Goal: Transaction & Acquisition: Purchase product/service

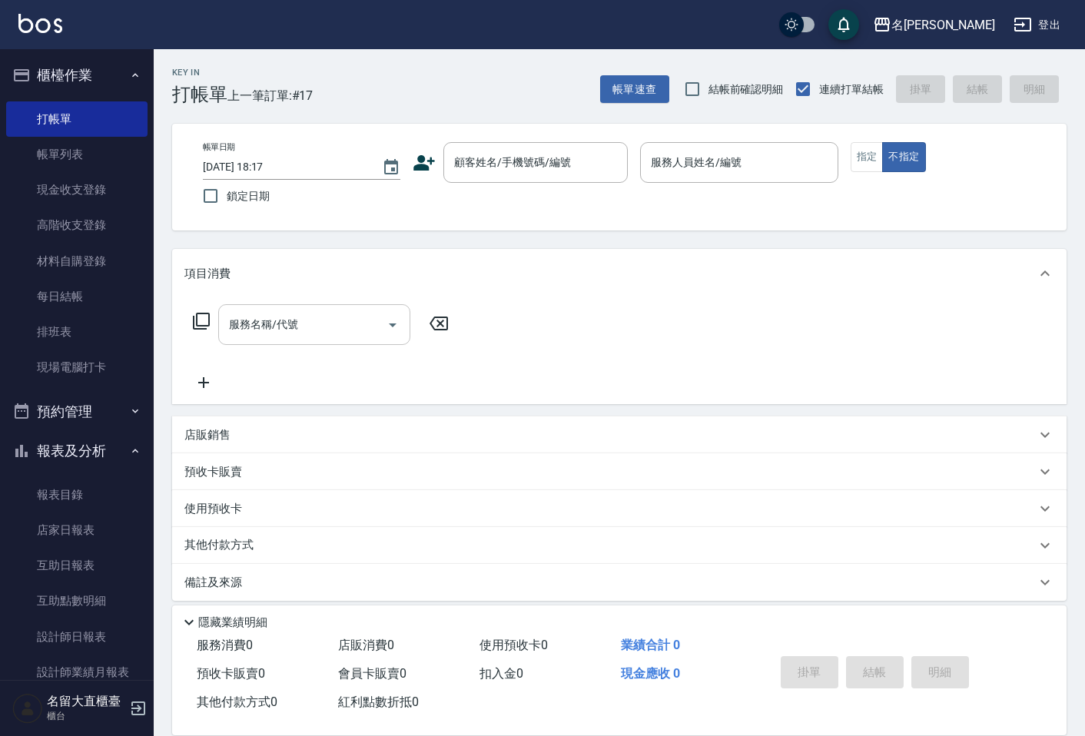
scroll to position [10, 0]
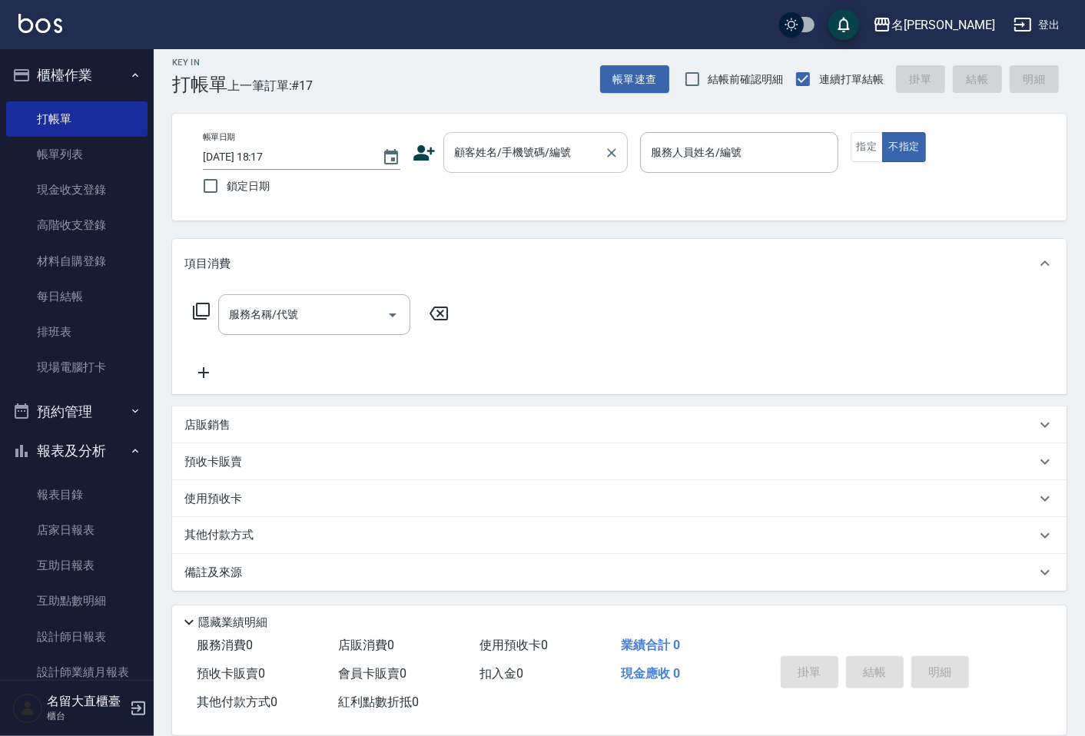
click at [517, 161] on input "顧客姓名/手機號碼/編號" at bounding box center [524, 152] width 148 height 27
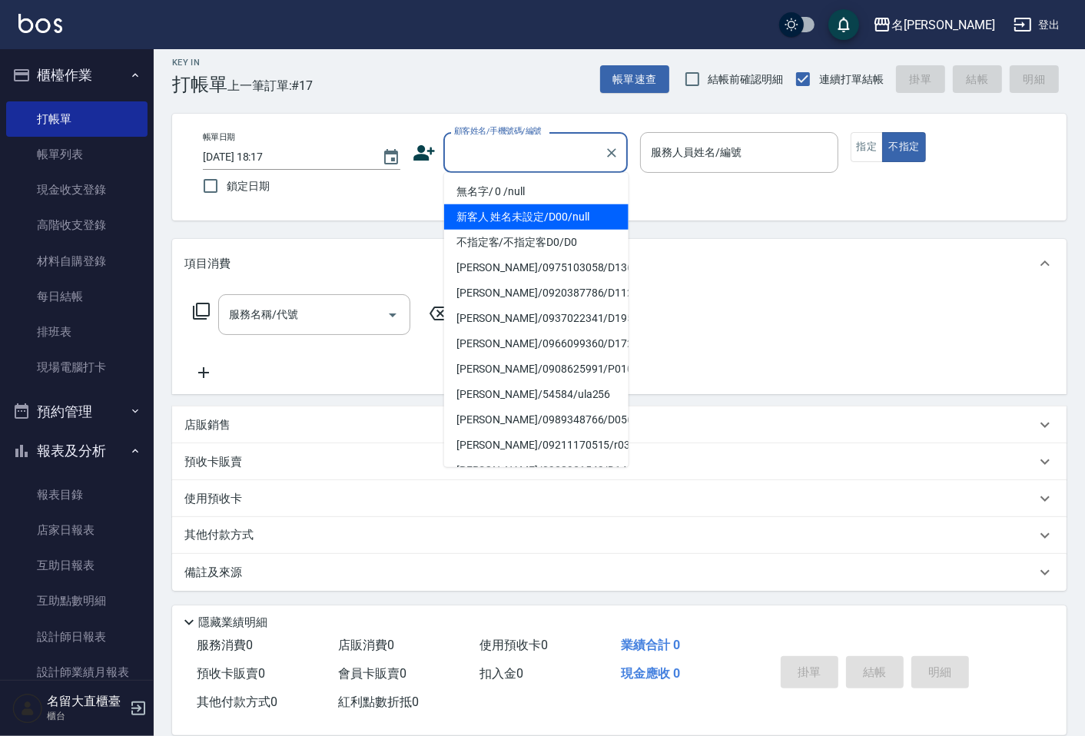
click at [513, 197] on li "無名字/ 0 /null" at bounding box center [536, 191] width 184 height 25
type input "無名字/ 0 /null"
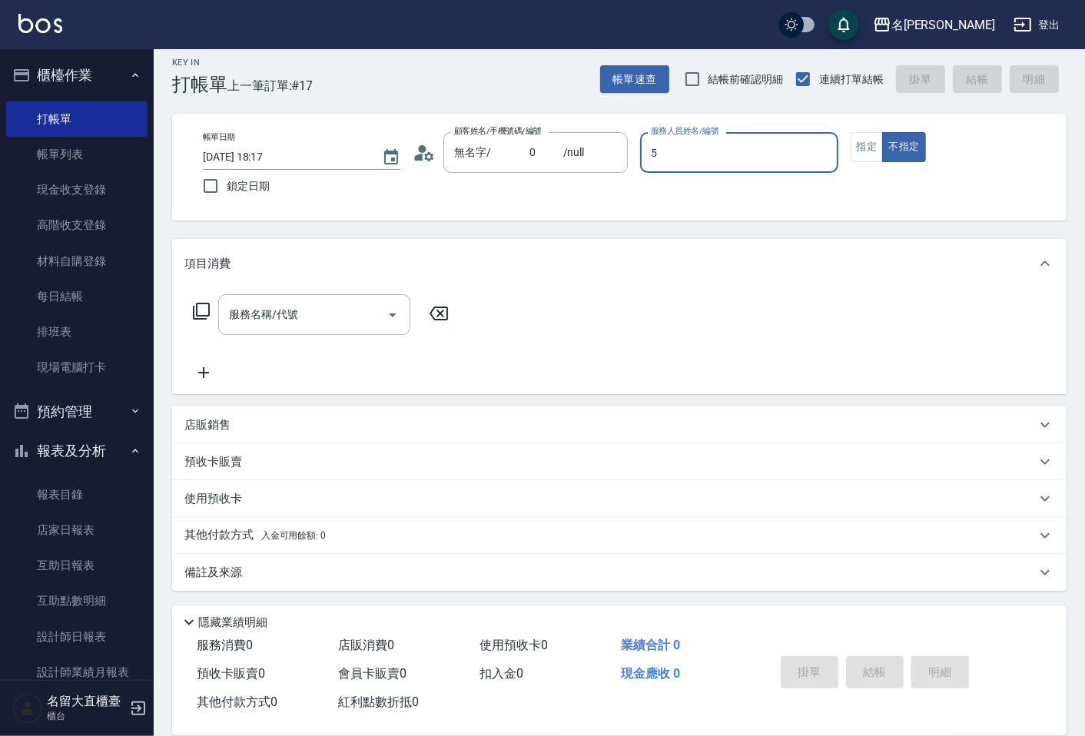
type input "[PERSON_NAME]-5"
type button "false"
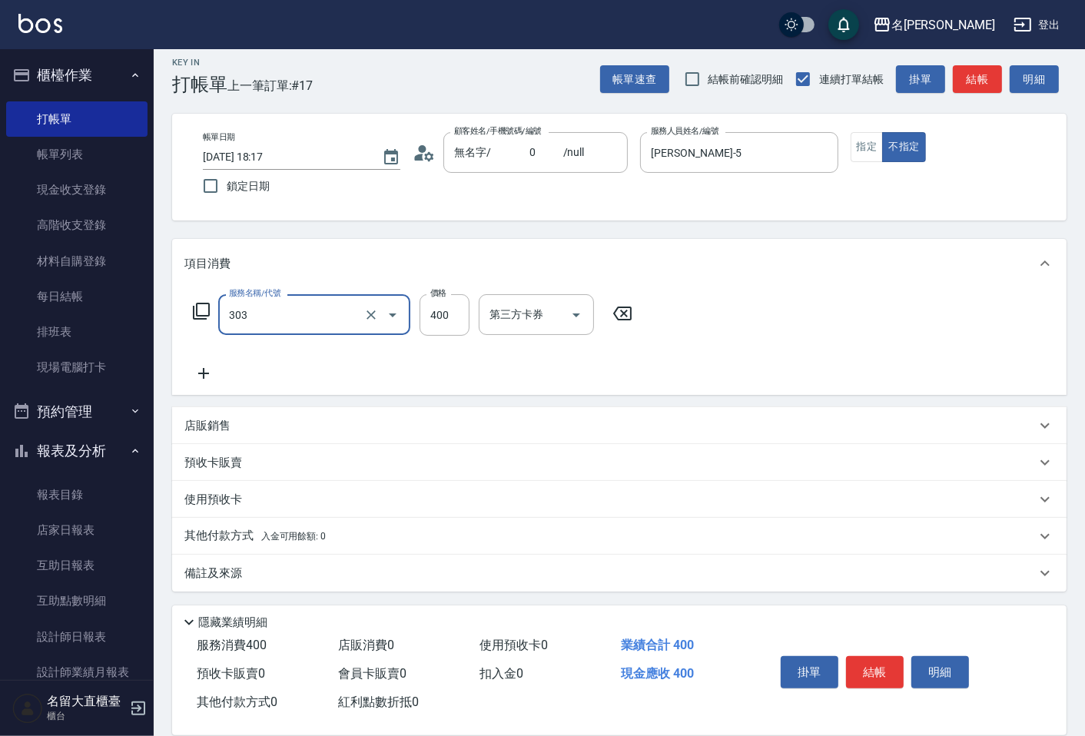
type input "剪髮(C級)(303)"
type input "300"
click at [993, 60] on div "Key In 打帳單 上一筆訂單:#17 帳單速查 結帳前確認明細 連續打單結帳 掛單 結帳 明細" at bounding box center [610, 67] width 913 height 56
click at [990, 63] on div "帳單速查 結帳前確認明細 連續打單結帳 掛單 結帳 明細" at bounding box center [833, 79] width 467 height 32
click at [989, 66] on button "結帳" at bounding box center [977, 79] width 49 height 28
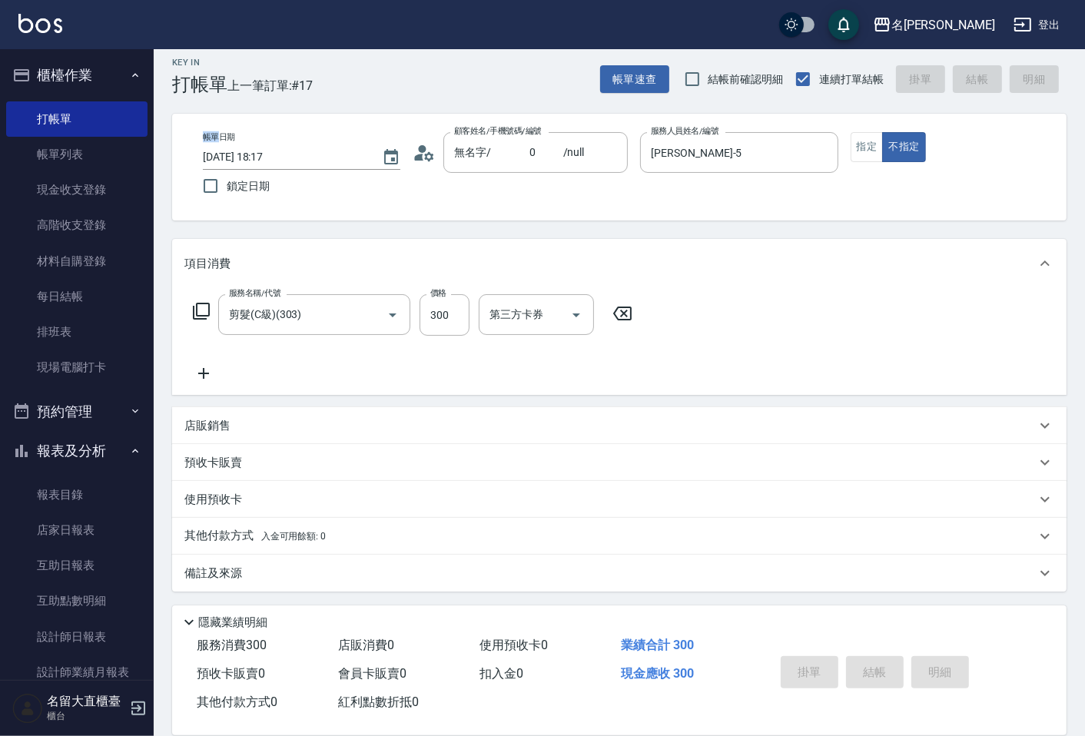
type input "[DATE] 19:12"
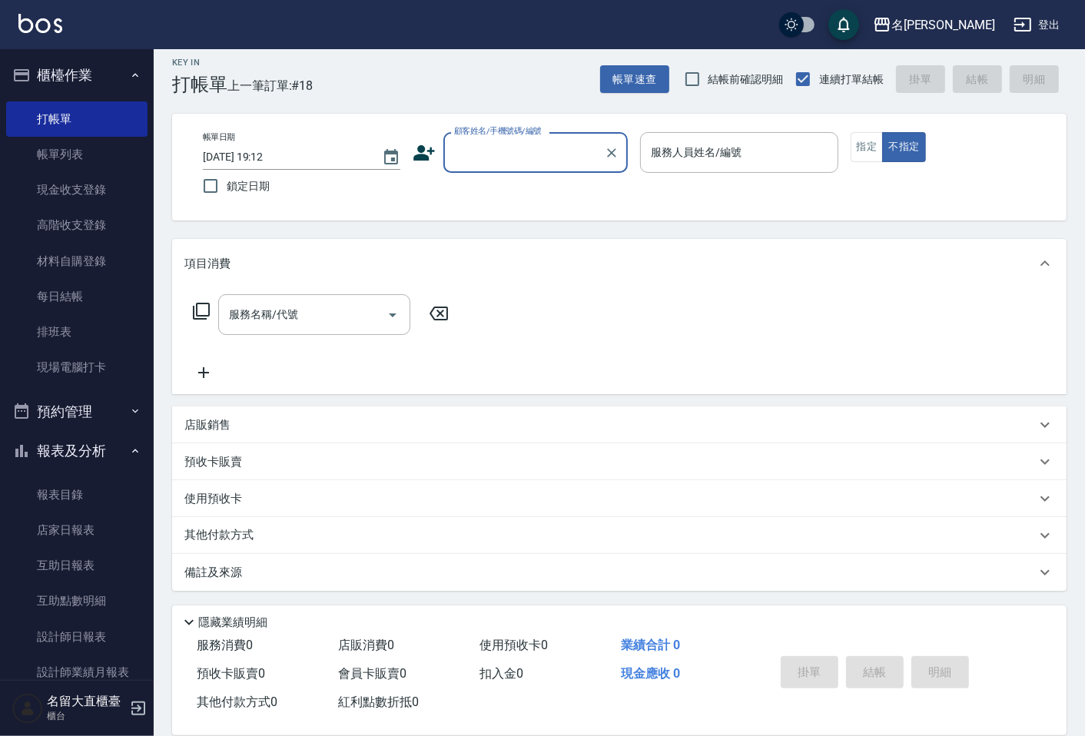
click at [558, 151] on input "顧客姓名/手機號碼/編號" at bounding box center [524, 152] width 148 height 27
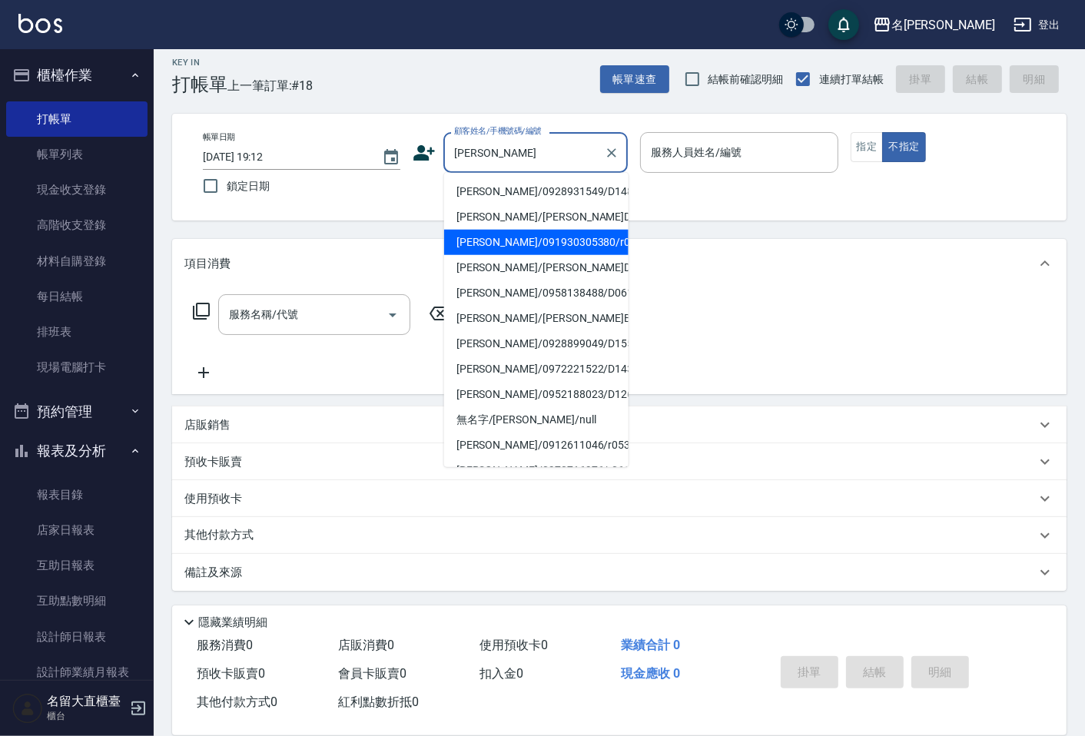
click at [580, 234] on li "[PERSON_NAME]/091930305380/r029" at bounding box center [536, 242] width 184 height 25
type input "[PERSON_NAME]/091930305380/r029"
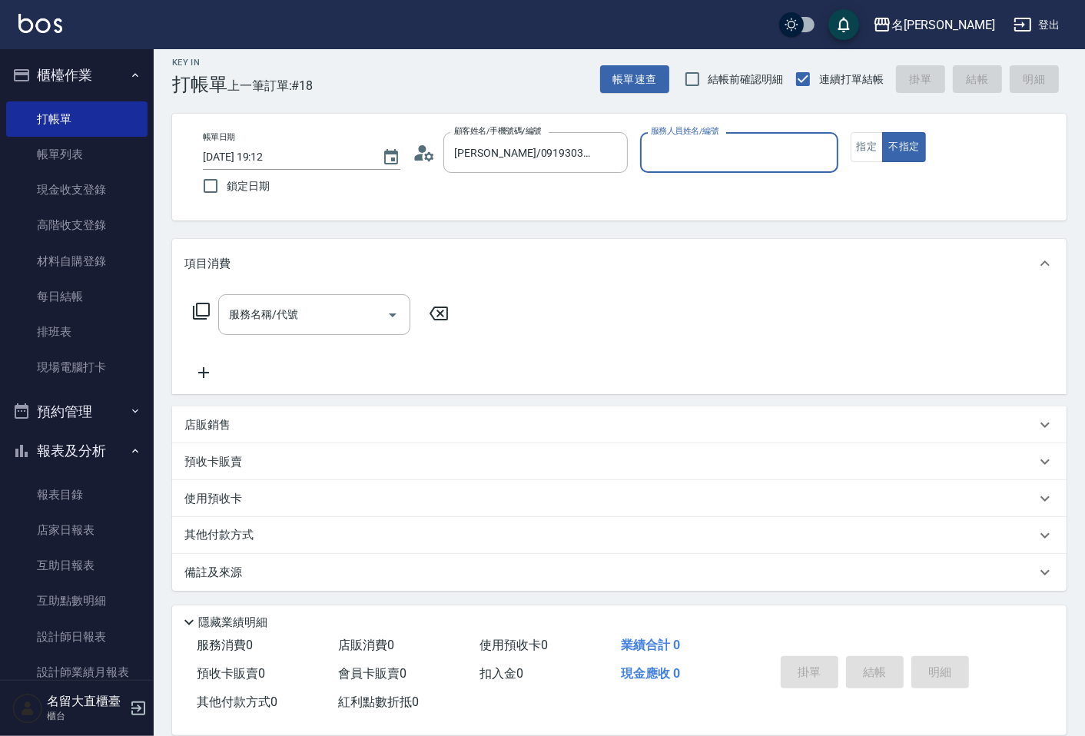
type input "[PERSON_NAME]-5"
click at [875, 152] on button "指定" at bounding box center [867, 147] width 33 height 30
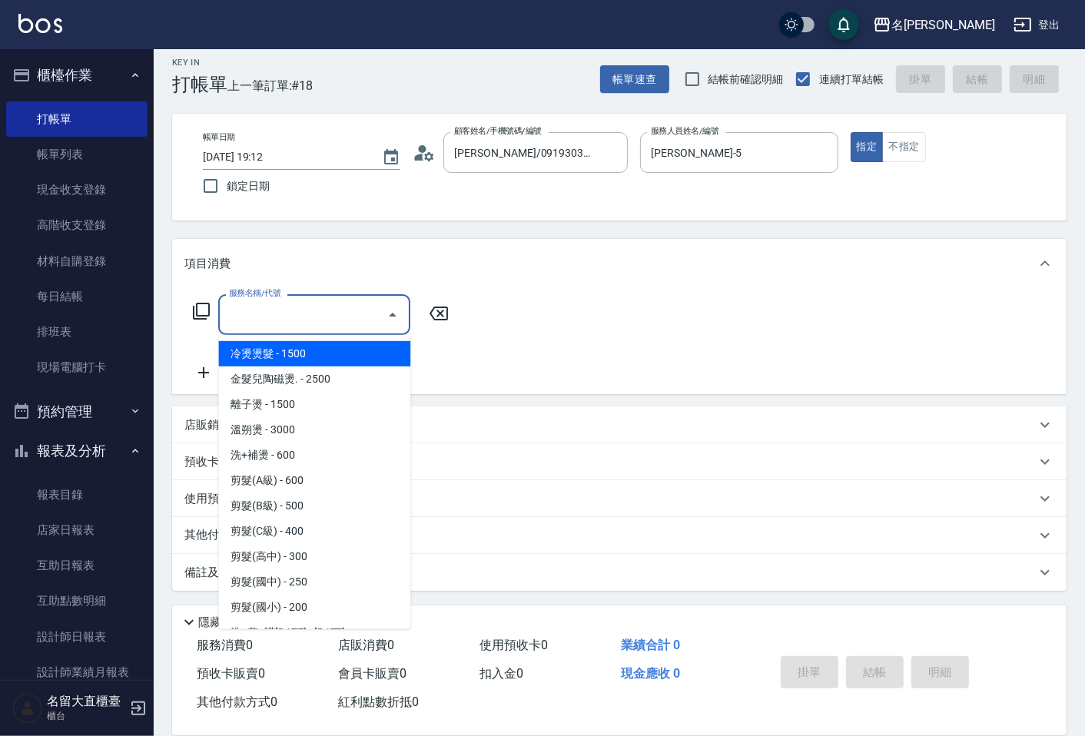
click at [342, 311] on input "服務名稱/代號" at bounding box center [302, 314] width 155 height 27
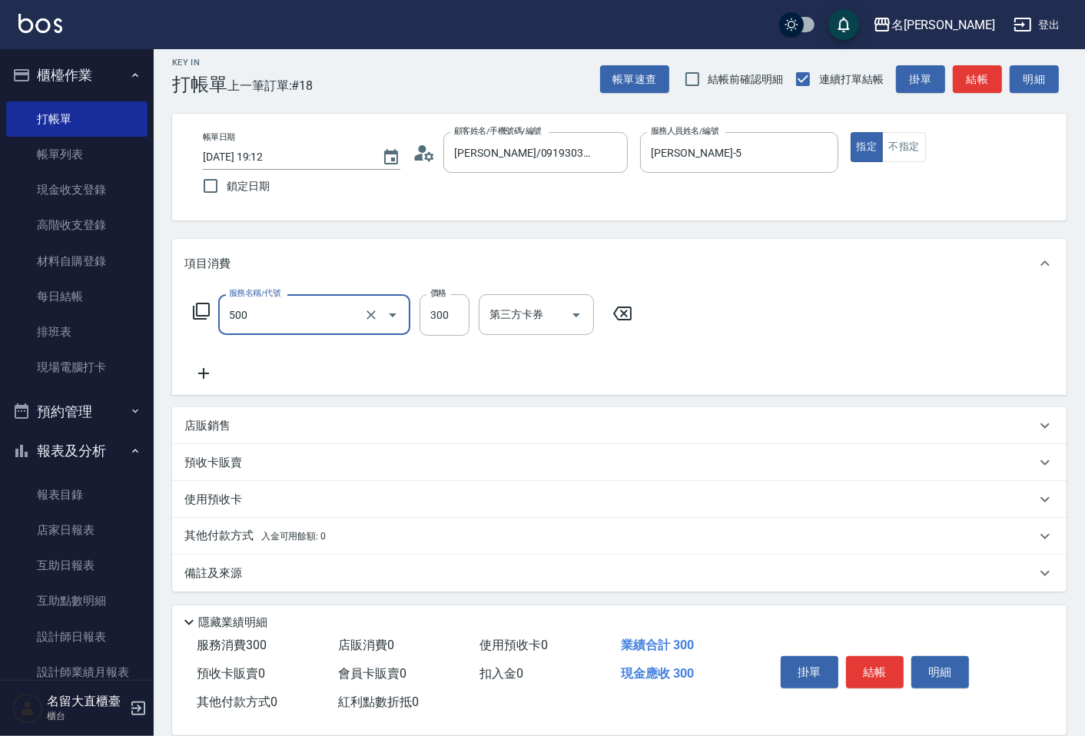
type input "洗髮(500)"
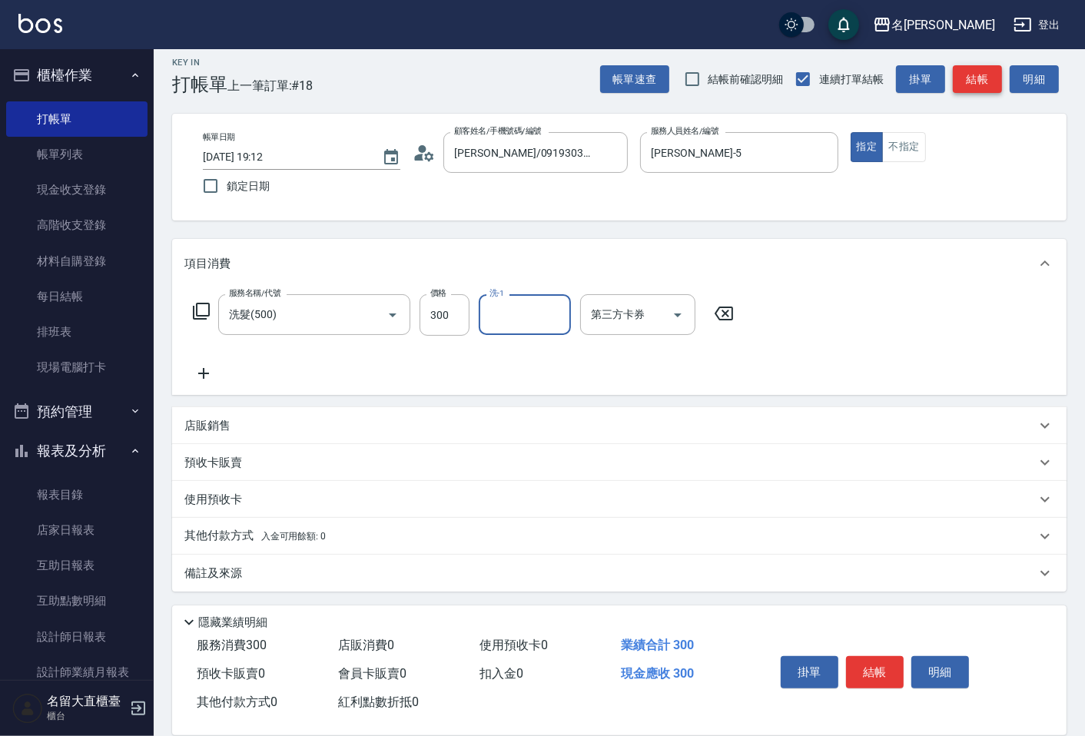
click at [978, 75] on button "結帳" at bounding box center [977, 79] width 49 height 28
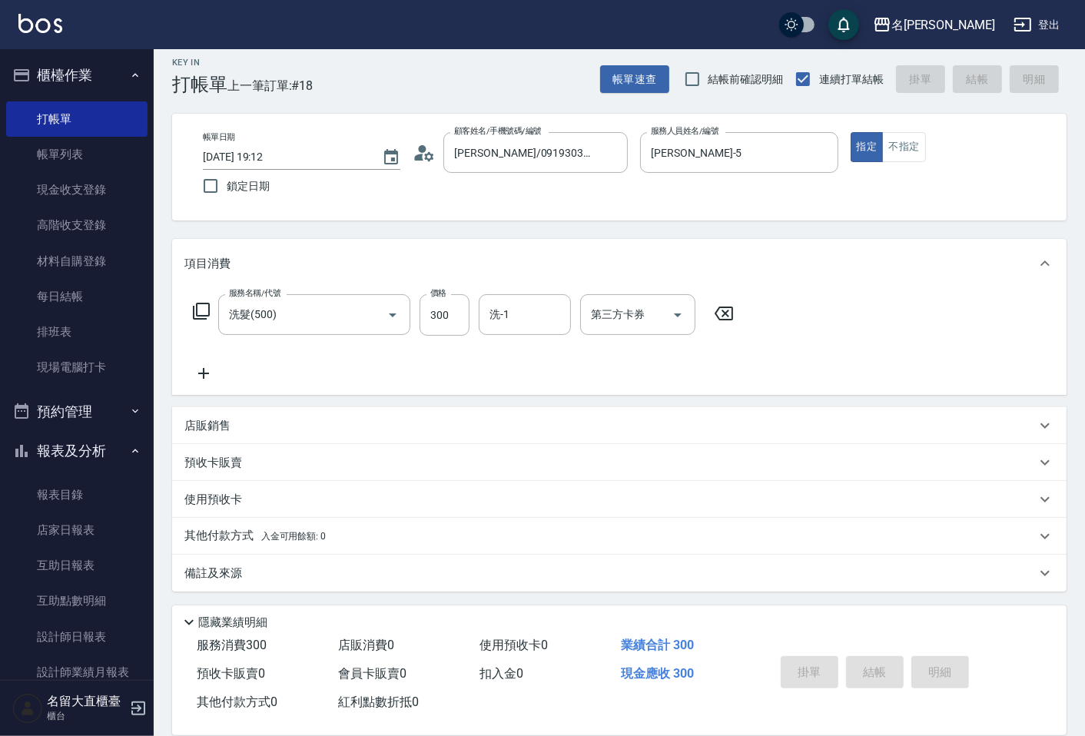
type input "[DATE] 19:20"
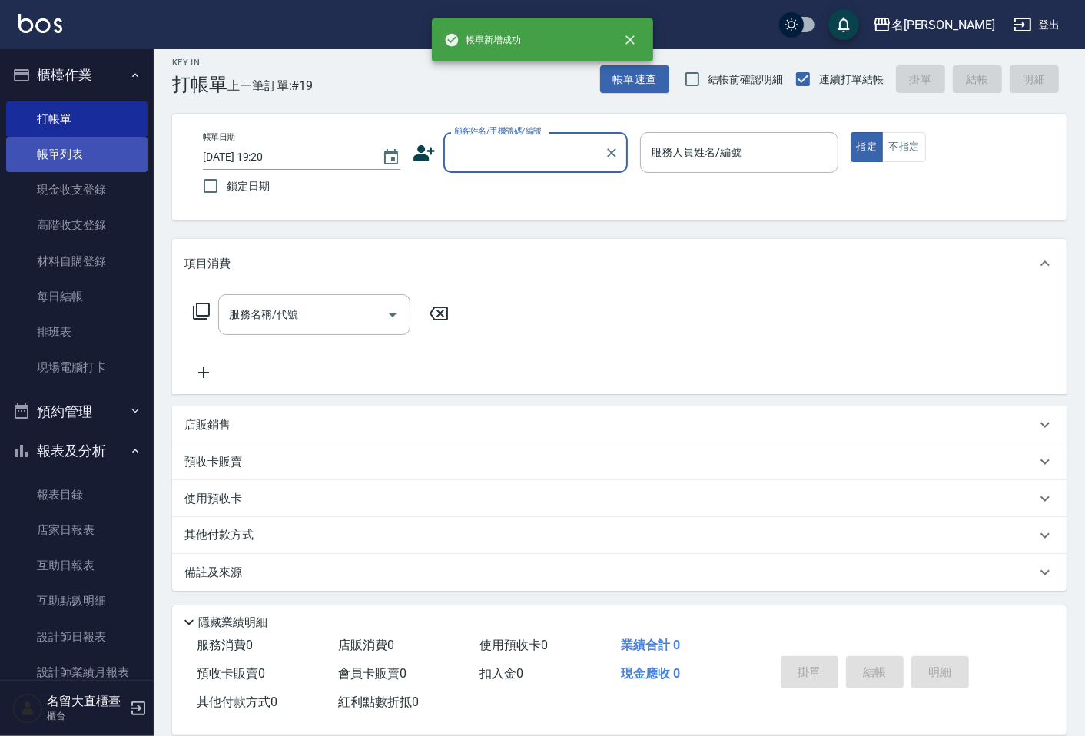
click at [90, 160] on link "帳單列表" at bounding box center [76, 154] width 141 height 35
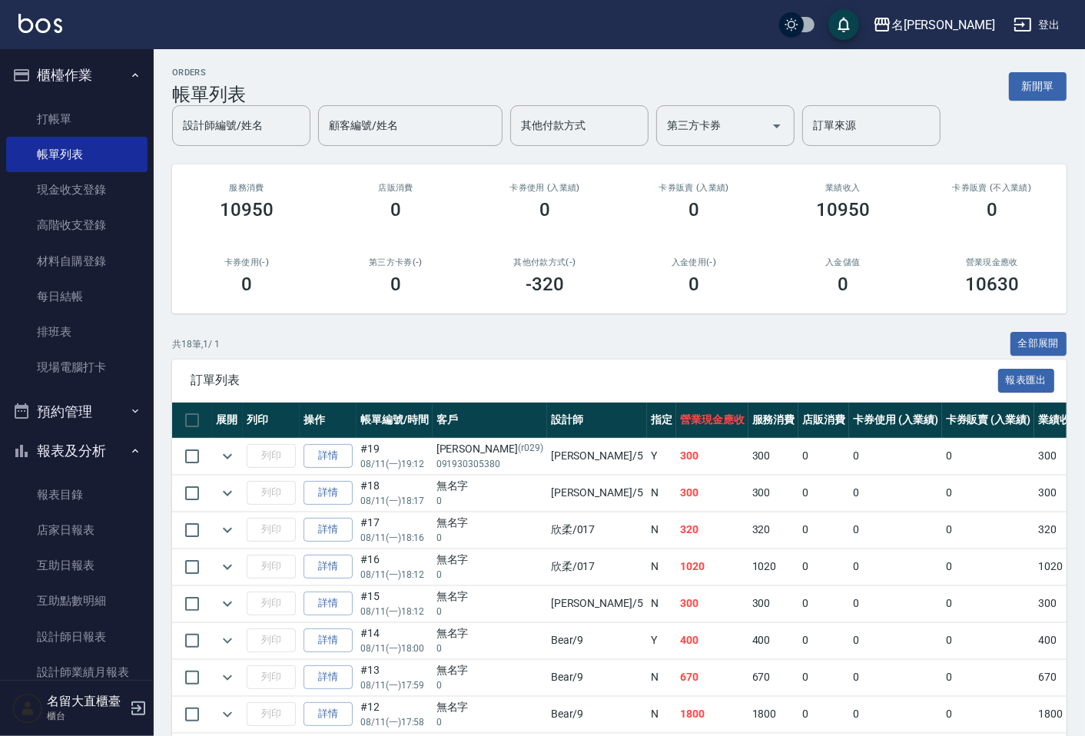
click at [259, 148] on div "ORDERS 帳單列表 新開單 設計師編號/姓名 設計師編號/姓名 顧客編號/姓名 顧客編號/姓名 其他付款方式 其他付款方式 第三方卡券 第三方卡券 訂單來…" at bounding box center [620, 606] width 932 height 1114
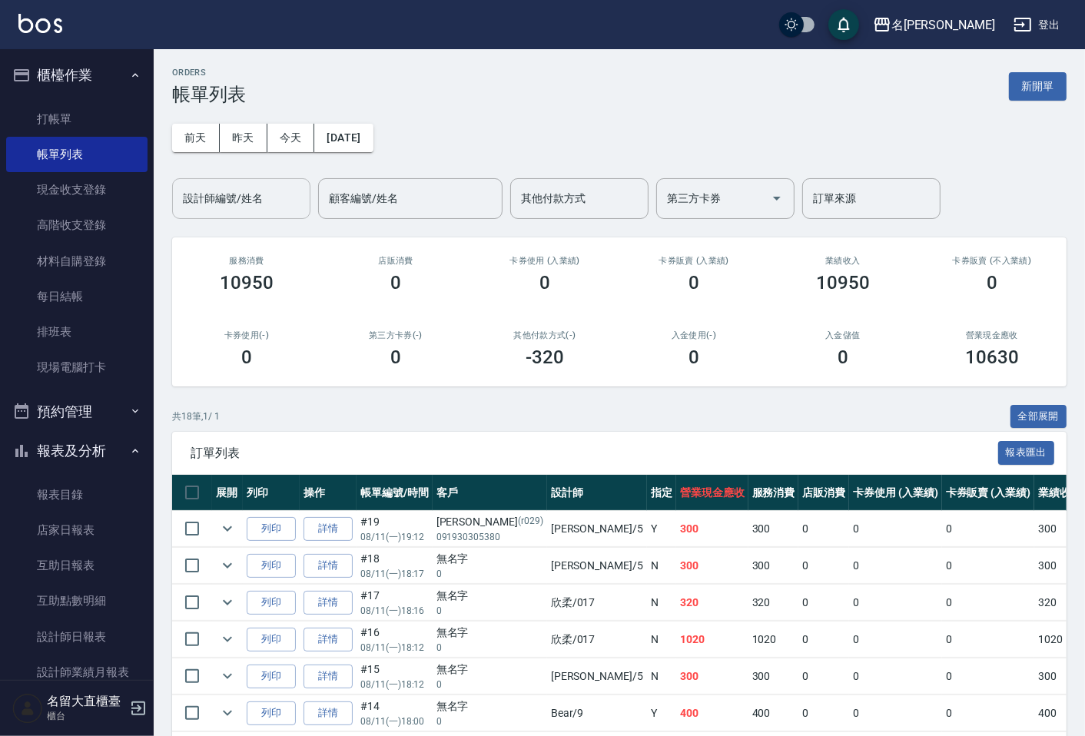
click at [258, 215] on div "設計師編號/姓名" at bounding box center [241, 198] width 138 height 41
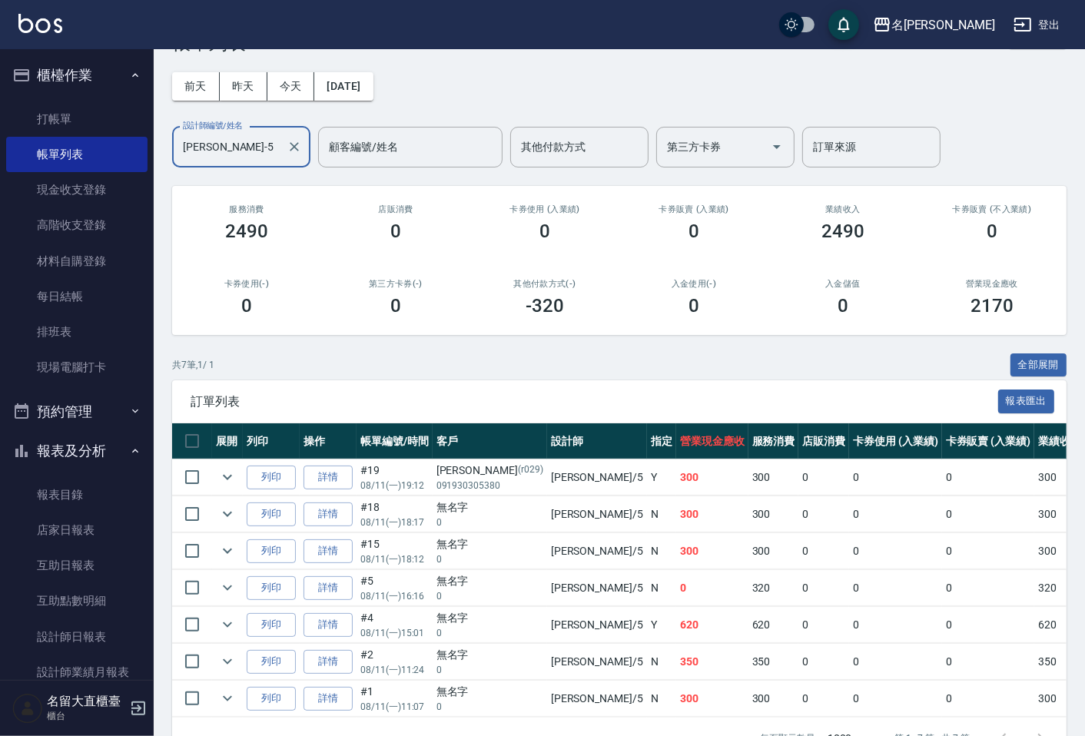
scroll to position [106, 0]
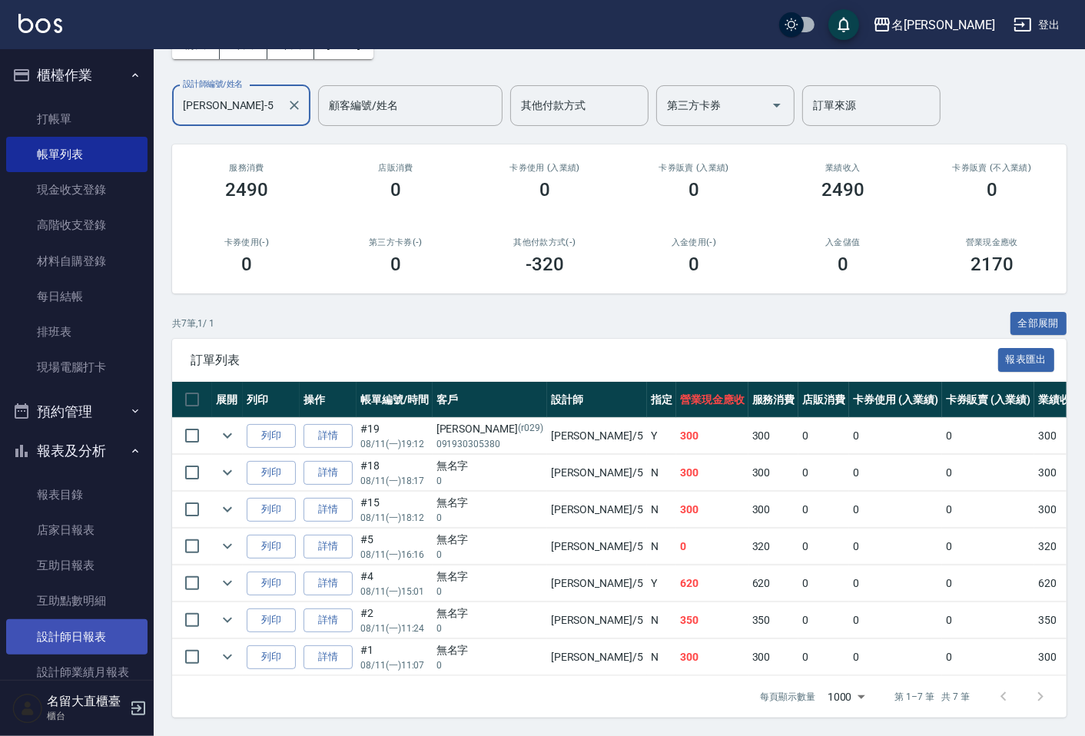
type input "[PERSON_NAME]-5"
click at [75, 640] on link "設計師日報表" at bounding box center [76, 637] width 141 height 35
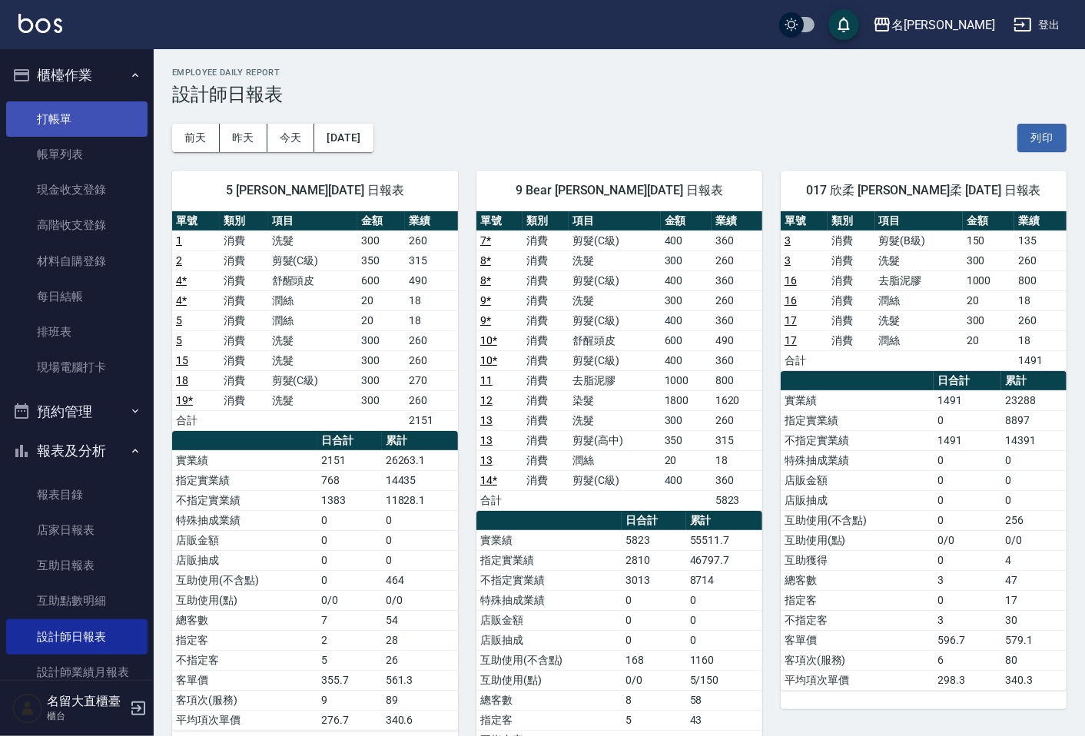
click at [41, 131] on link "打帳單" at bounding box center [76, 118] width 141 height 35
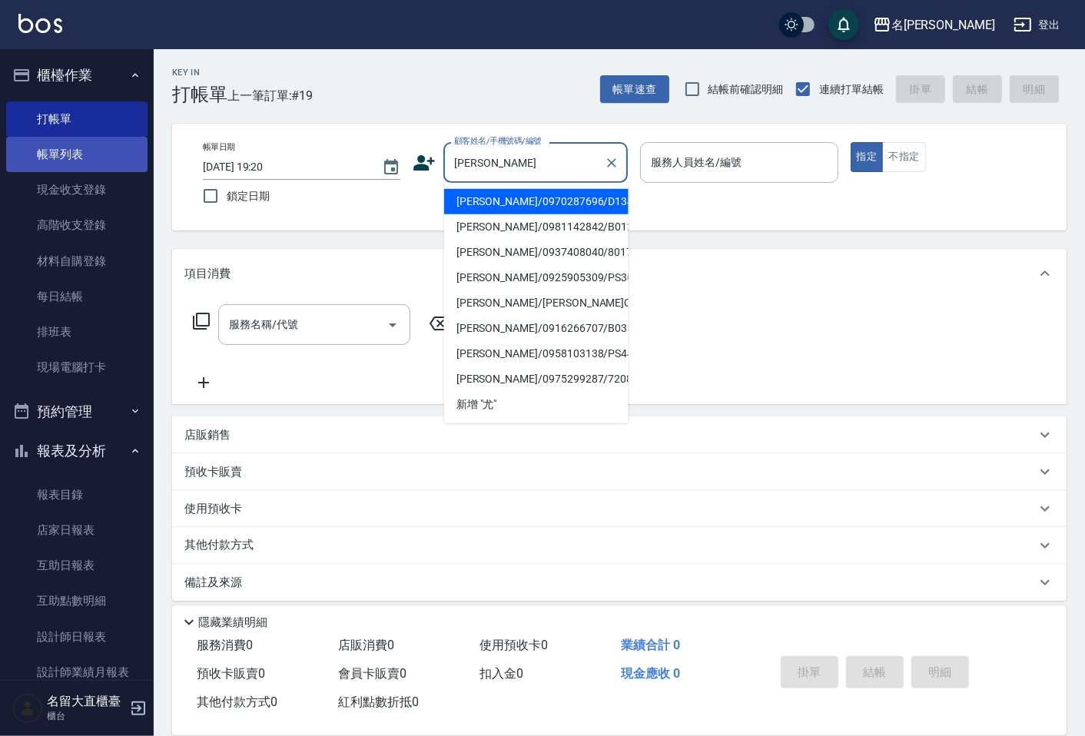
type input "[PERSON_NAME]/0970287696/D134"
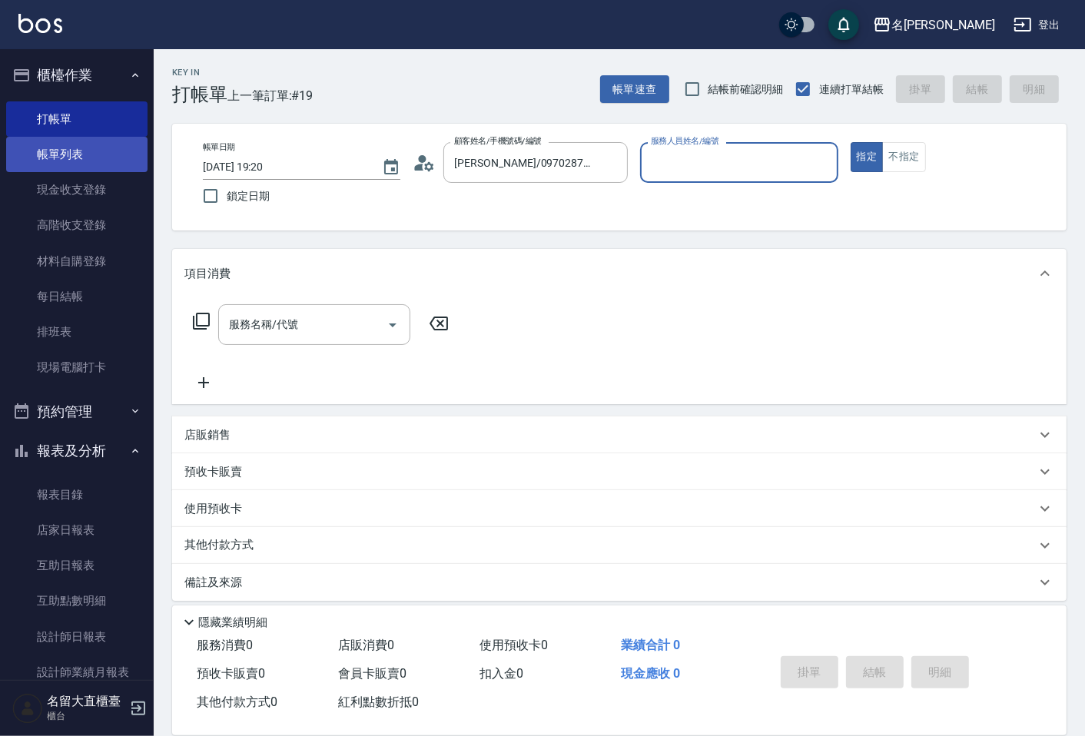
type input "[PERSON_NAME]3"
click at [851, 142] on button "指定" at bounding box center [867, 157] width 33 height 30
type button "true"
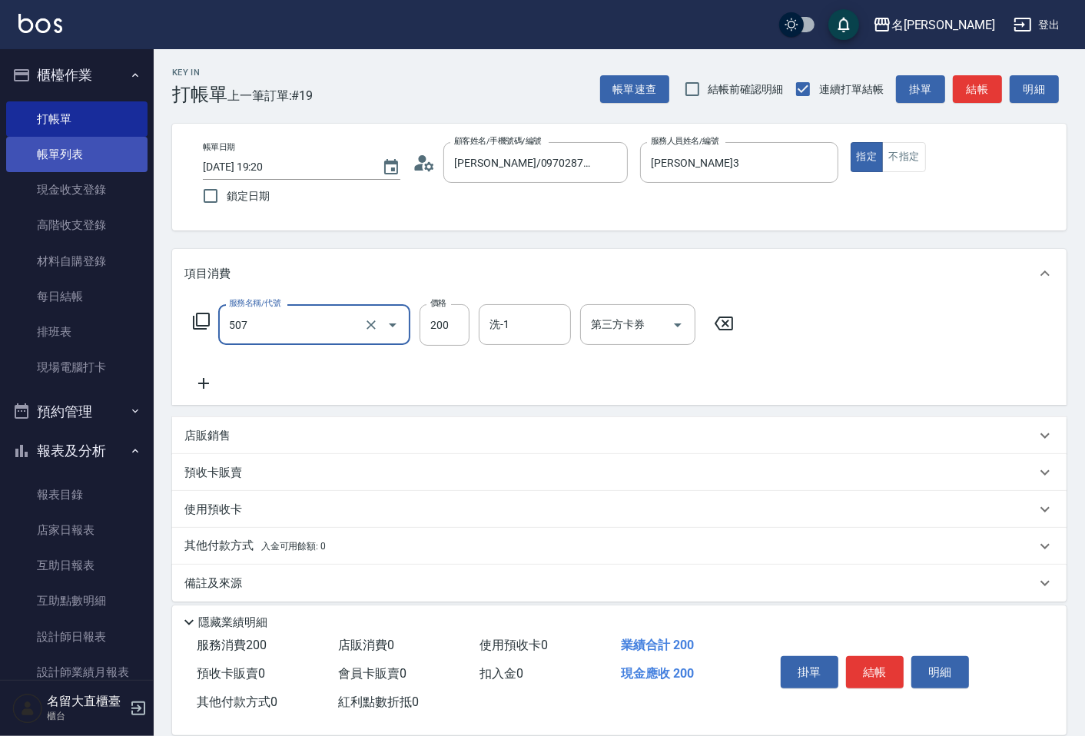
type input "兒童洗髮(507)"
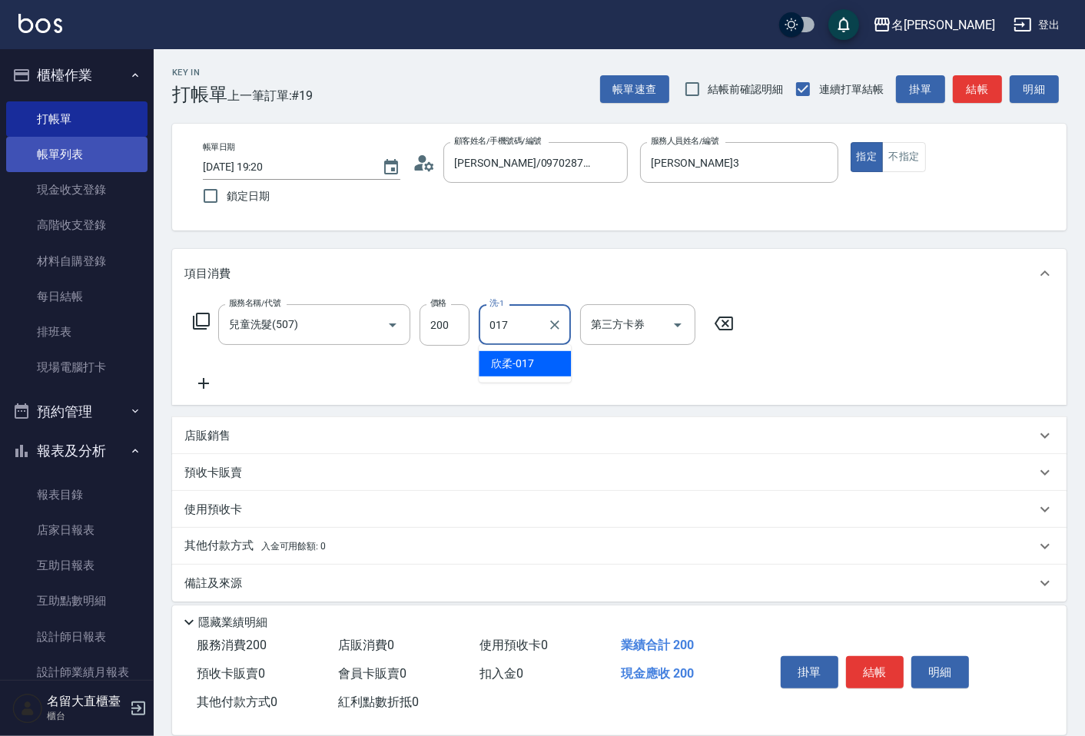
type input "欣柔-017"
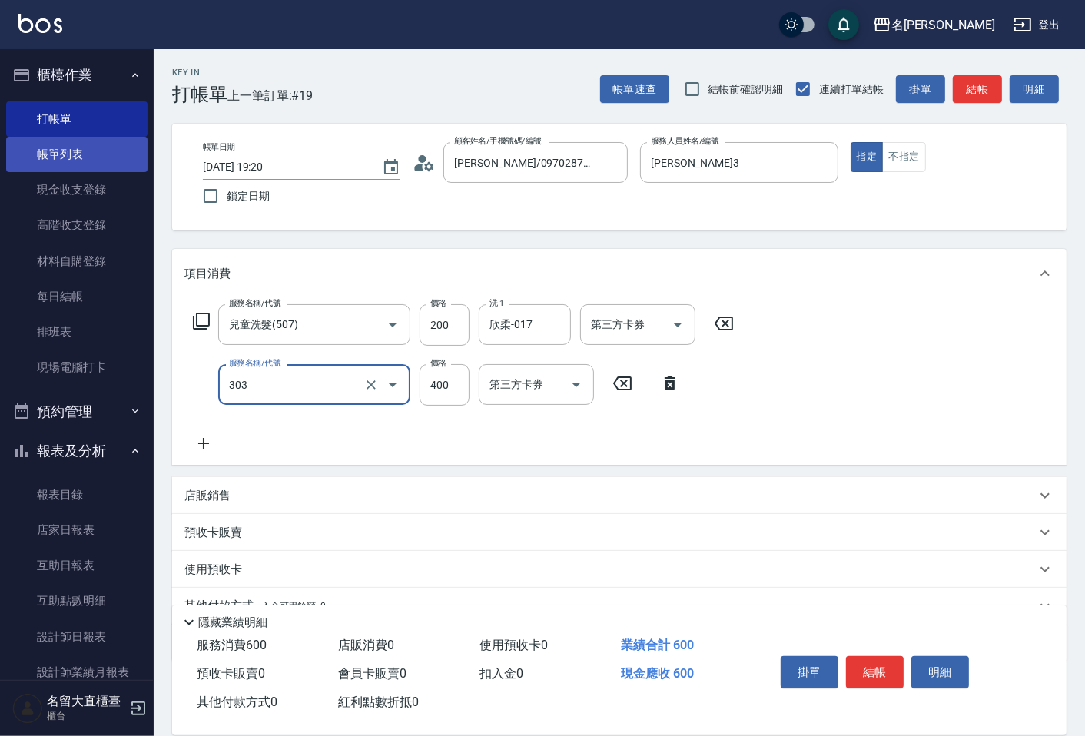
type input "剪髮(C級)(303)"
type input "350"
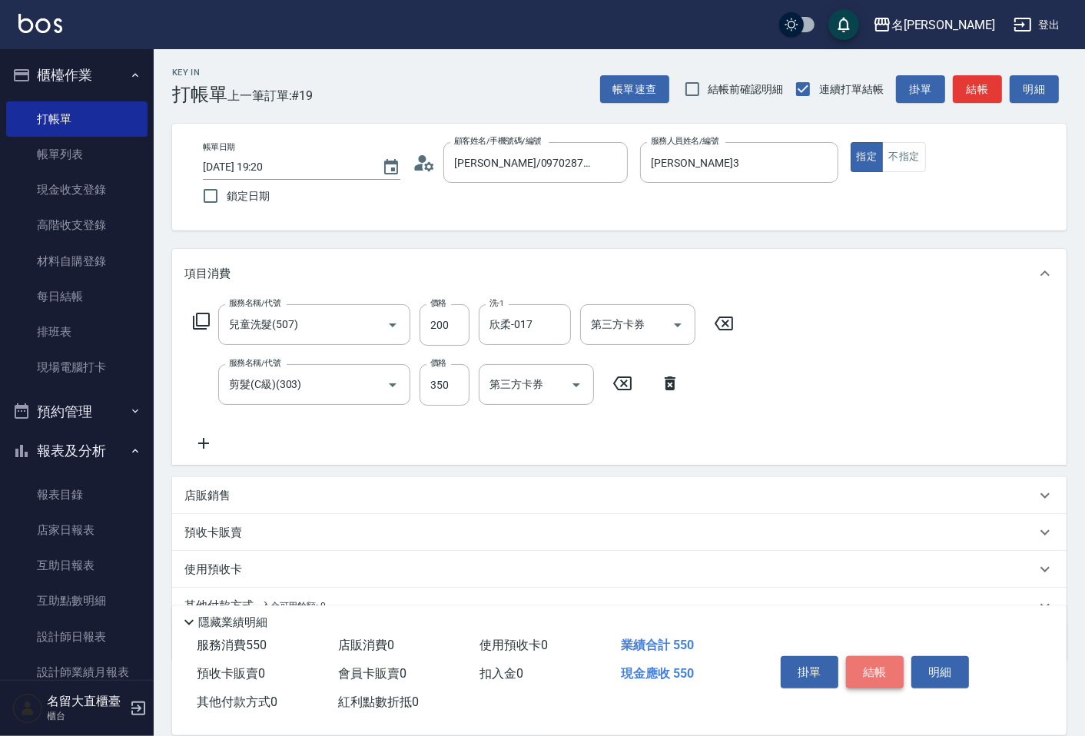
click at [881, 670] on button "結帳" at bounding box center [875, 672] width 58 height 32
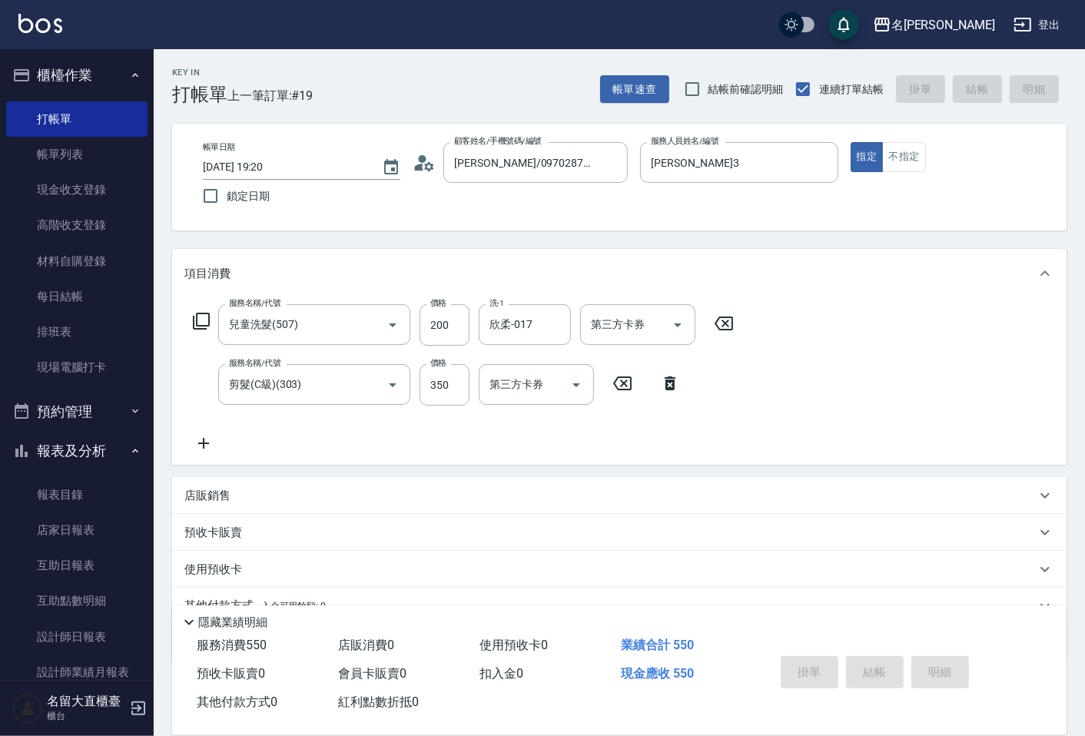
type input "[DATE] 19:23"
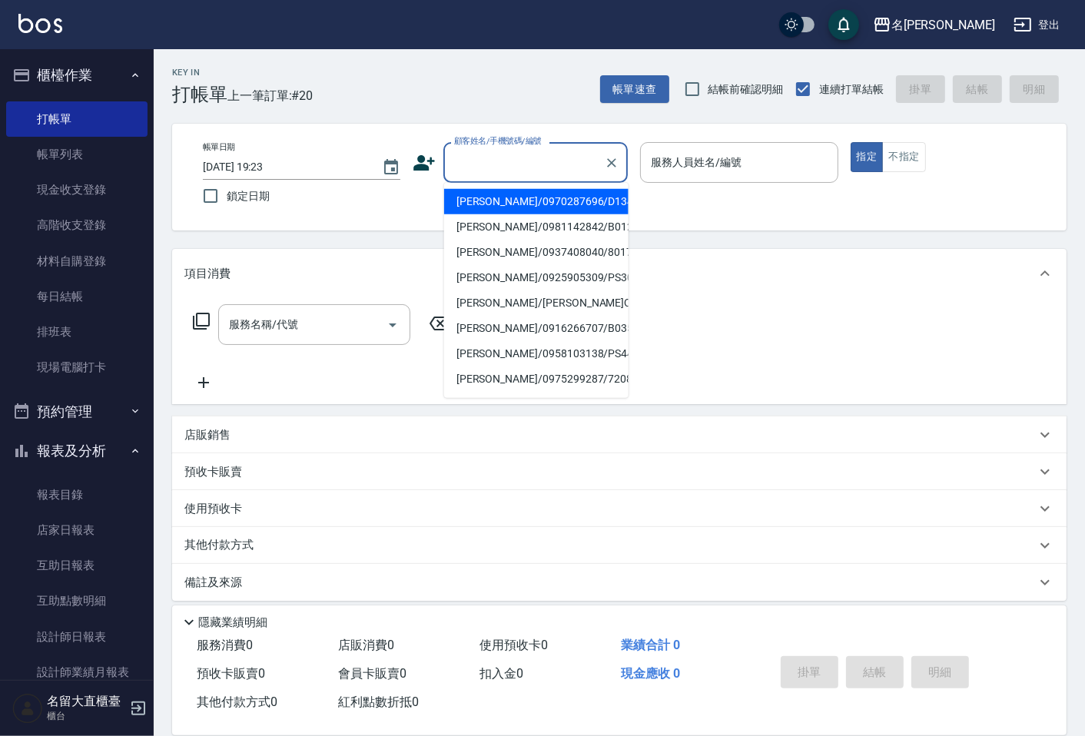
click at [523, 164] on input "顧客姓名/手機號碼/編號" at bounding box center [524, 162] width 148 height 27
click at [623, 151] on div "顧客姓名/手機號碼/編號" at bounding box center [536, 162] width 184 height 41
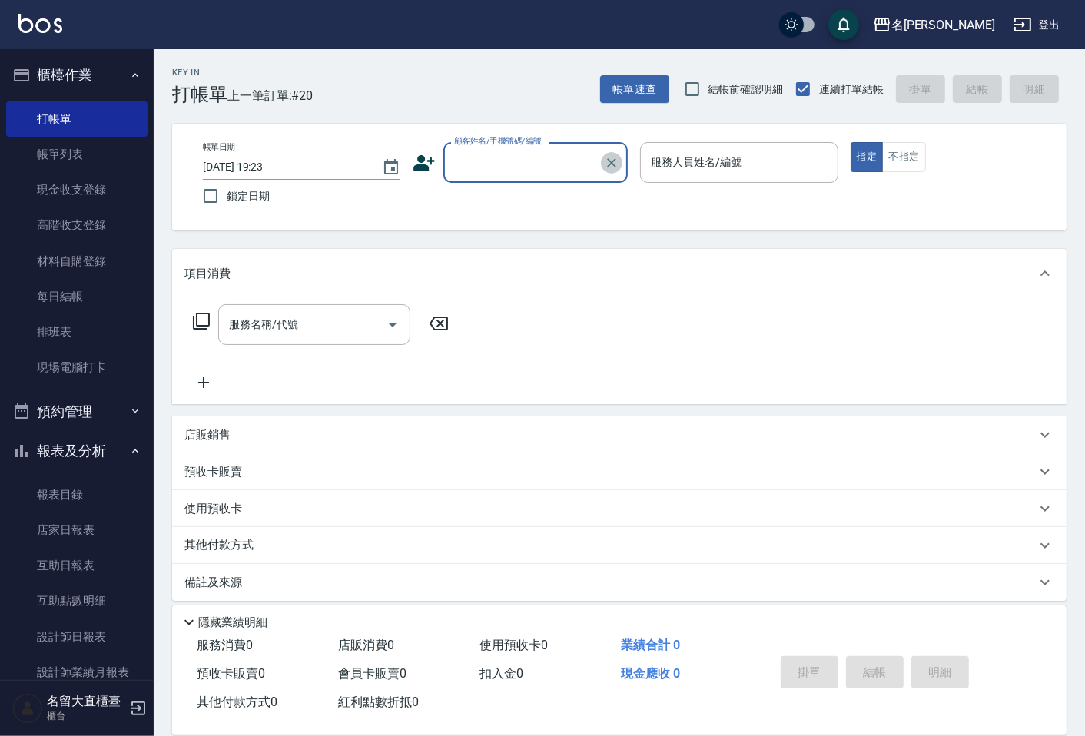
click at [620, 158] on button "Clear" at bounding box center [612, 163] width 22 height 22
click at [550, 163] on input "顧客姓名/手機號碼/編號" at bounding box center [524, 162] width 148 height 27
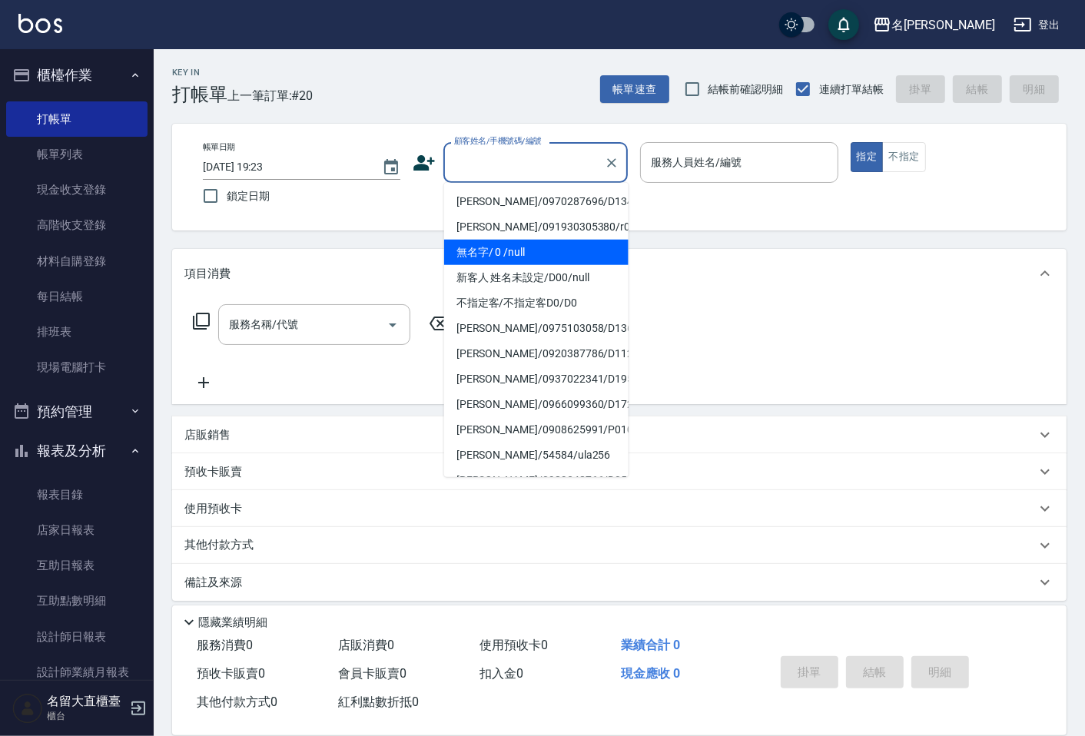
click at [509, 252] on li "無名字/ 0 /null" at bounding box center [536, 252] width 184 height 25
type input "無名字/ 0 /null"
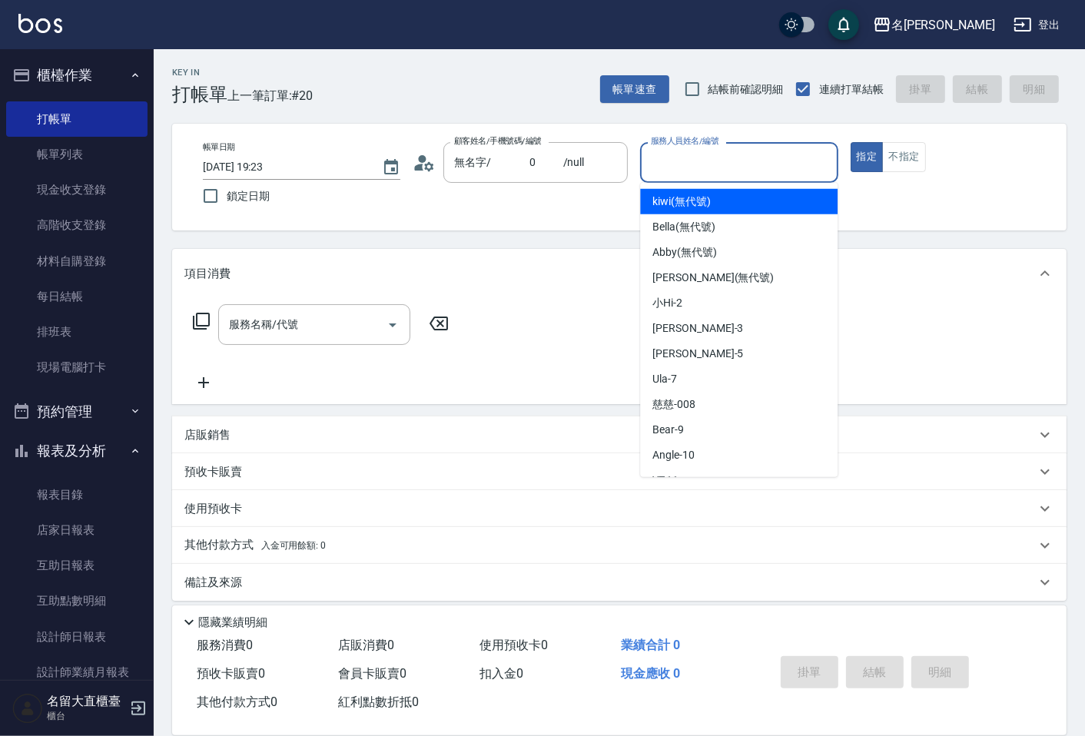
click at [679, 151] on input "服務人員姓名/編號" at bounding box center [739, 162] width 184 height 27
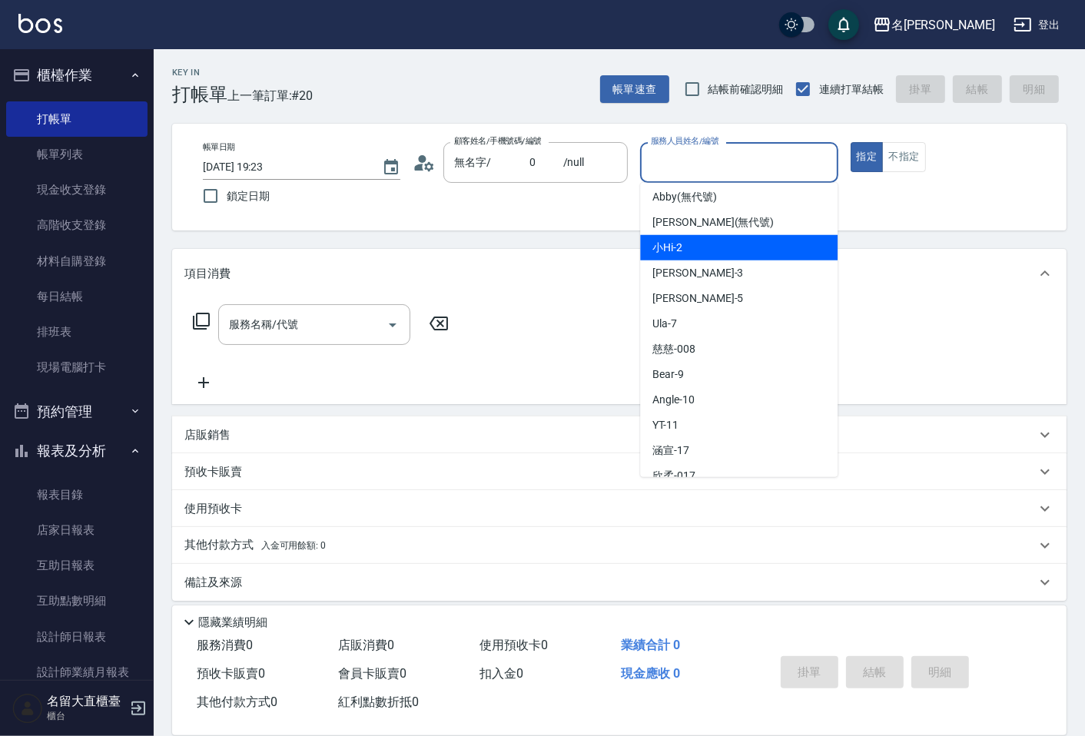
scroll to position [85, 0]
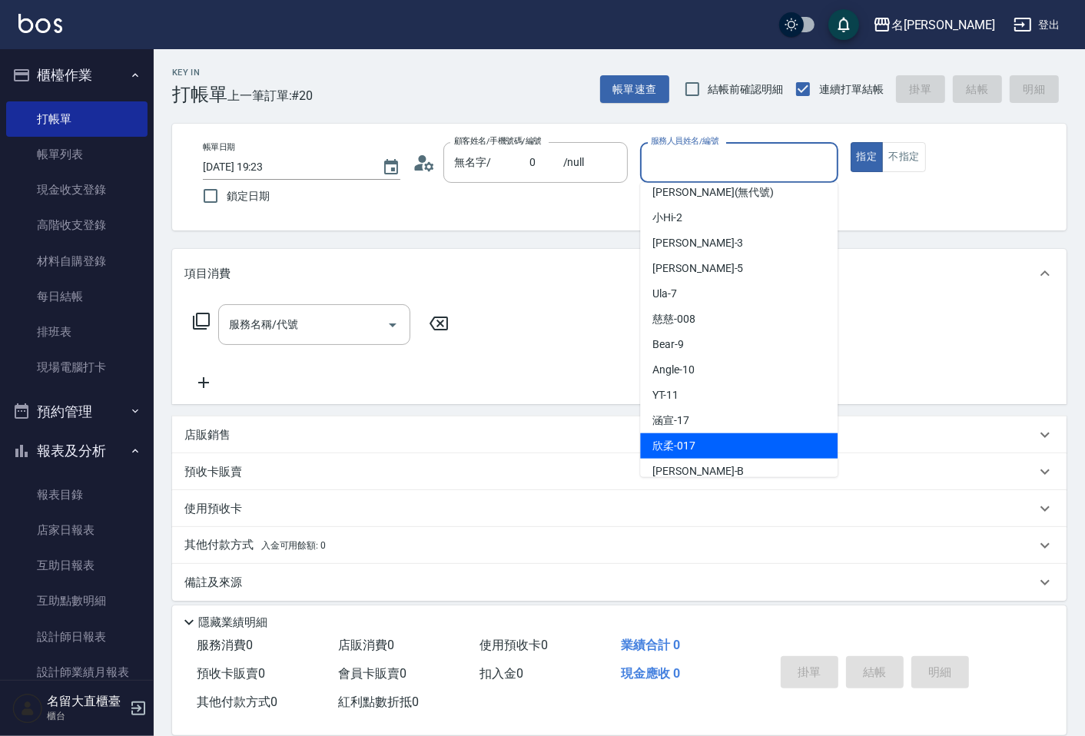
click at [692, 452] on span "欣柔 -017" at bounding box center [674, 446] width 43 height 16
type input "欣柔-017"
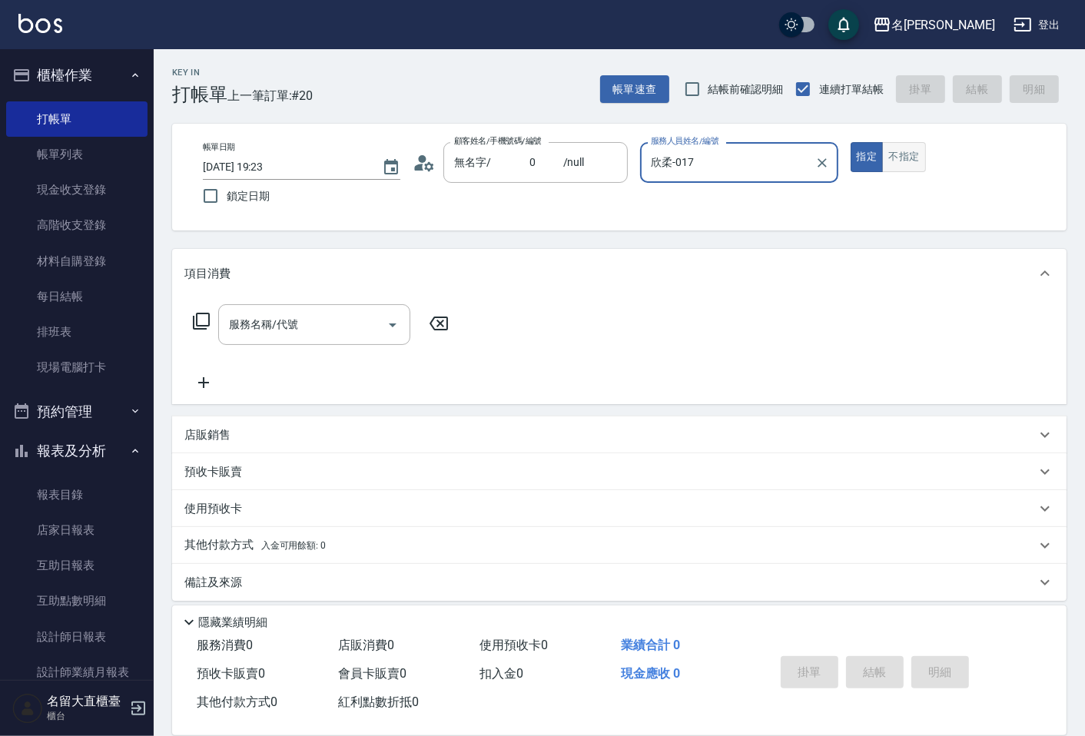
click at [918, 154] on button "不指定" at bounding box center [903, 157] width 43 height 30
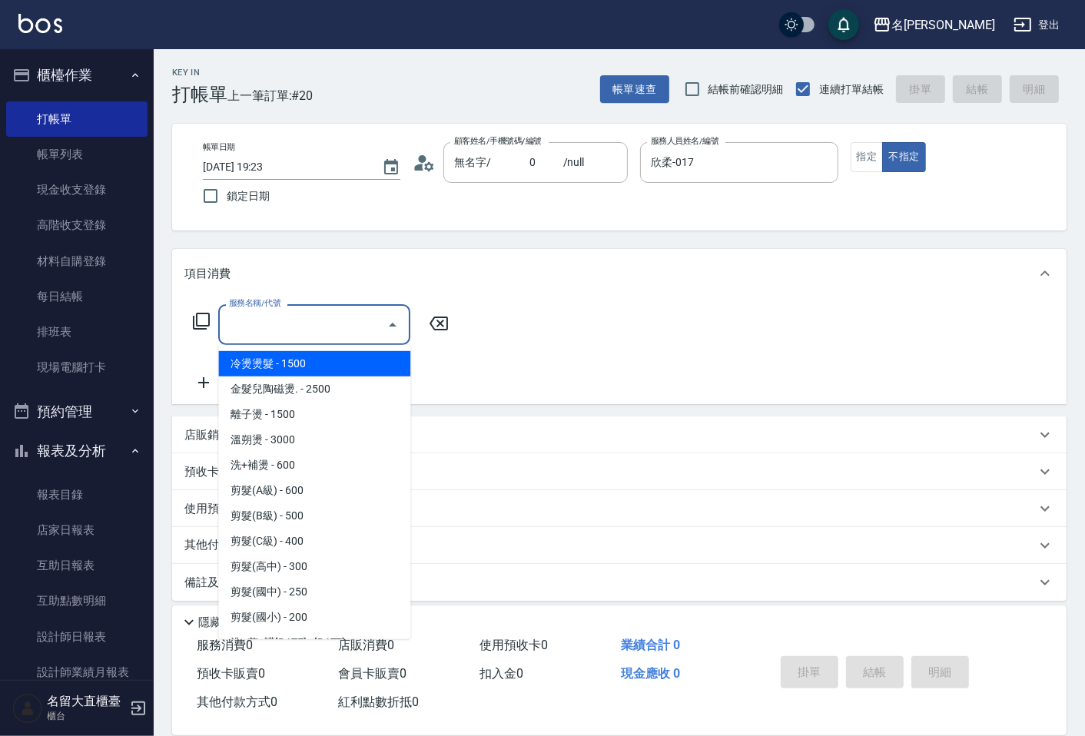
click at [254, 325] on input "服務名稱/代號" at bounding box center [302, 324] width 155 height 27
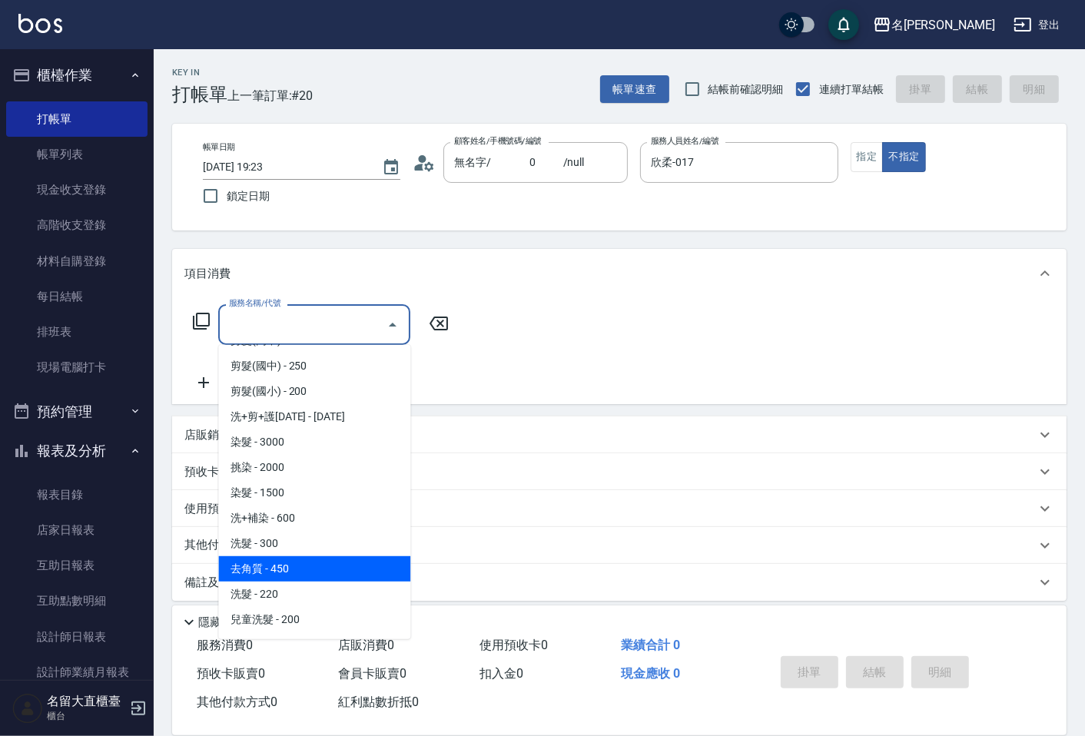
scroll to position [256, 0]
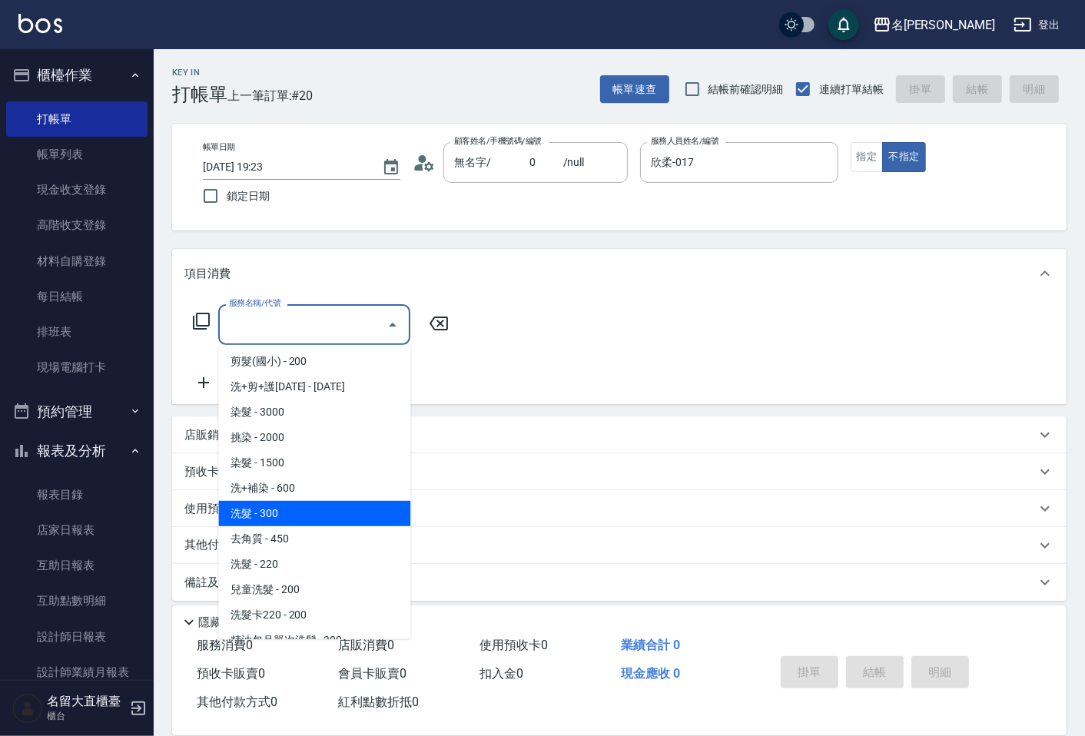
click at [287, 508] on span "洗髮 - 300" at bounding box center [314, 513] width 192 height 25
type input "洗髮(500)"
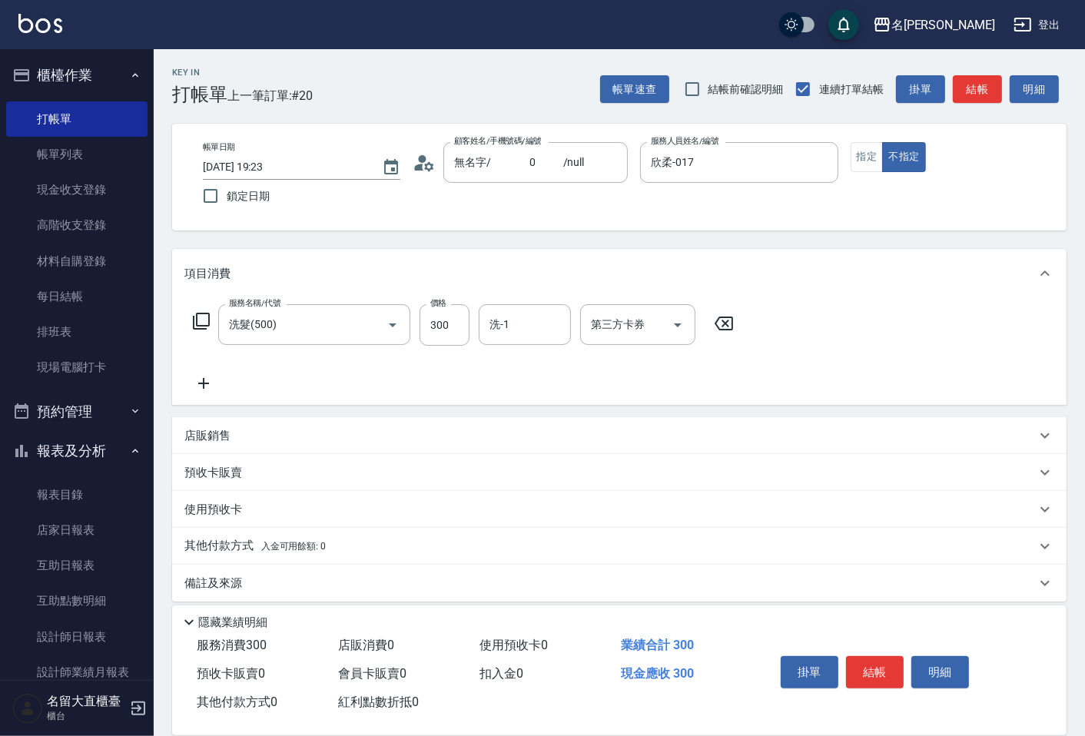
click at [203, 377] on icon at bounding box center [203, 383] width 38 height 18
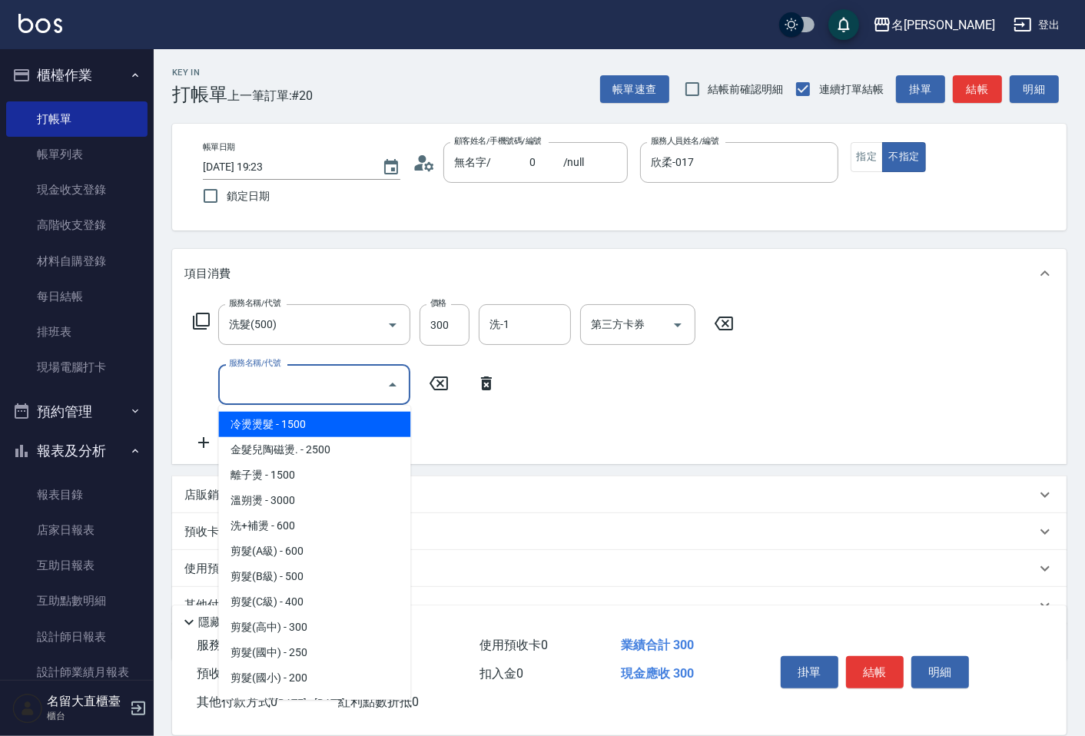
click at [248, 387] on input "服務名稱/代號" at bounding box center [302, 384] width 155 height 27
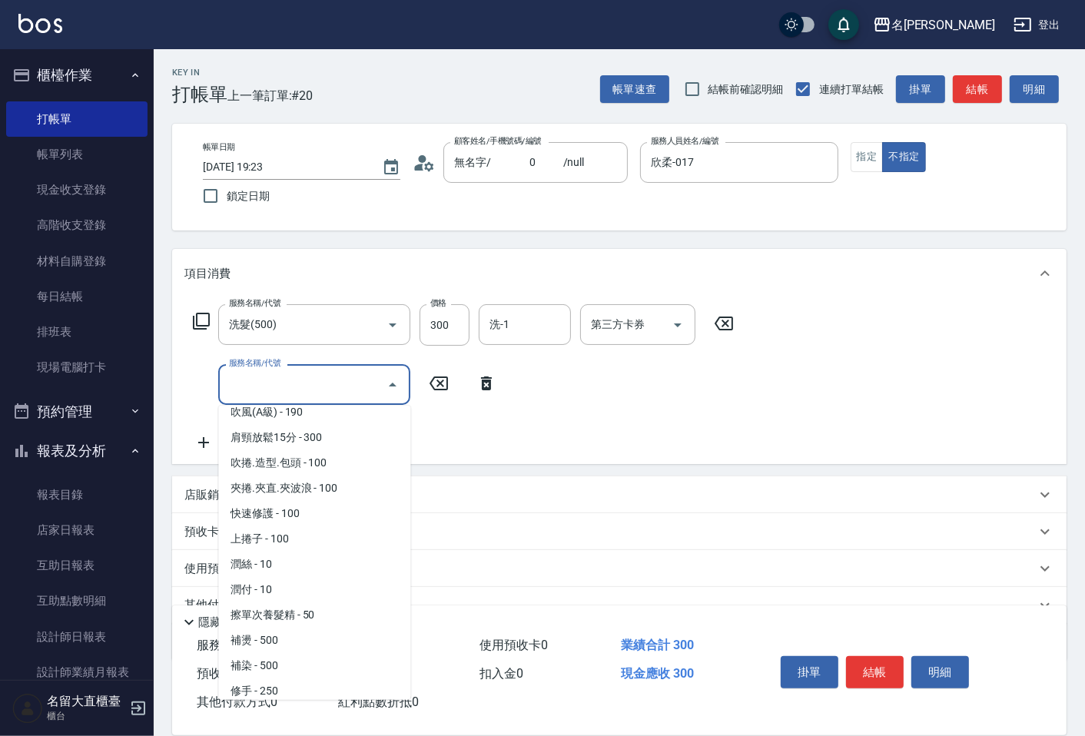
scroll to position [1451, 0]
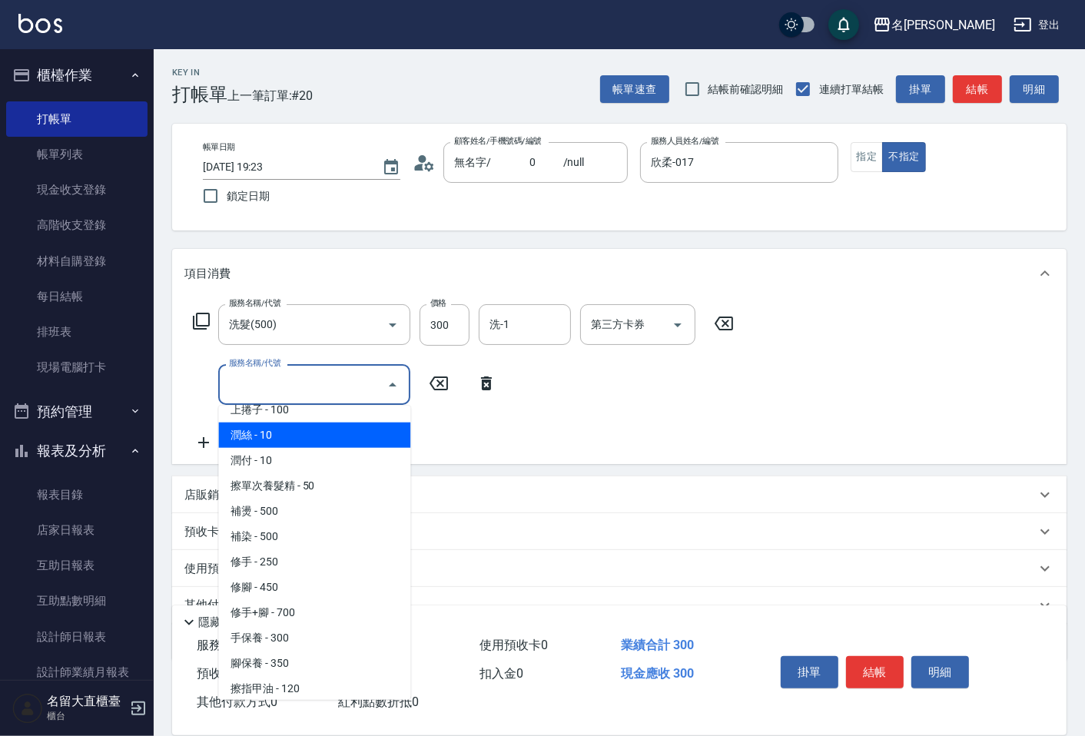
click at [265, 423] on span "潤絲 - 10" at bounding box center [314, 435] width 192 height 25
type input "潤絲(802)"
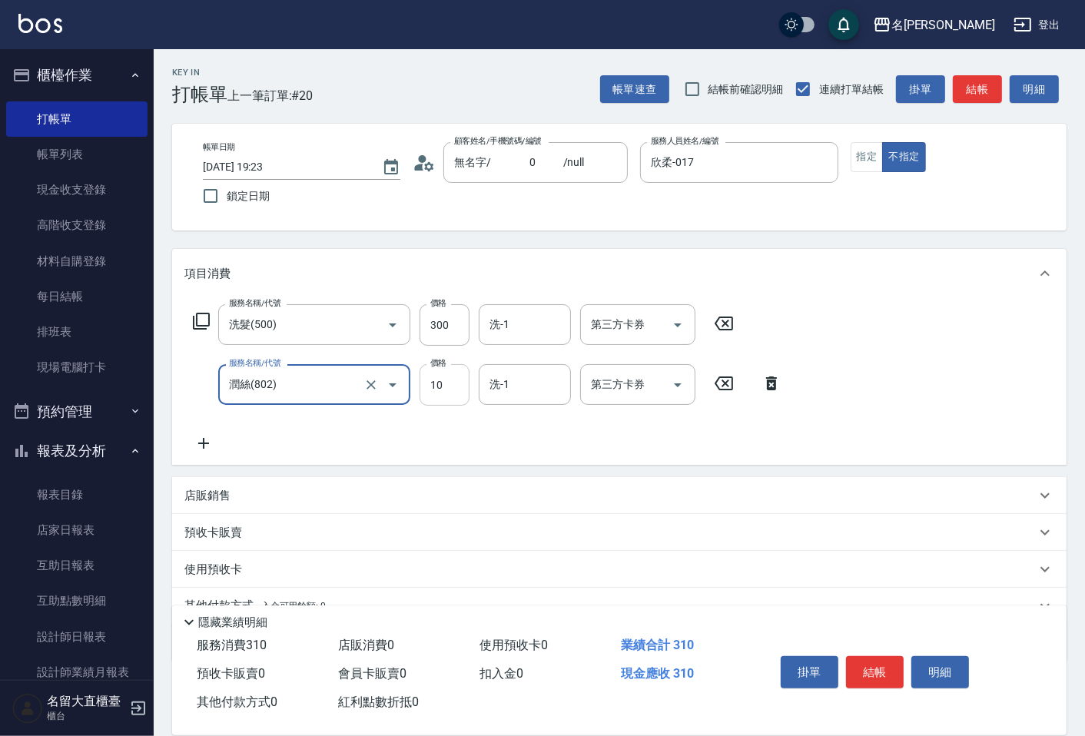
click at [452, 404] on input "10" at bounding box center [445, 385] width 50 height 42
type input "20"
click at [882, 662] on button "結帳" at bounding box center [875, 672] width 58 height 32
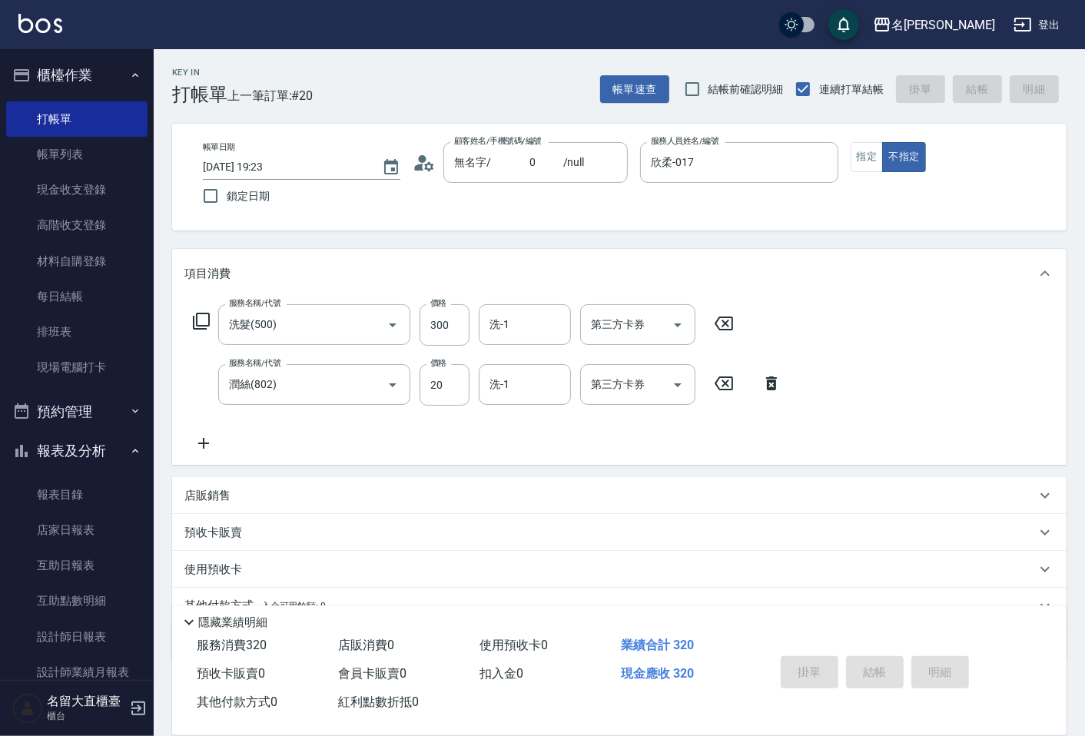
type input "[DATE] 19:48"
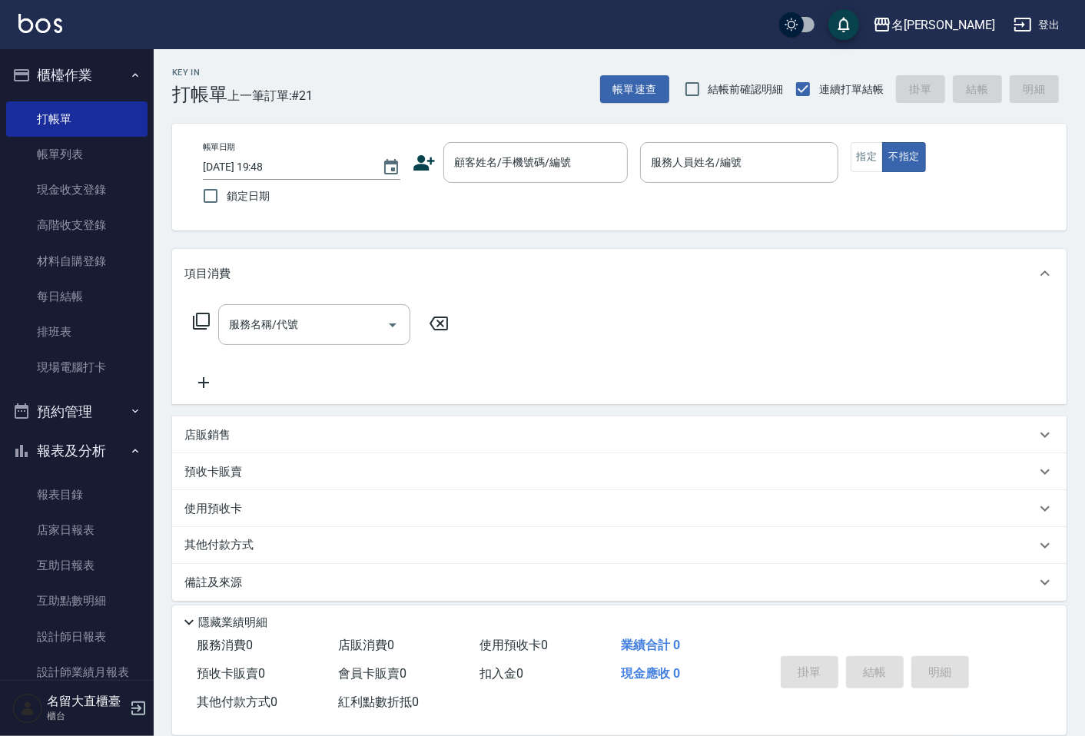
drag, startPoint x: 885, startPoint y: 659, endPoint x: 772, endPoint y: 659, distance: 112.2
click at [886, 661] on div "掛單 結帳 明細" at bounding box center [875, 674] width 201 height 48
click at [576, 160] on input "顧客姓名/手機號碼/編號" at bounding box center [524, 162] width 148 height 27
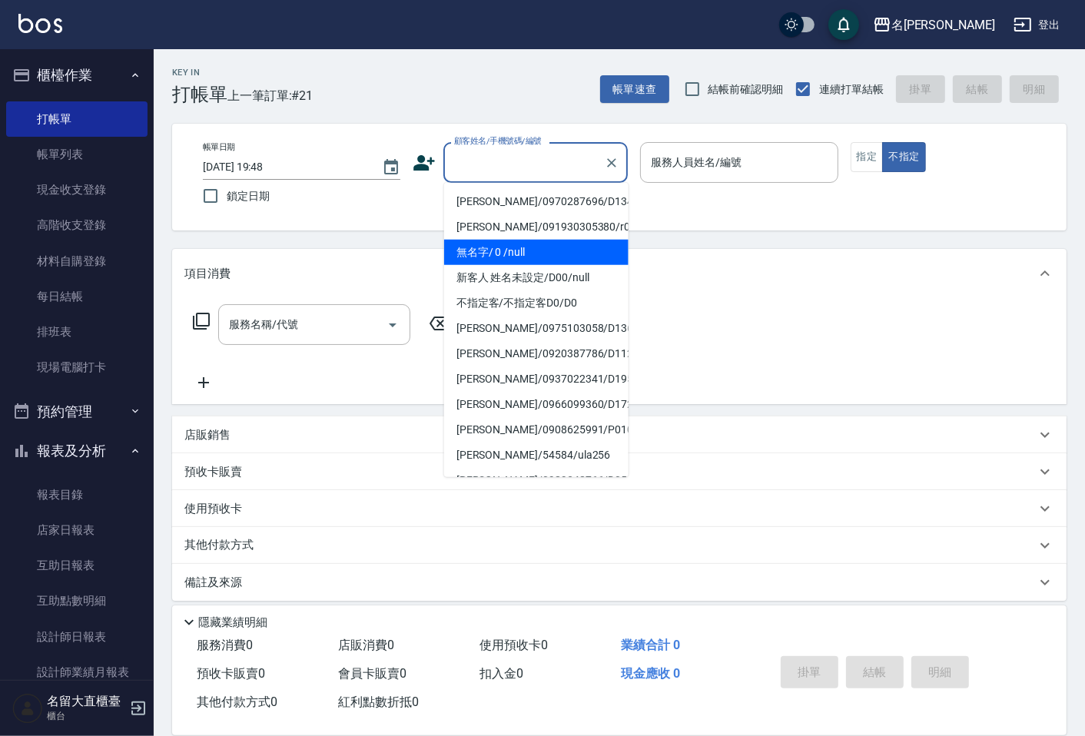
click at [551, 247] on li "無名字/ 0 /null" at bounding box center [536, 252] width 184 height 25
type input "無名字/ 0 /null"
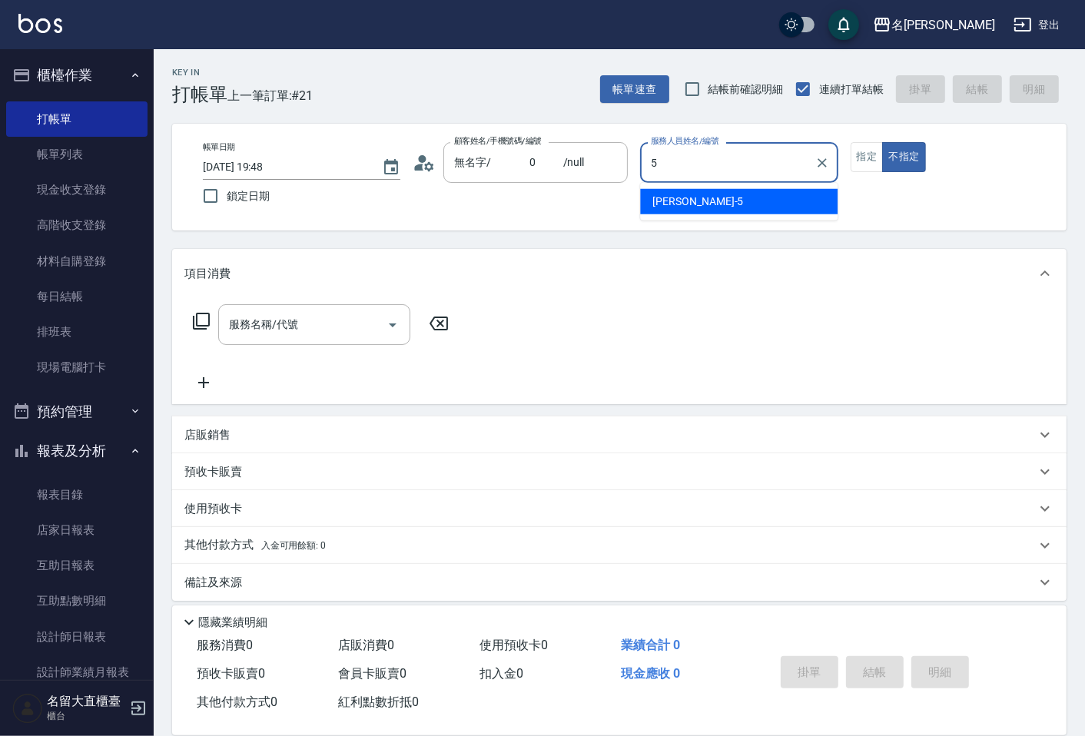
type input "[PERSON_NAME]-5"
type button "false"
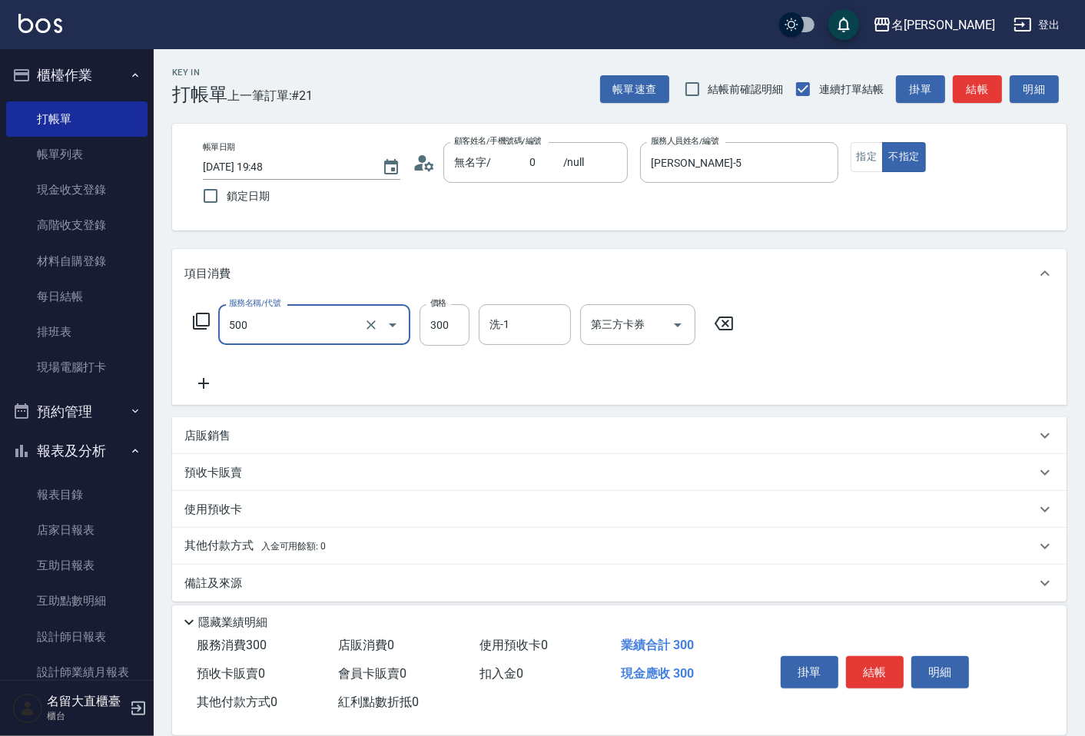
type input "洗髮(500)"
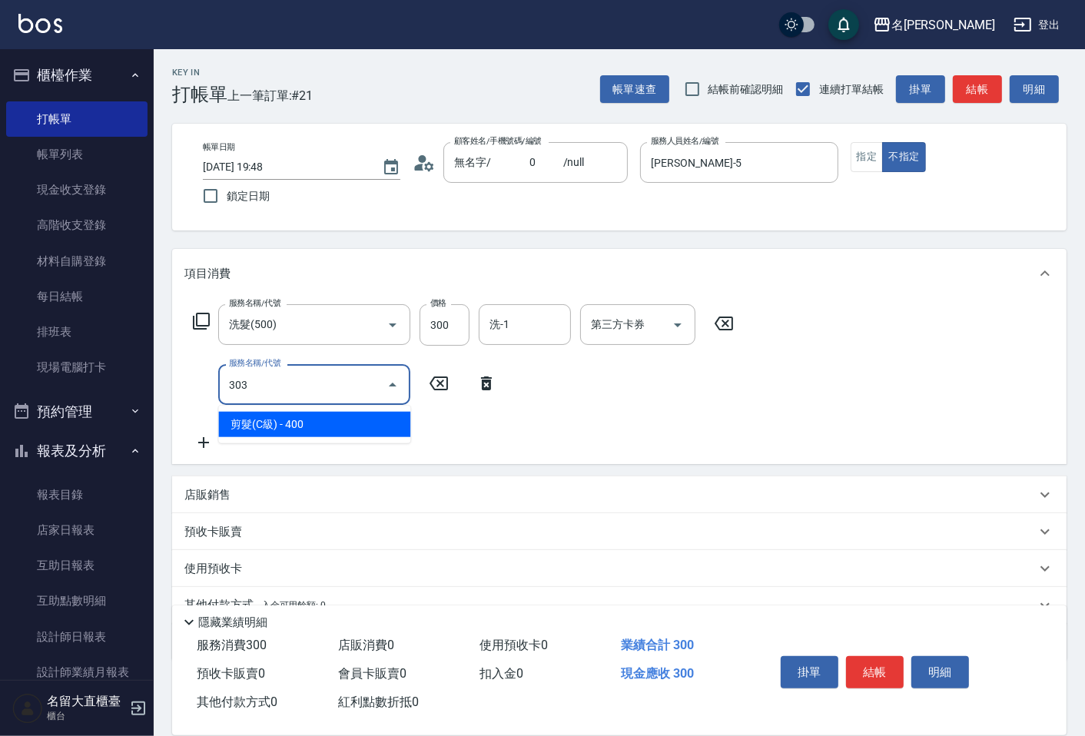
type input "剪髮(C級)(303)"
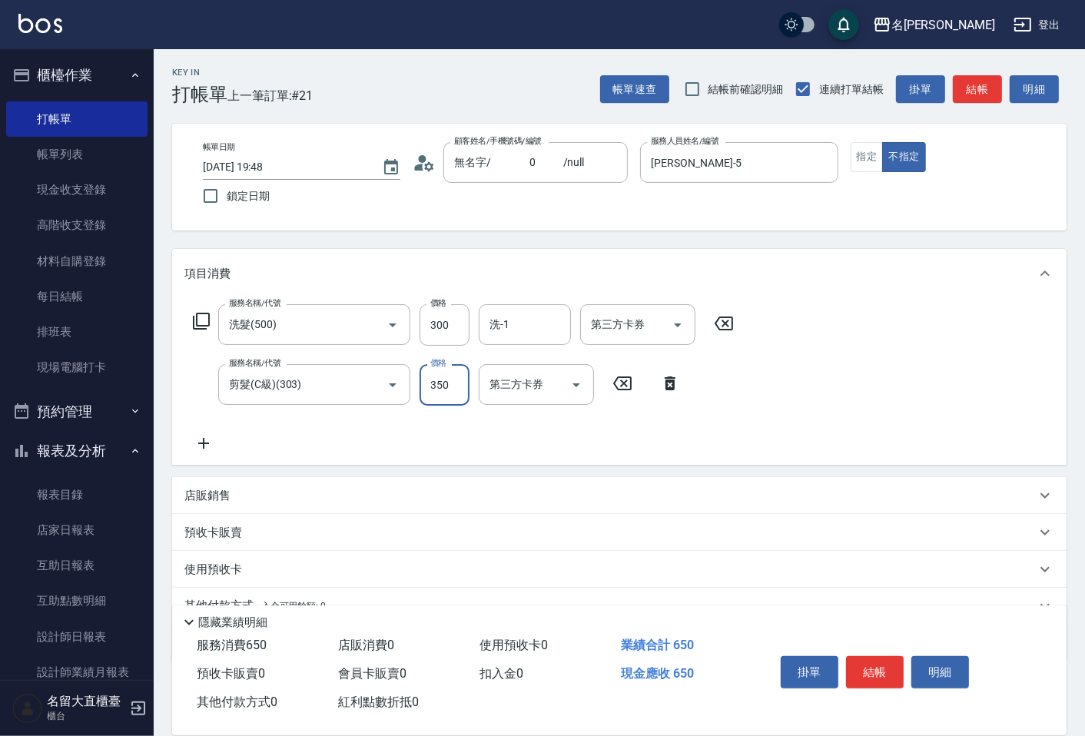
type input "350"
drag, startPoint x: 980, startPoint y: 69, endPoint x: 980, endPoint y: 81, distance: 12.3
click at [980, 69] on div "Key In 打帳單 上一筆訂單:#21 帳單速查 結帳前確認明細 連續打單結帳 掛單 結帳 明細" at bounding box center [610, 77] width 913 height 56
click at [980, 85] on button "結帳" at bounding box center [977, 89] width 49 height 28
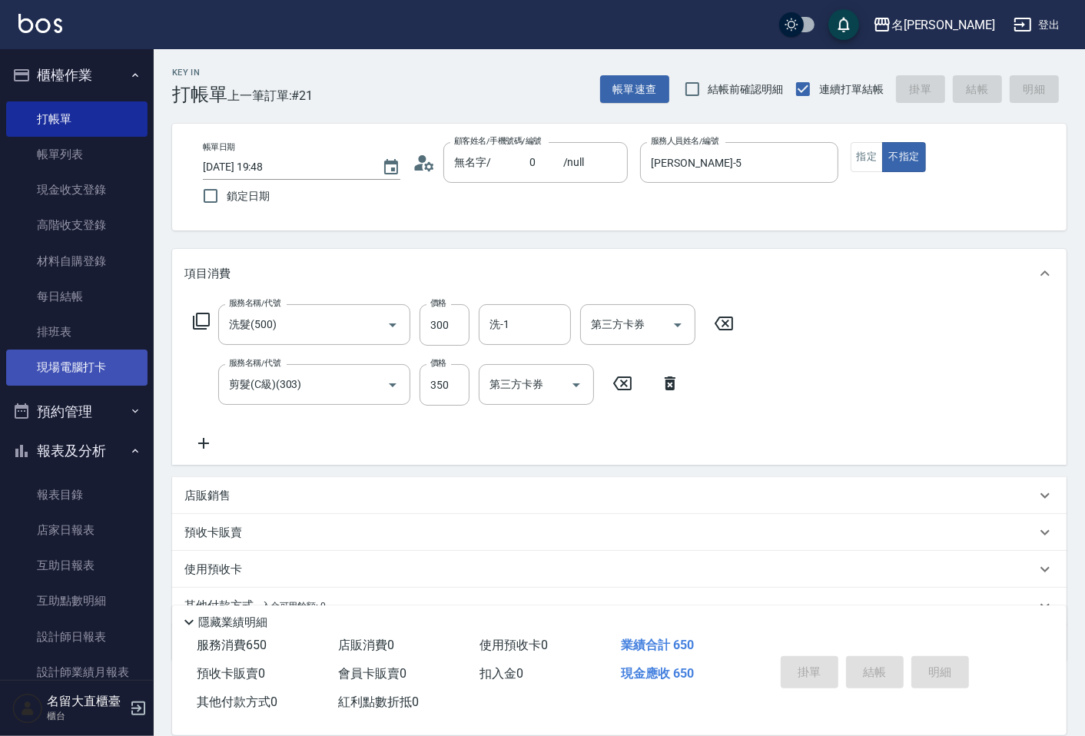
type input "[DATE] 20:05"
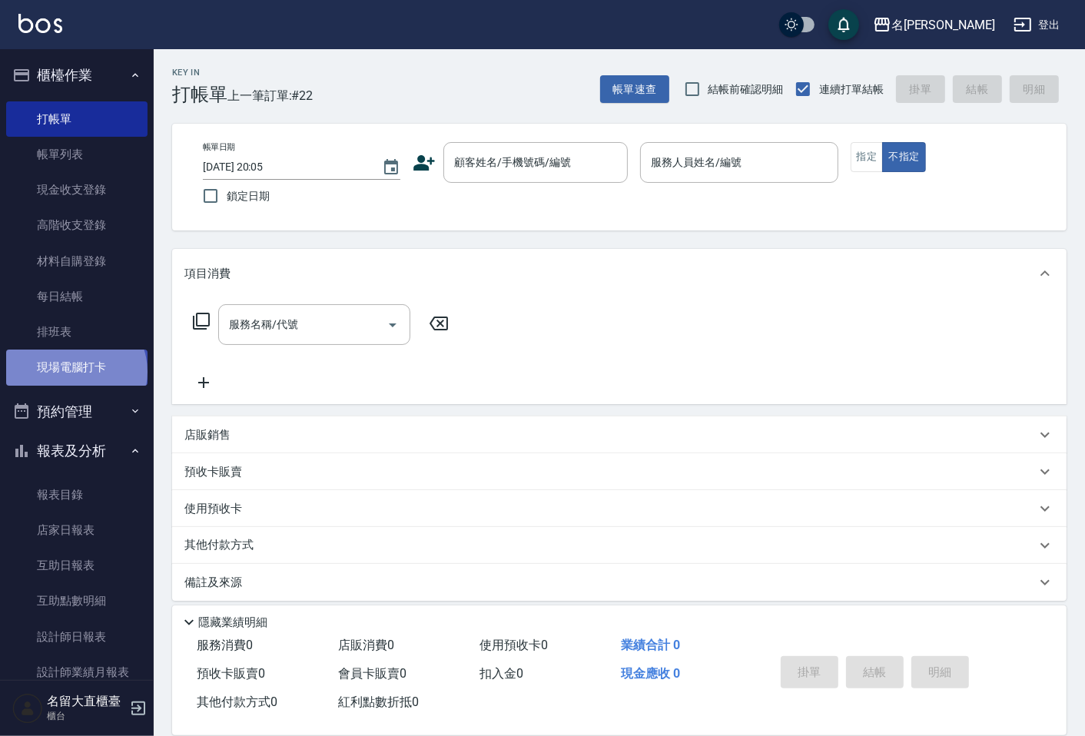
click at [75, 372] on link "現場電腦打卡" at bounding box center [76, 367] width 141 height 35
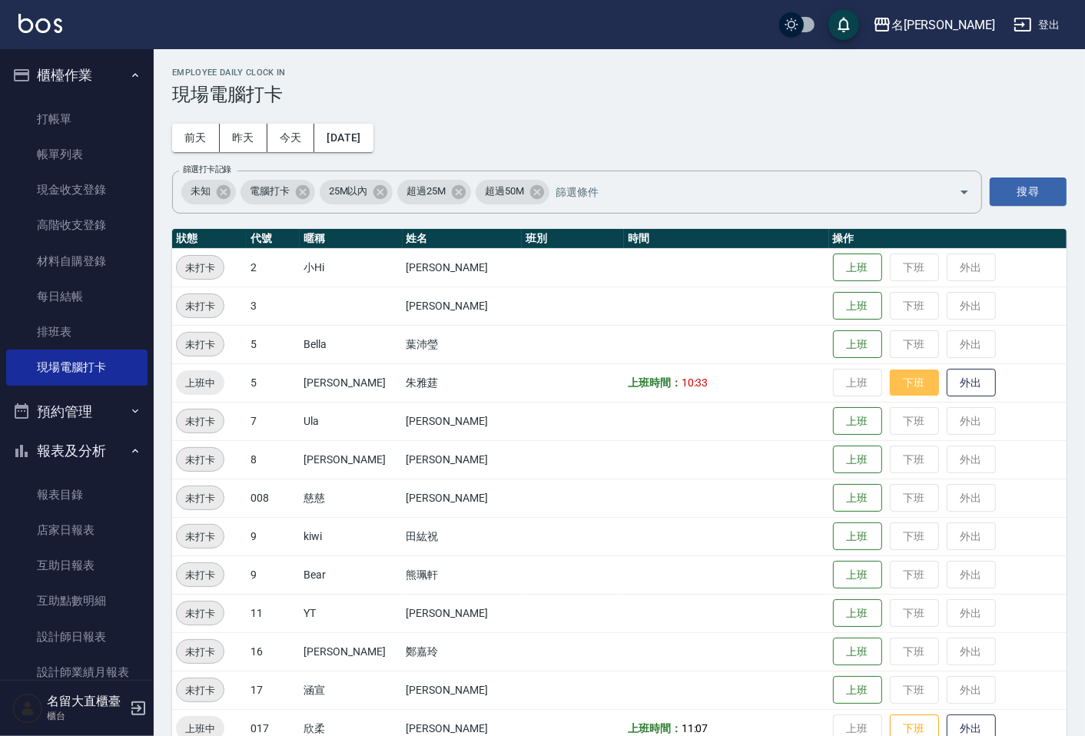
click at [890, 375] on button "下班" at bounding box center [914, 383] width 49 height 27
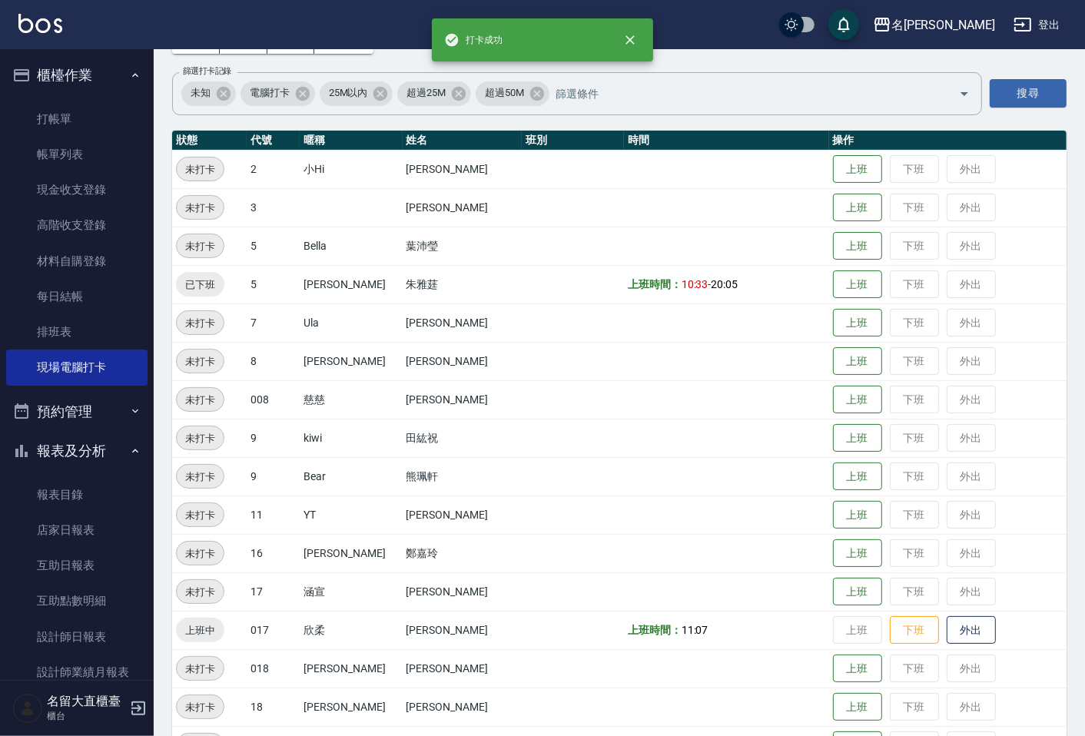
scroll to position [298, 0]
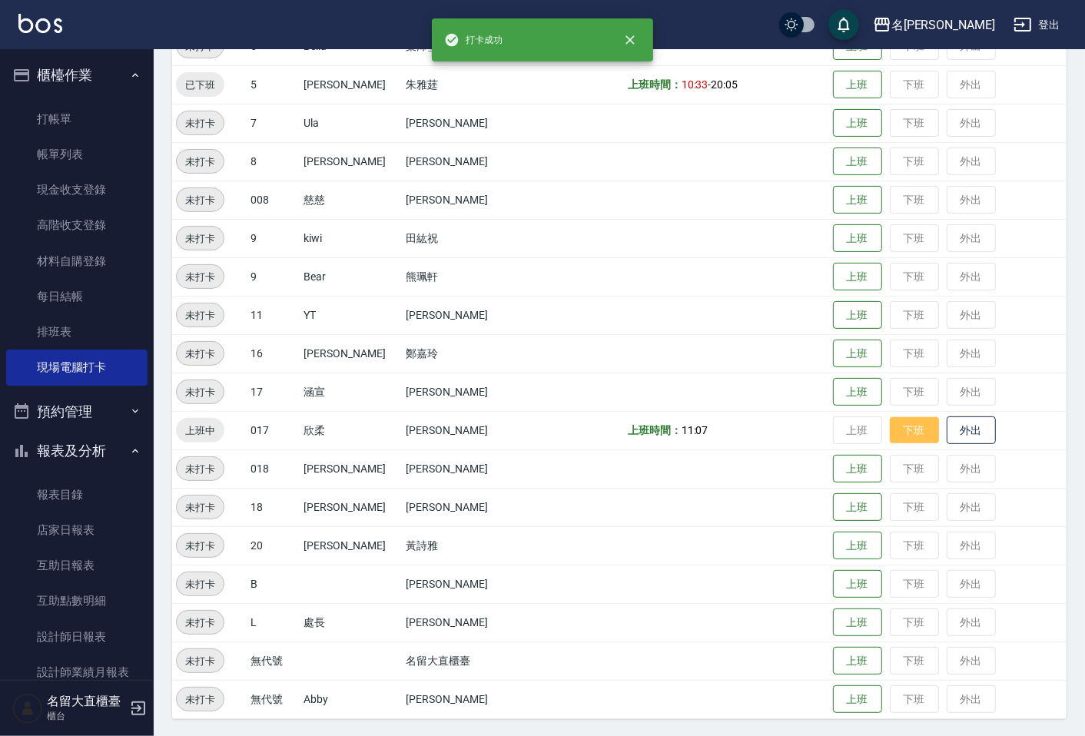
click at [912, 432] on button "下班" at bounding box center [914, 430] width 49 height 27
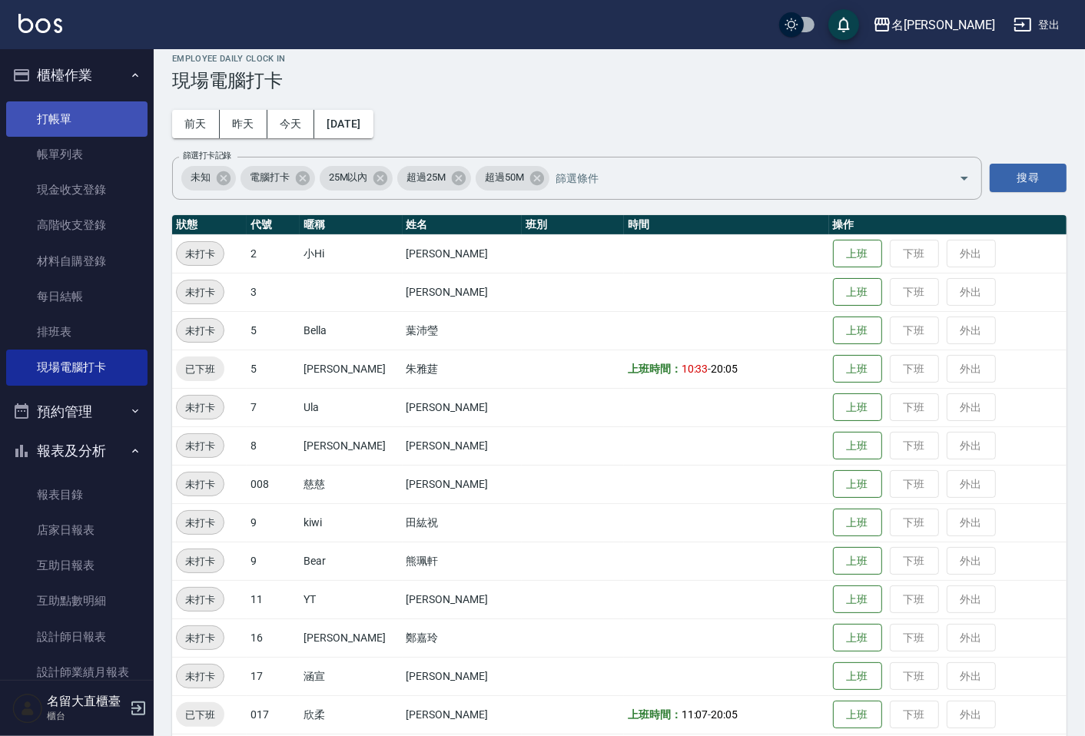
scroll to position [0, 0]
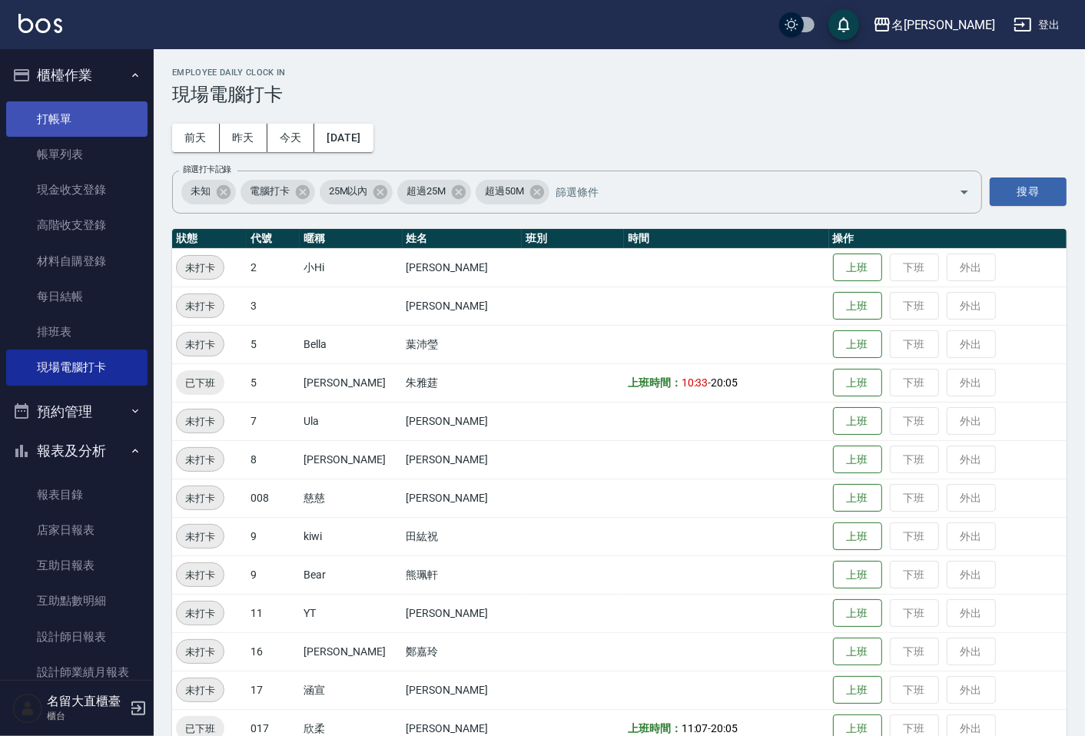
click at [57, 104] on link "打帳單" at bounding box center [76, 118] width 141 height 35
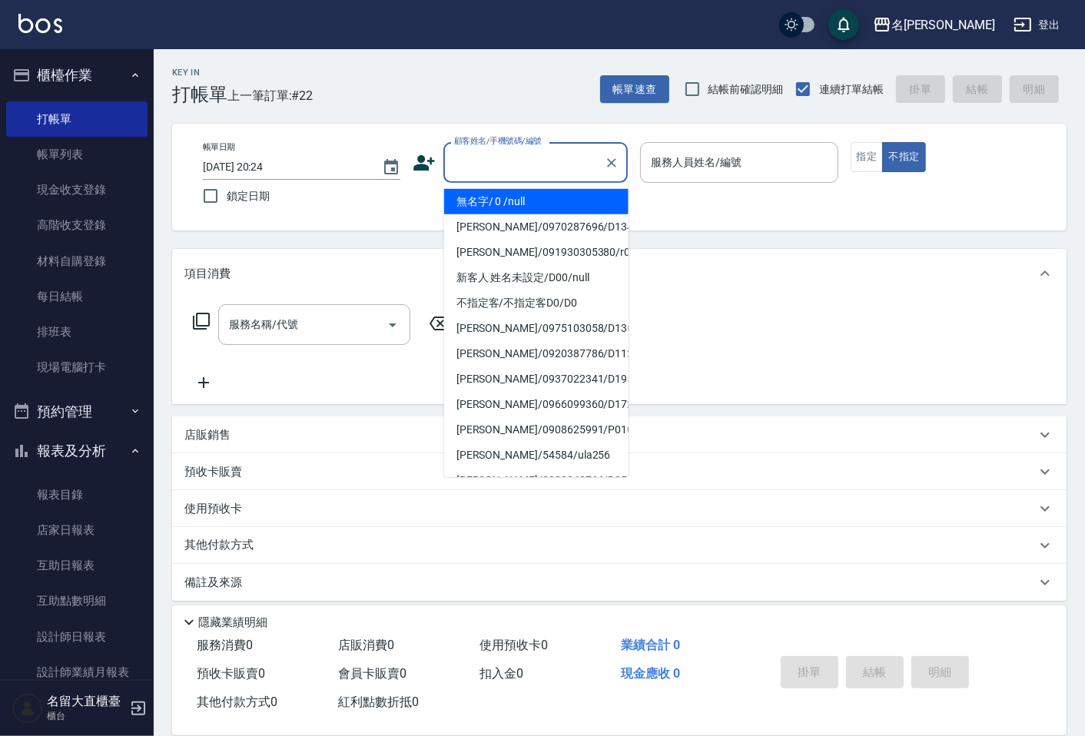
click at [521, 158] on input "顧客姓名/手機號碼/編號" at bounding box center [524, 162] width 148 height 27
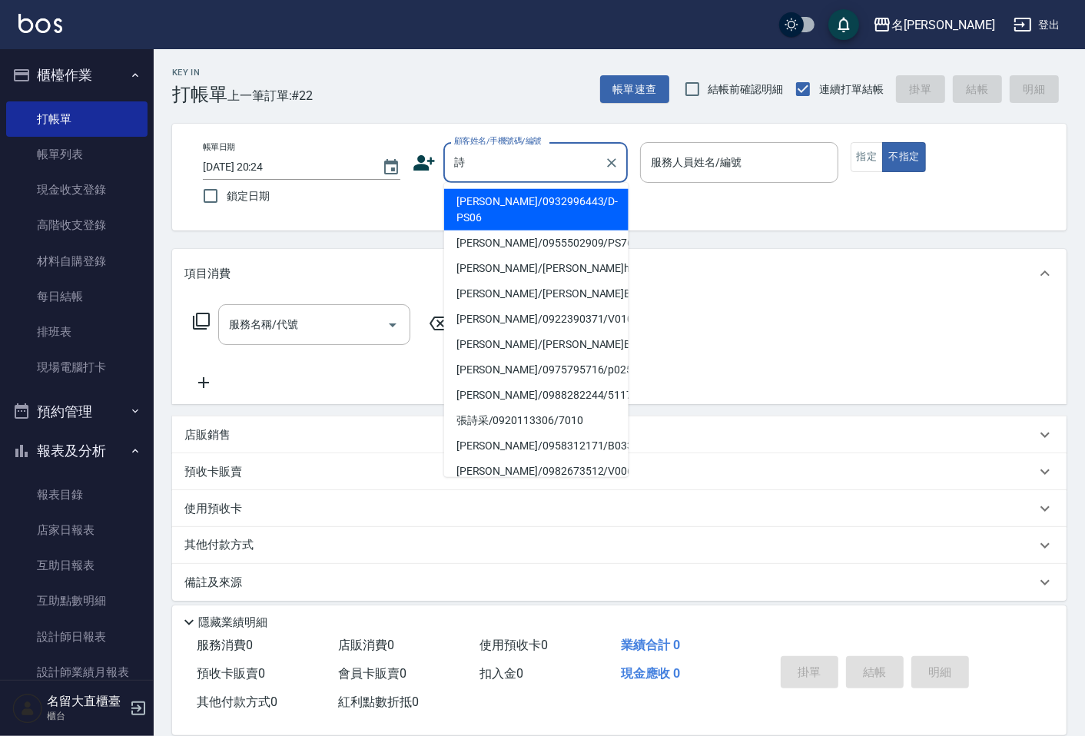
type input "[PERSON_NAME]/0932996443/D-PS06"
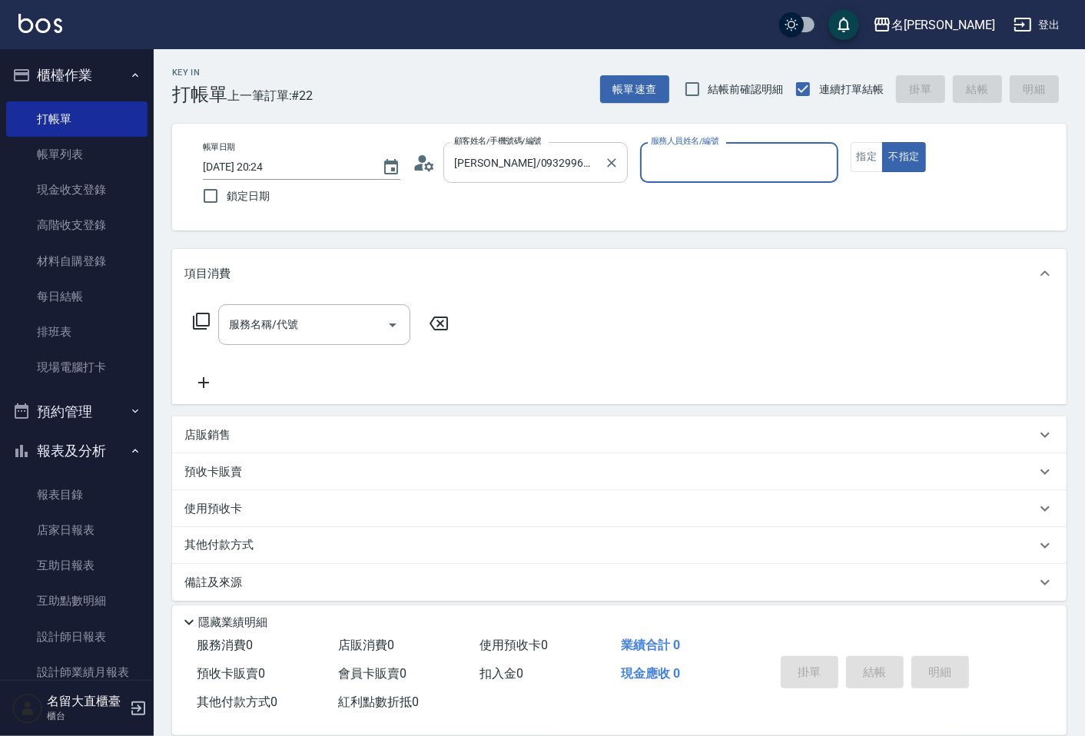
type input "[PERSON_NAME]3"
click at [882, 142] on button "不指定" at bounding box center [903, 157] width 43 height 30
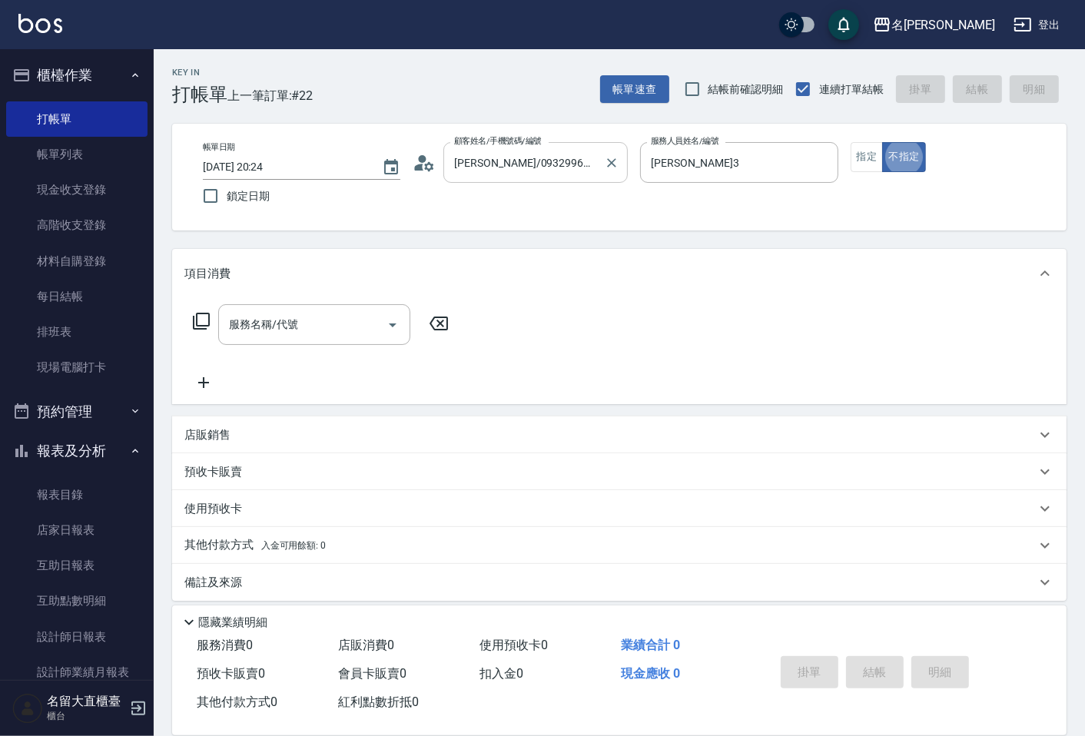
type button "false"
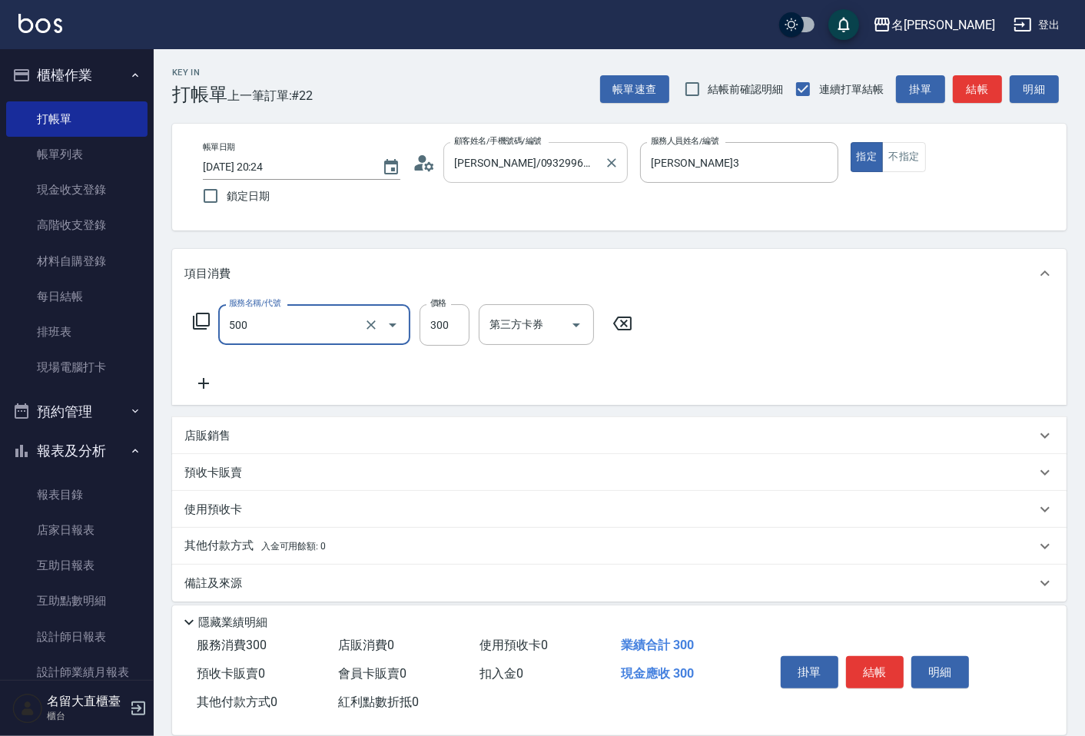
type input "洗髮(500)"
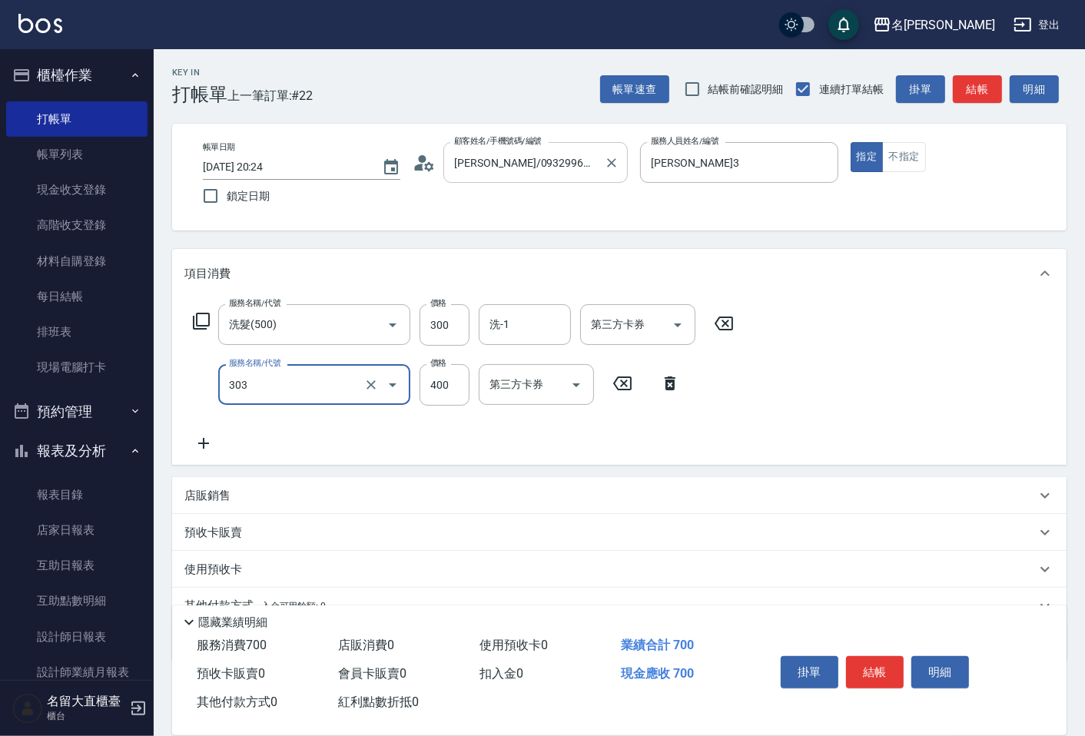
type input "剪髮(C級)(303)"
type input "350"
click at [889, 663] on button "結帳" at bounding box center [875, 672] width 58 height 32
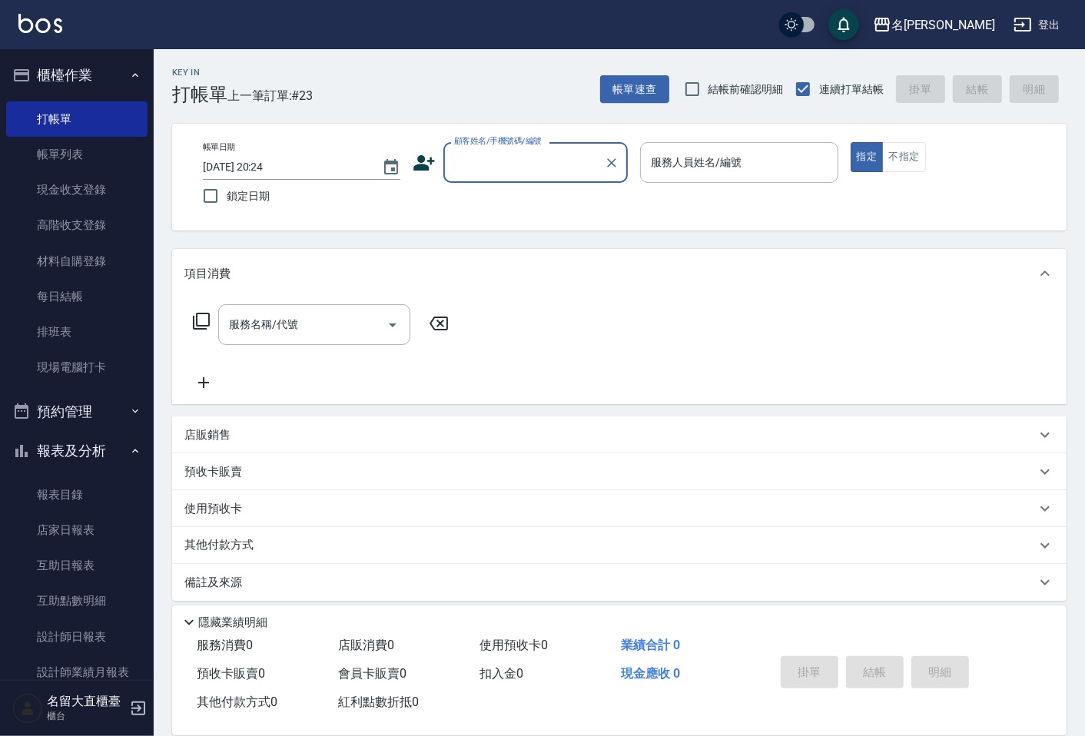
click at [872, 595] on div "備註及來源" at bounding box center [619, 582] width 895 height 37
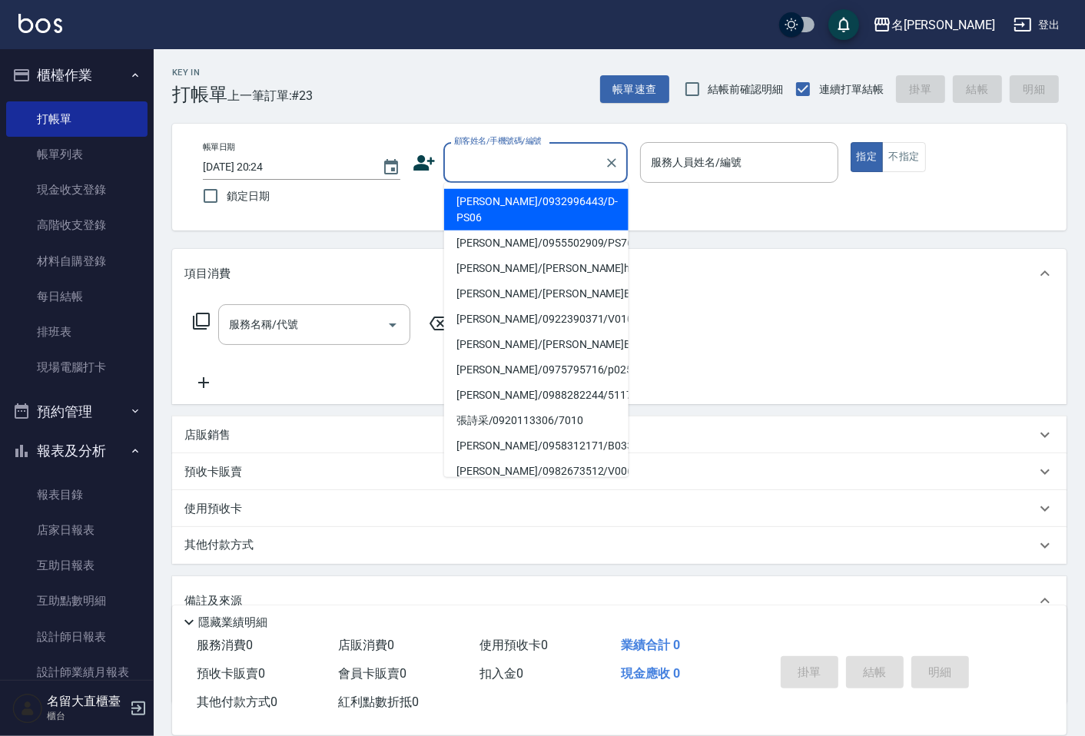
click at [498, 173] on input "顧客姓名/手機號碼/編號" at bounding box center [524, 162] width 148 height 27
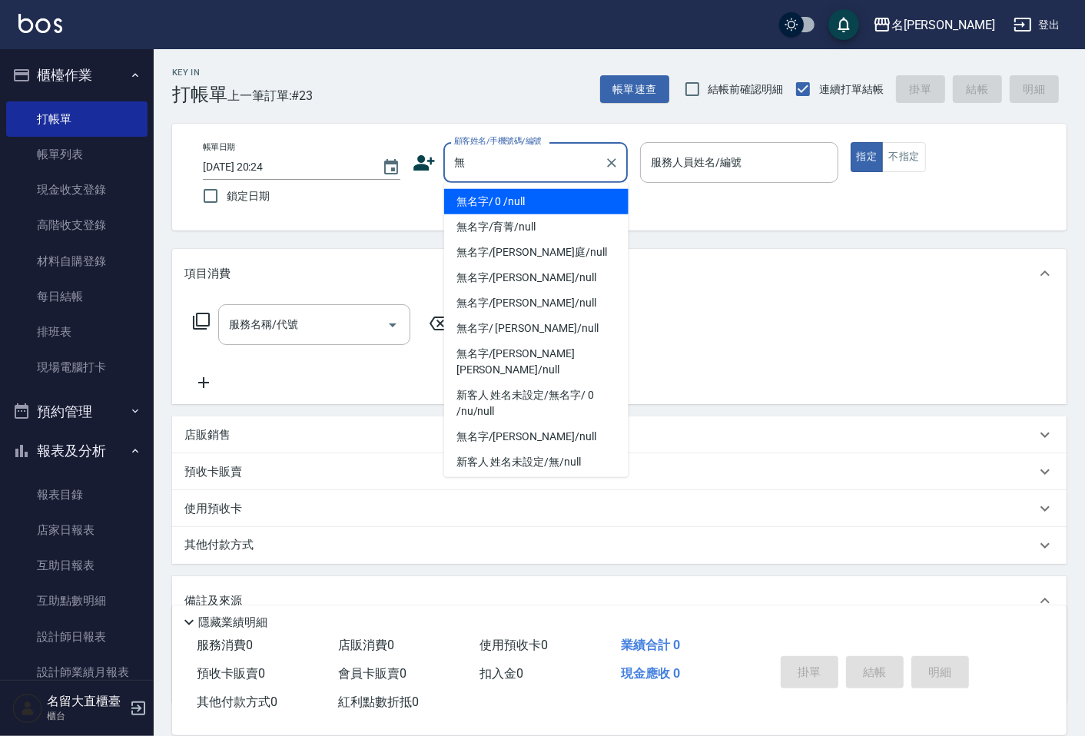
click at [497, 202] on li "無名字/ 0 /null" at bounding box center [536, 201] width 184 height 25
type input "無名字/ 0 /null"
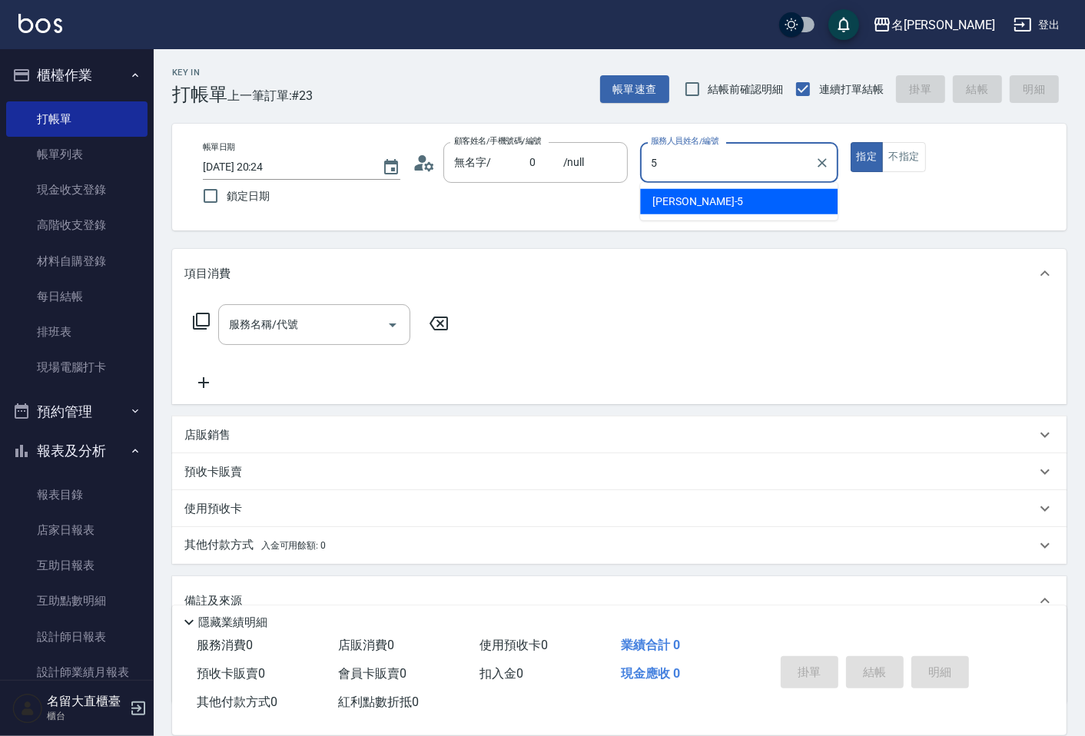
type input "[PERSON_NAME]-5"
type button "true"
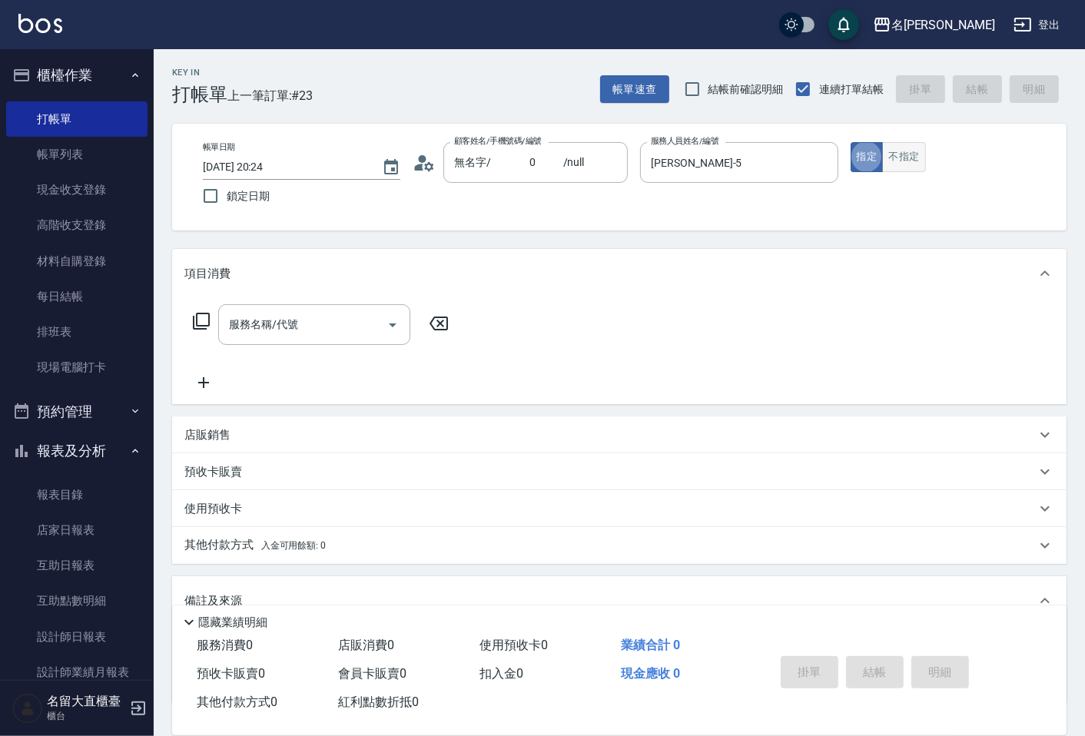
click at [909, 142] on button "不指定" at bounding box center [903, 157] width 43 height 30
click at [287, 309] on div "服務名稱/代號" at bounding box center [314, 324] width 192 height 41
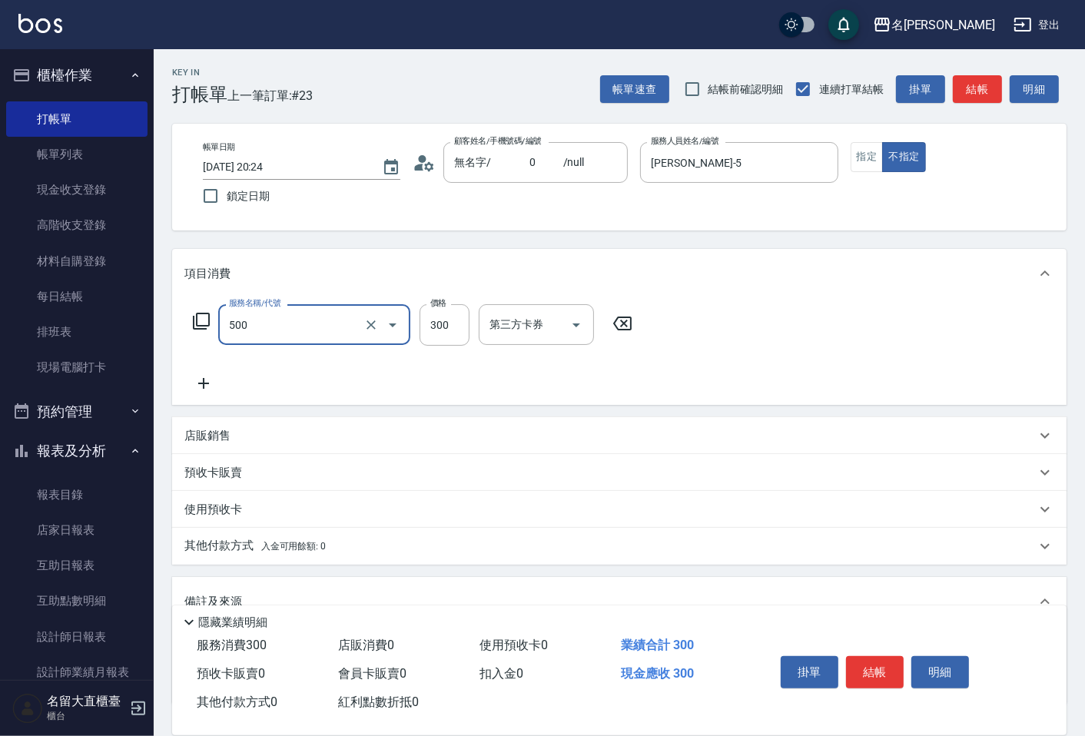
type input "洗髮(500)"
click at [972, 86] on button "結帳" at bounding box center [977, 89] width 49 height 28
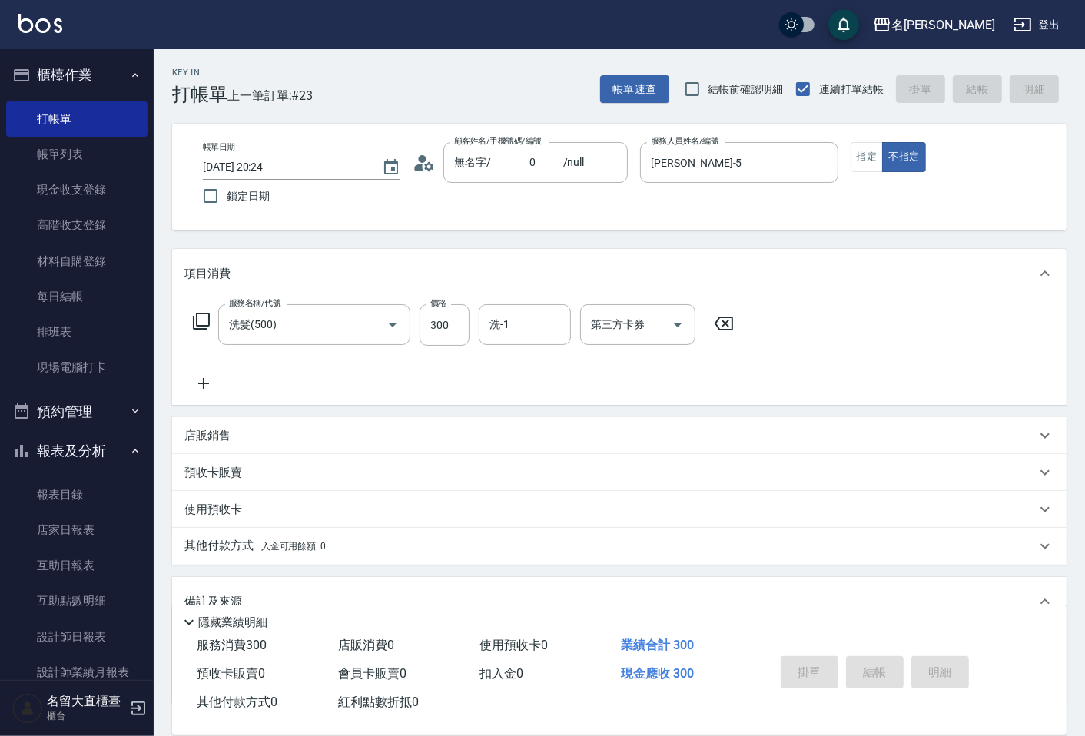
type input "[DATE] 20:45"
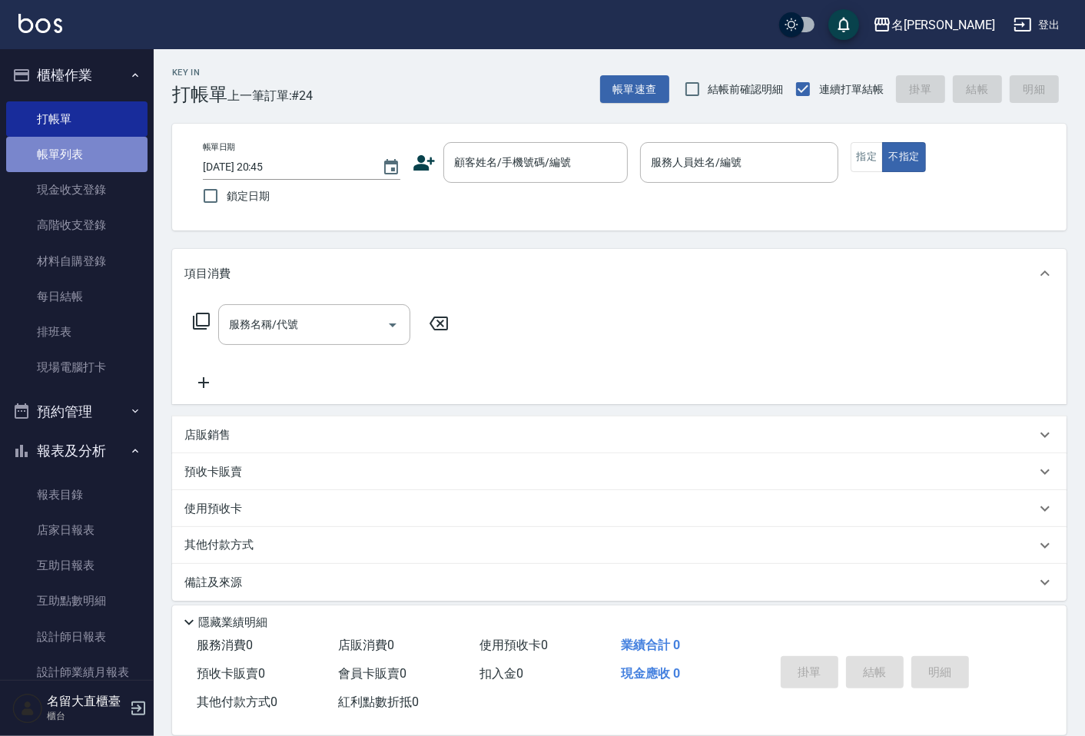
click at [83, 167] on link "帳單列表" at bounding box center [76, 154] width 141 height 35
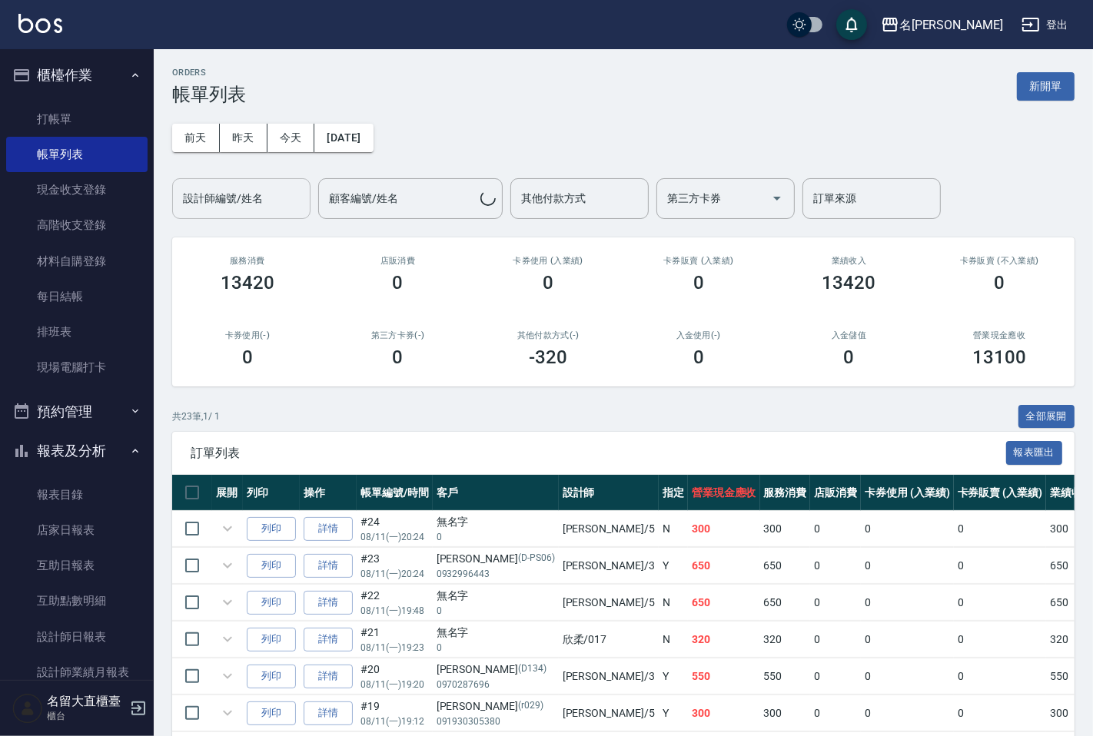
click at [228, 196] on input "設計師編號/姓名" at bounding box center [241, 198] width 125 height 27
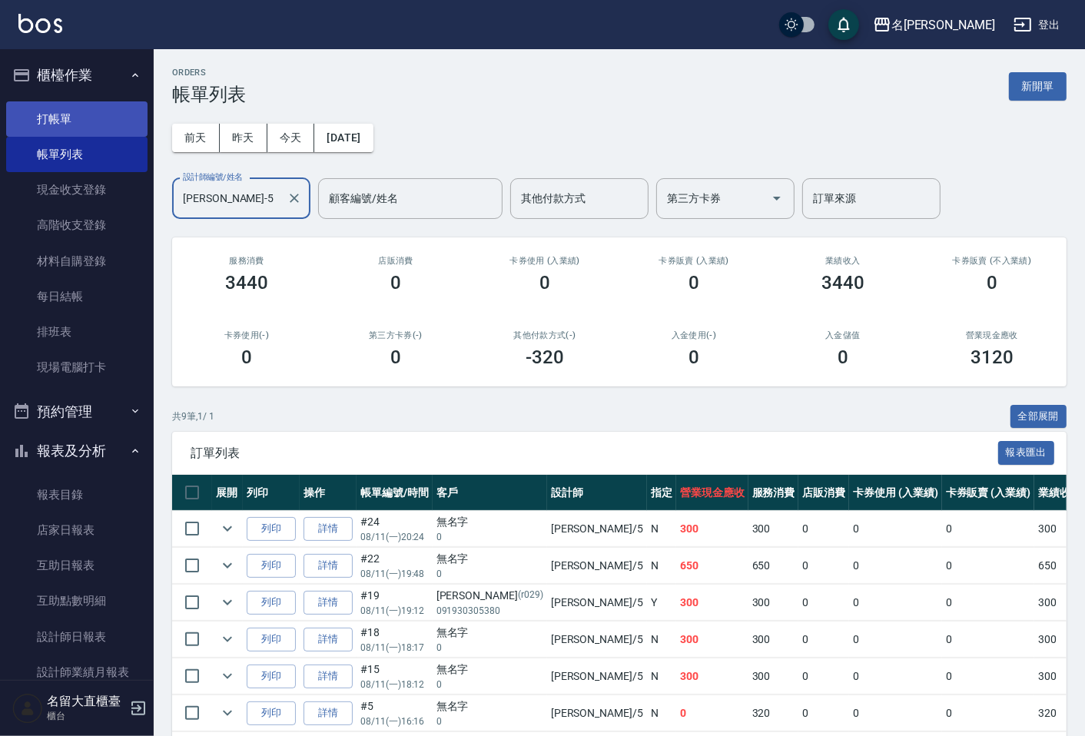
type input "[PERSON_NAME]-5"
click at [88, 125] on link "打帳單" at bounding box center [76, 118] width 141 height 35
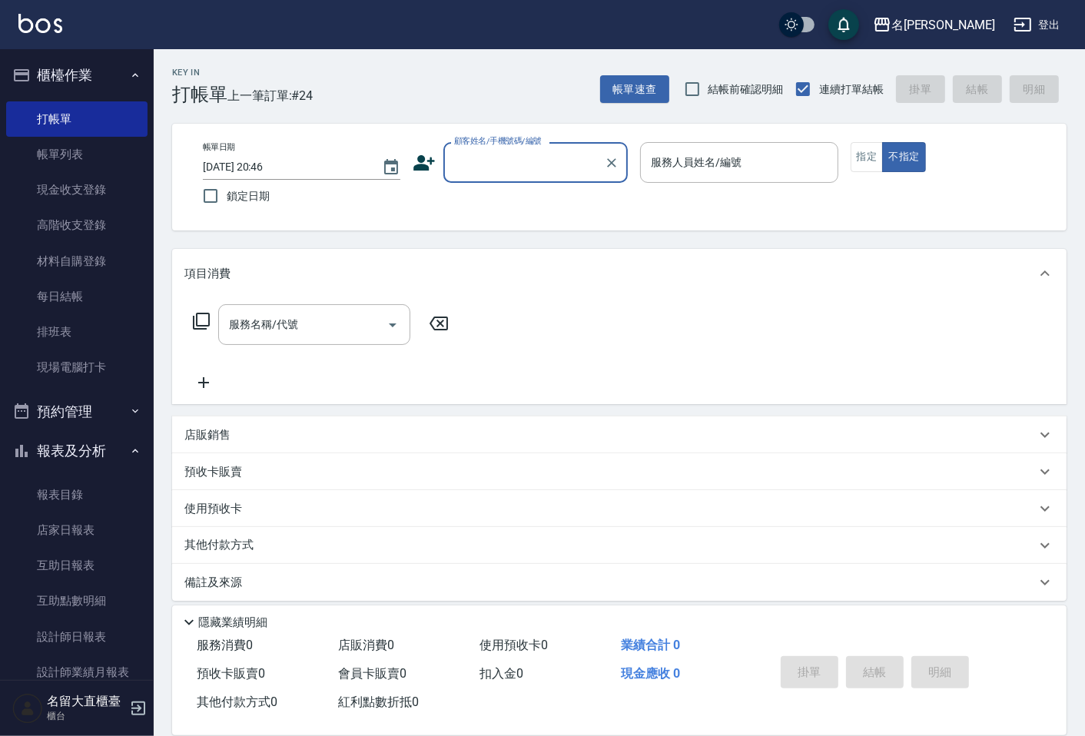
click at [516, 173] on input "顧客姓名/手機號碼/編號" at bounding box center [524, 162] width 148 height 27
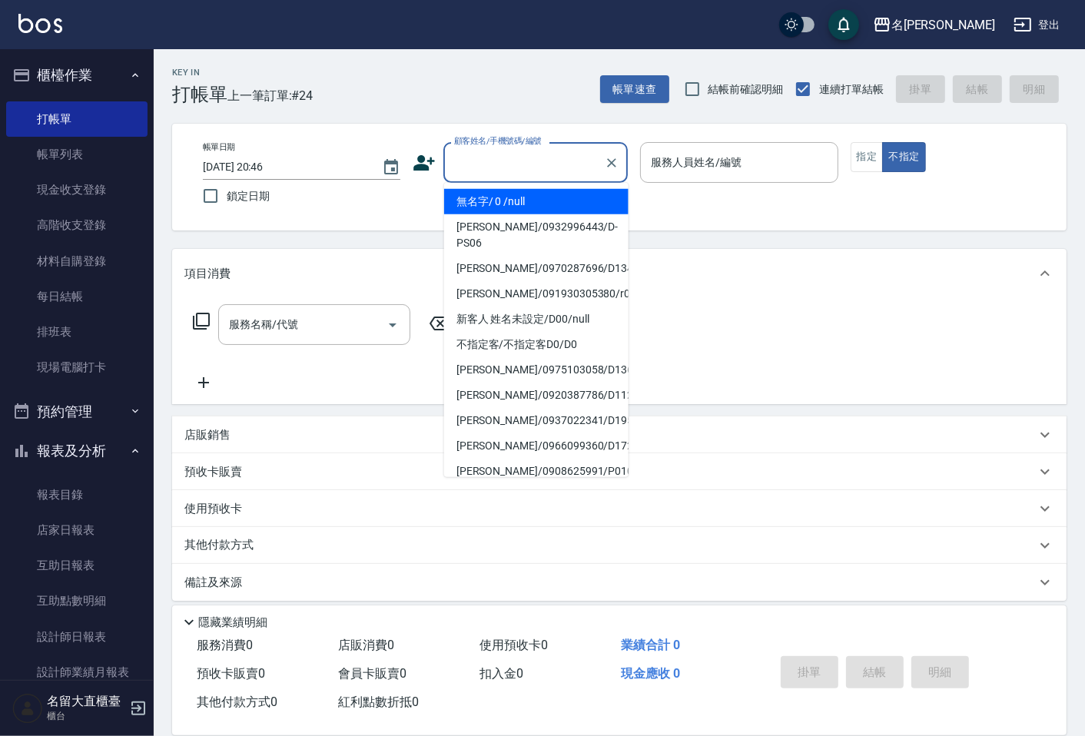
click at [510, 198] on li "無名字/ 0 /null" at bounding box center [536, 201] width 184 height 25
type input "無名字/ 0 /null"
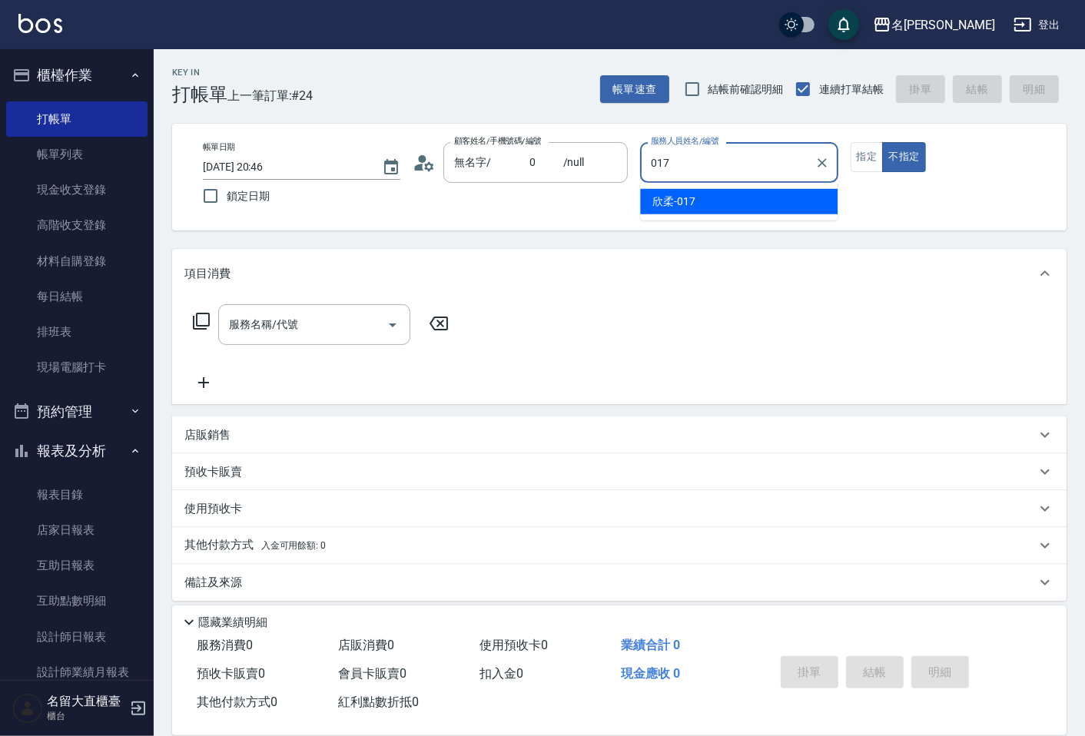
type input "欣柔-017"
type button "false"
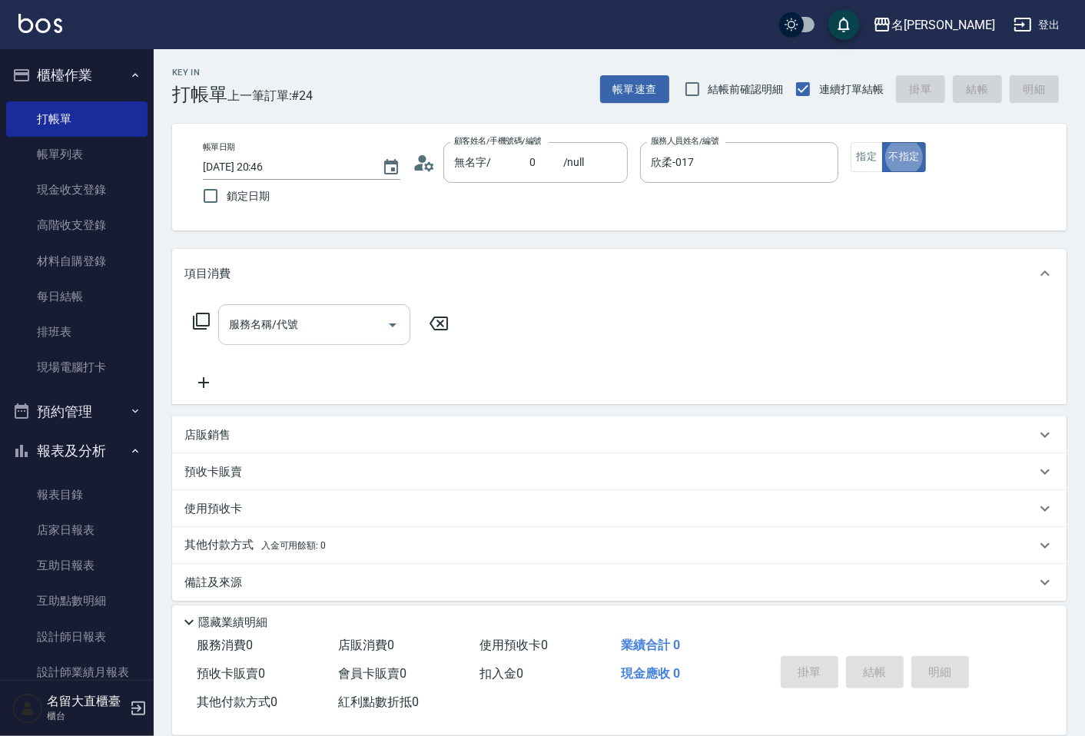
click at [355, 328] on input "服務名稱/代號" at bounding box center [302, 324] width 155 height 27
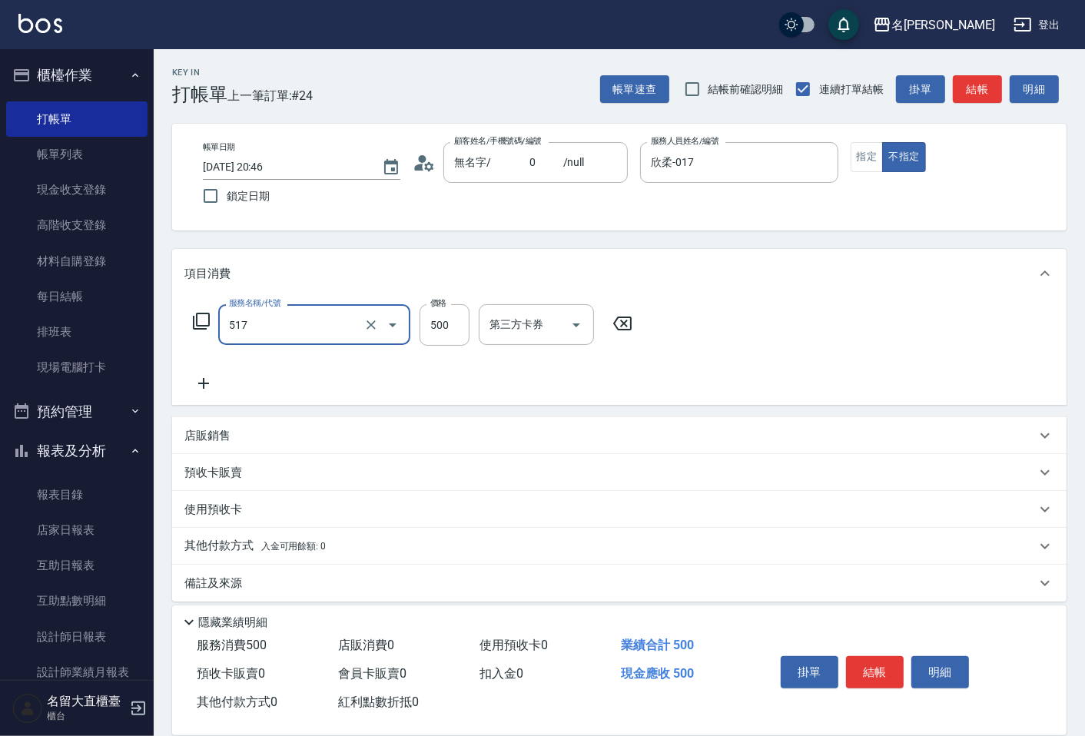
type input "舒醒頭皮(517)"
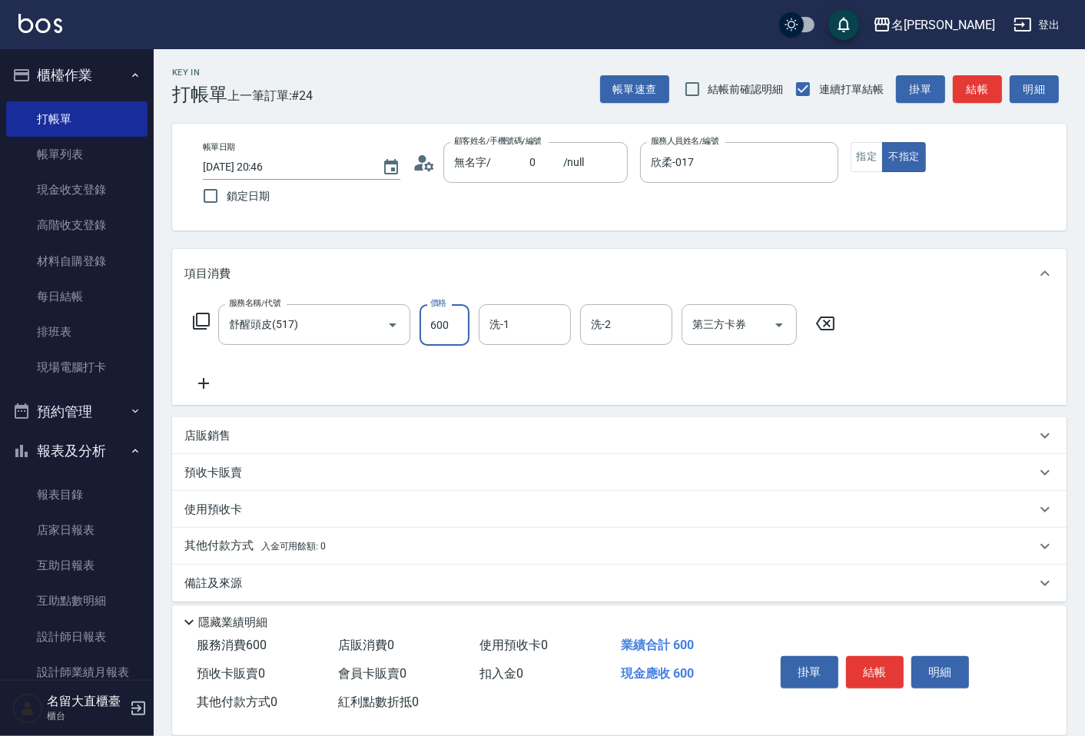
type input "600"
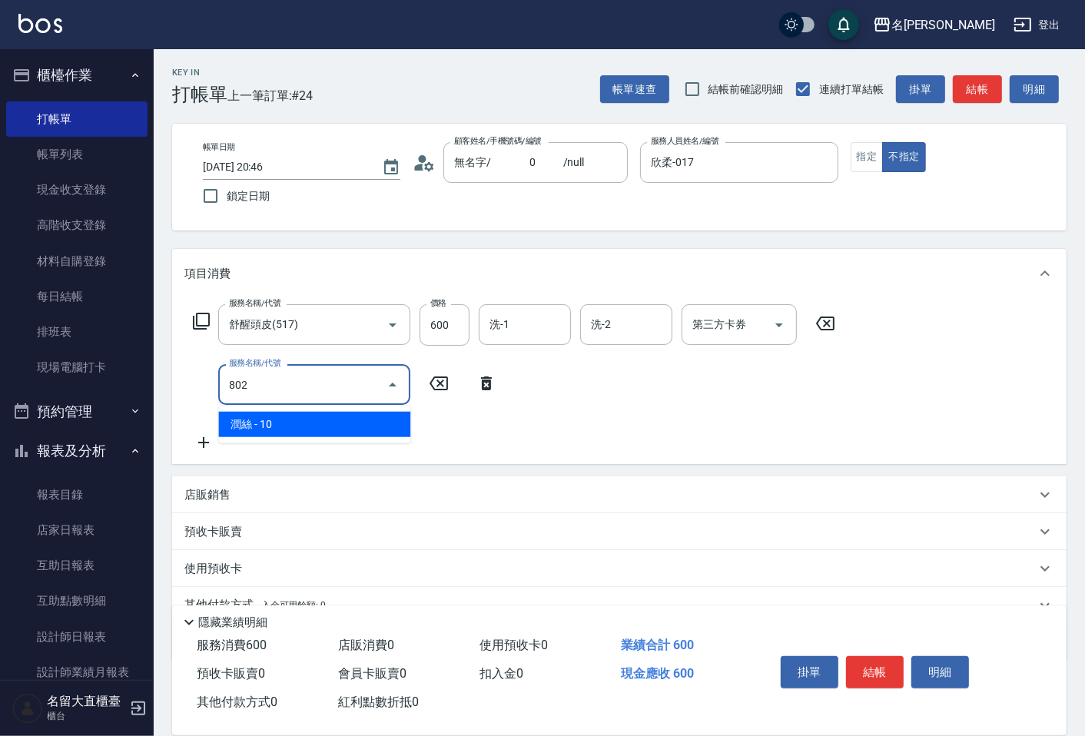
type input "潤絲(802)"
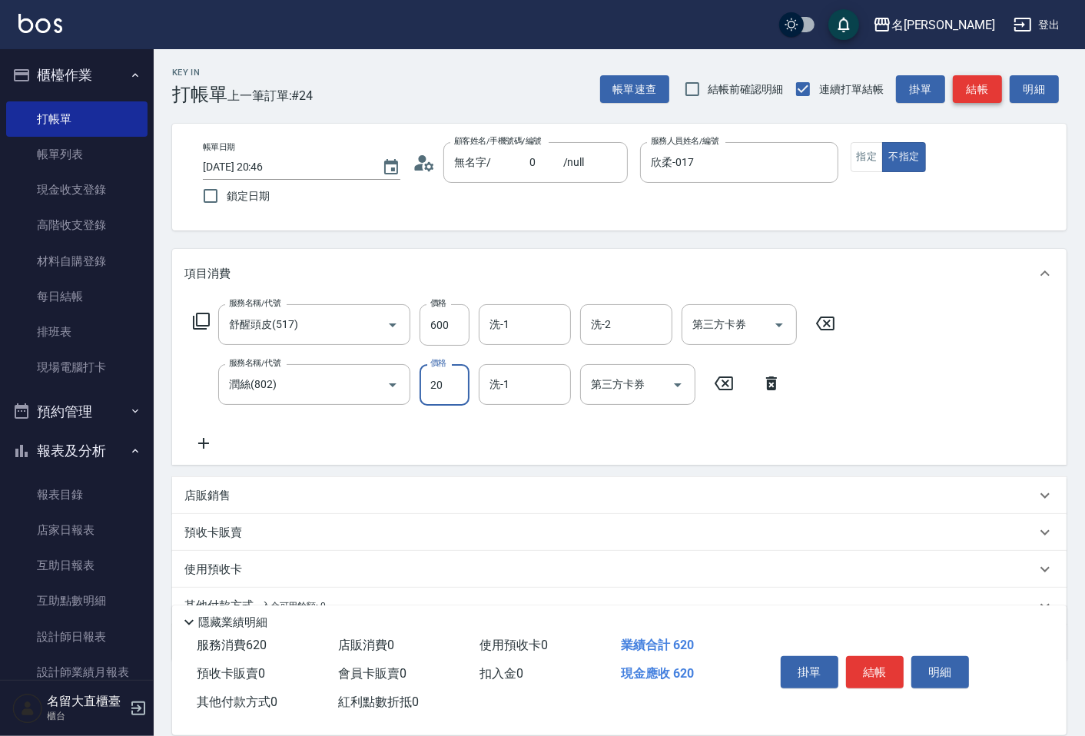
type input "20"
click at [997, 102] on button "結帳" at bounding box center [977, 89] width 49 height 28
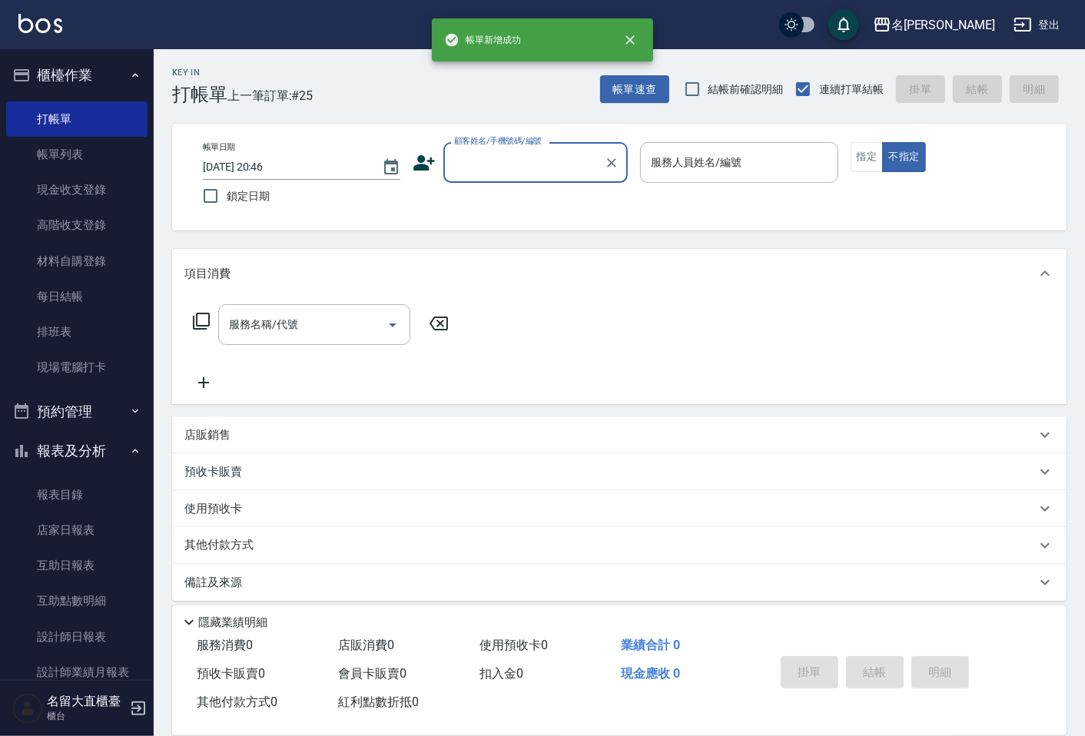
click at [480, 162] on input "顧客姓名/手機號碼/編號" at bounding box center [524, 162] width 148 height 27
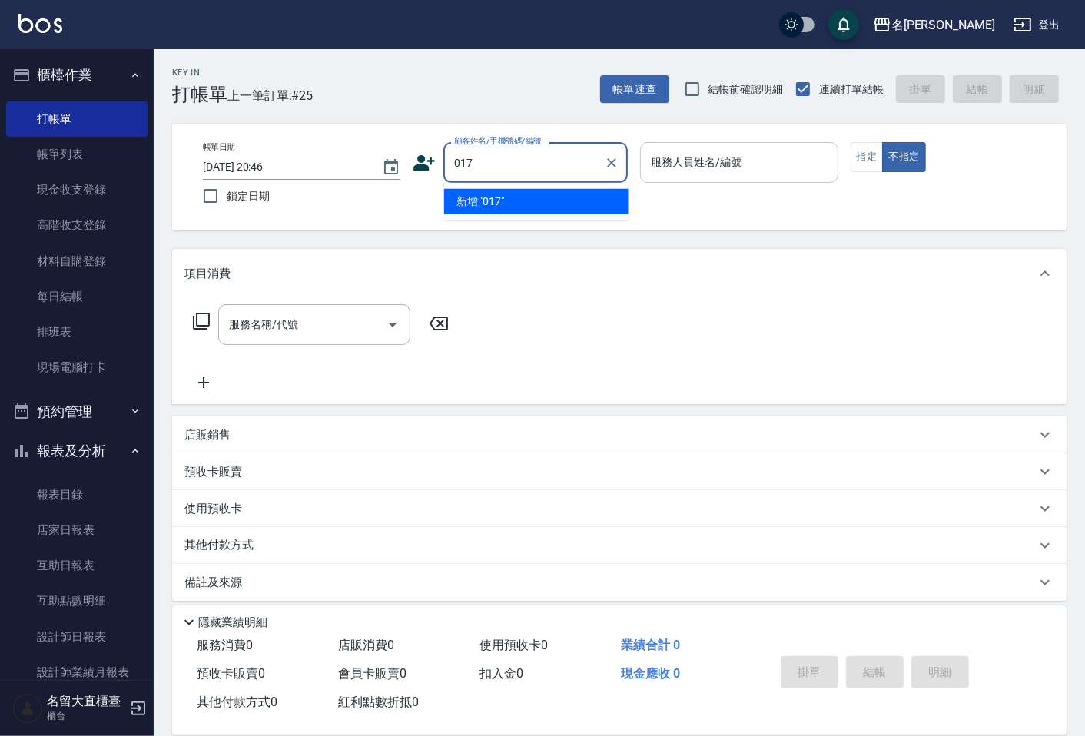
type input "017"
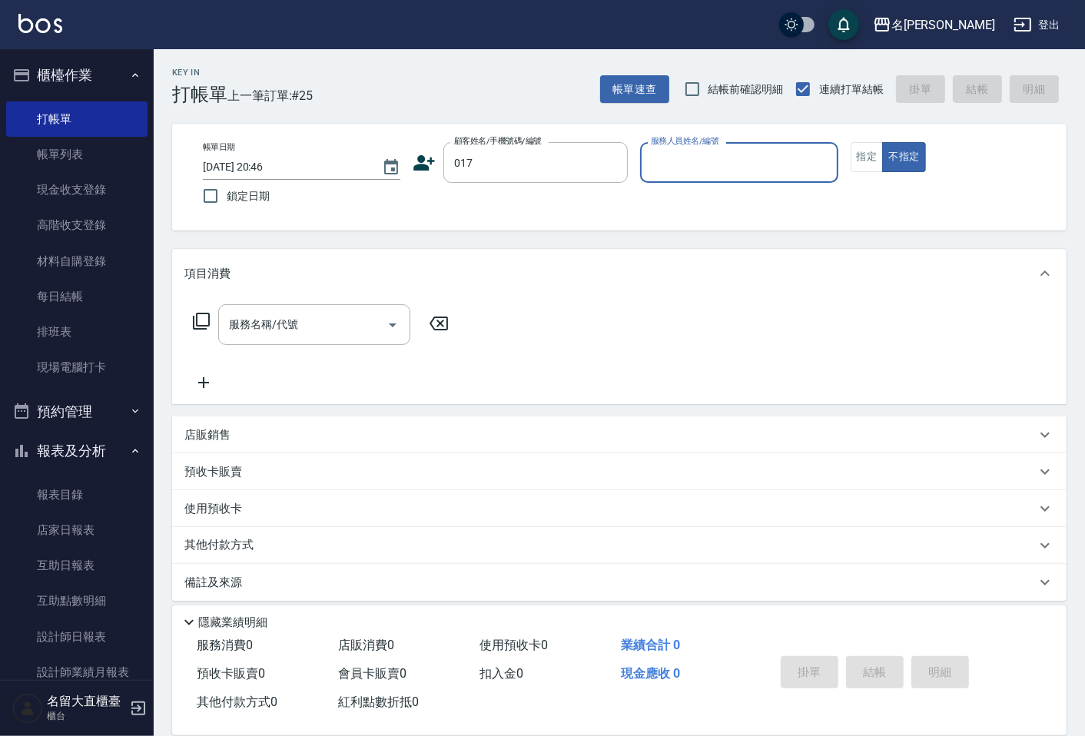
click at [882, 142] on button "不指定" at bounding box center [903, 157] width 43 height 30
click at [726, 168] on input "服務人員姓名/編號" at bounding box center [739, 162] width 184 height 27
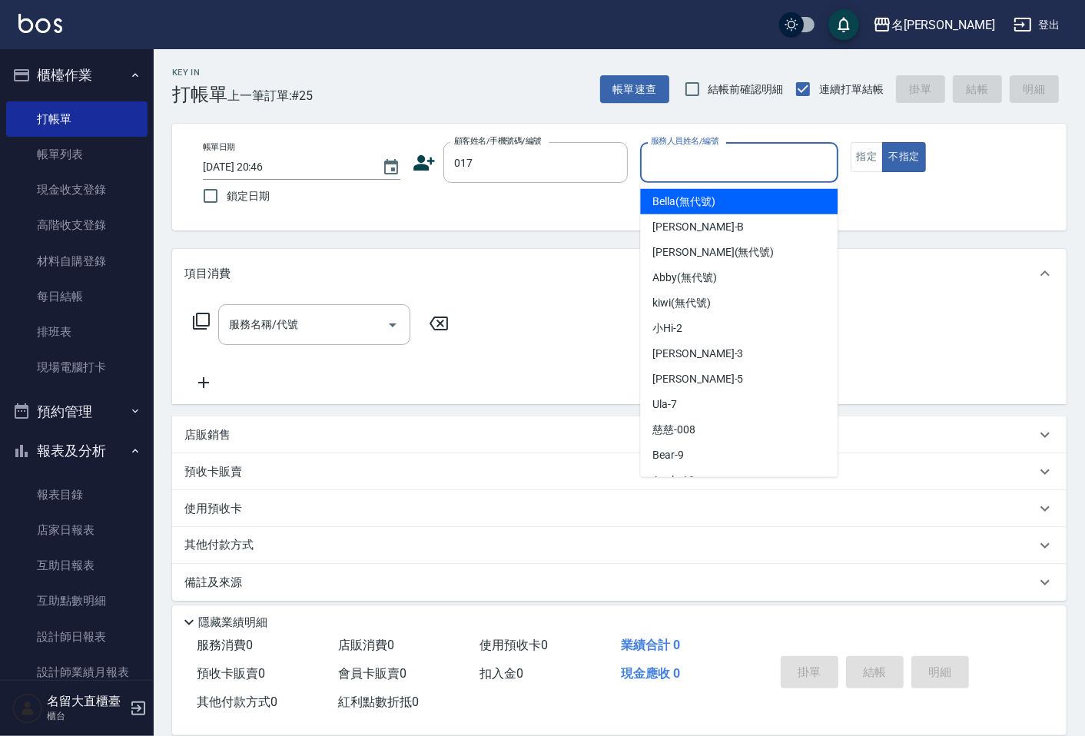
click at [726, 171] on input "服務人員姓名/編號" at bounding box center [739, 162] width 184 height 27
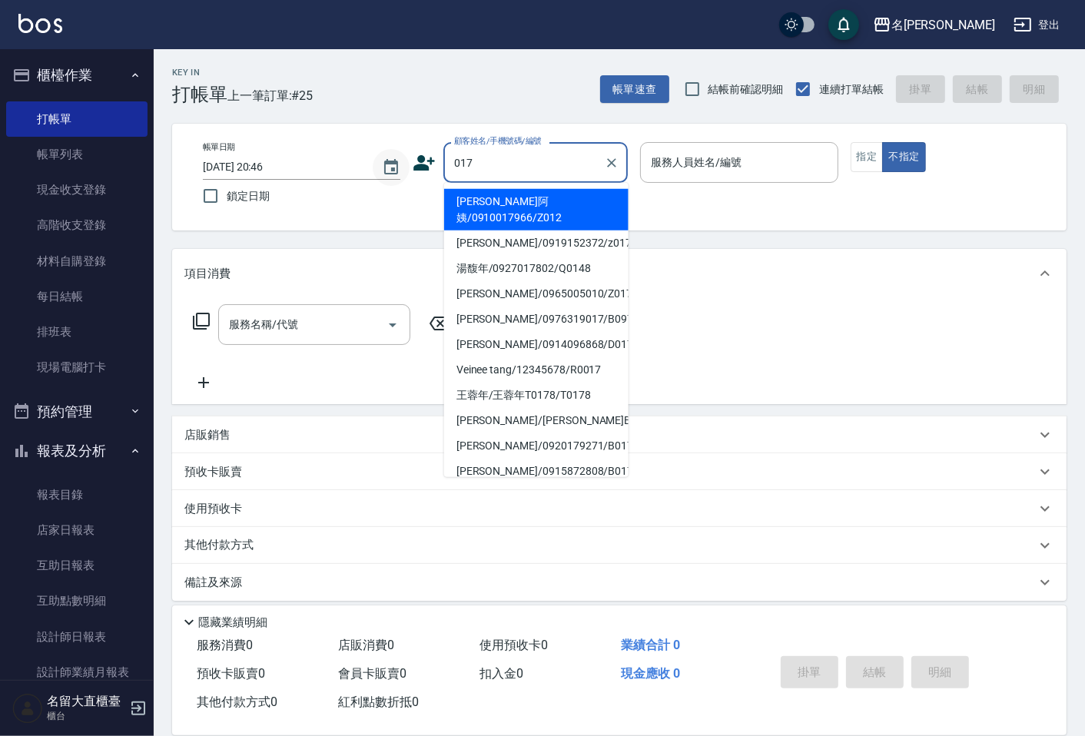
drag, startPoint x: 547, startPoint y: 158, endPoint x: 400, endPoint y: 175, distance: 148.5
click at [400, 175] on div "帳單日期 [DATE] 20:46 鎖定日期 顧客姓名/手機號碼/編號 017 顧客姓名/手機號碼/編號 服務人員姓名/編號 服務人員姓名/編號 指定 不指定" at bounding box center [620, 177] width 858 height 70
click at [693, 169] on input "服務人員姓名/編號" at bounding box center [739, 162] width 184 height 27
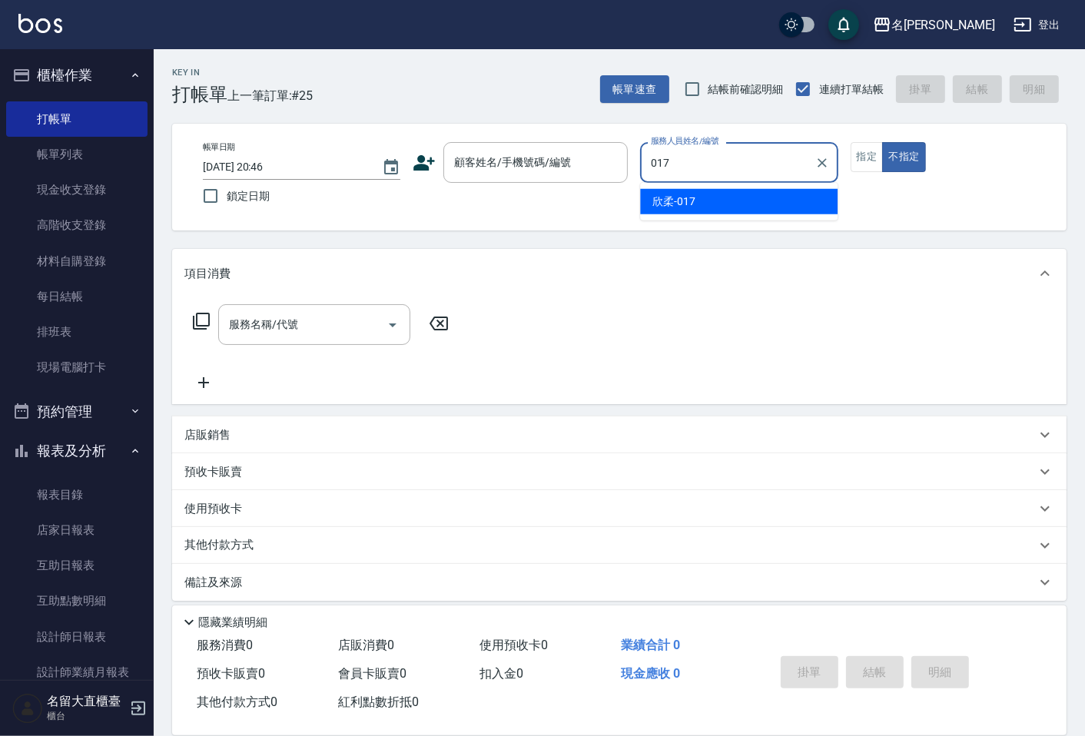
type input "欣柔-017"
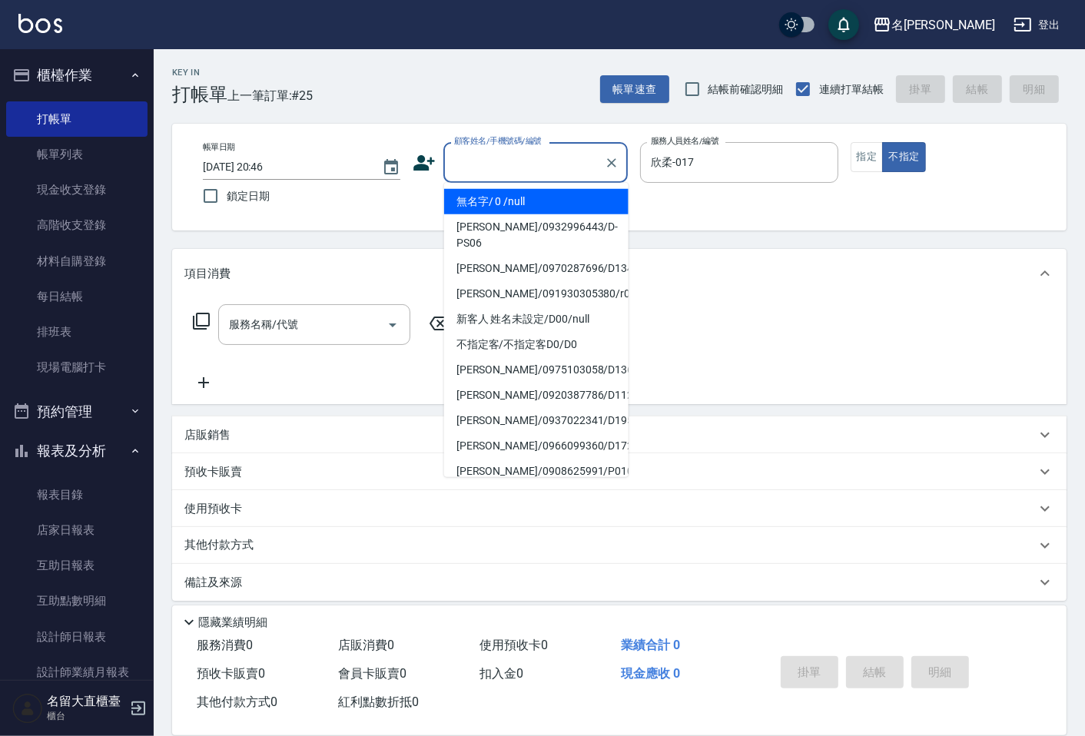
click at [487, 174] on input "顧客姓名/手機號碼/編號" at bounding box center [524, 162] width 148 height 27
click at [493, 204] on li "無名字/ 0 /null" at bounding box center [536, 201] width 184 height 25
type input "無名字/ 0 /null"
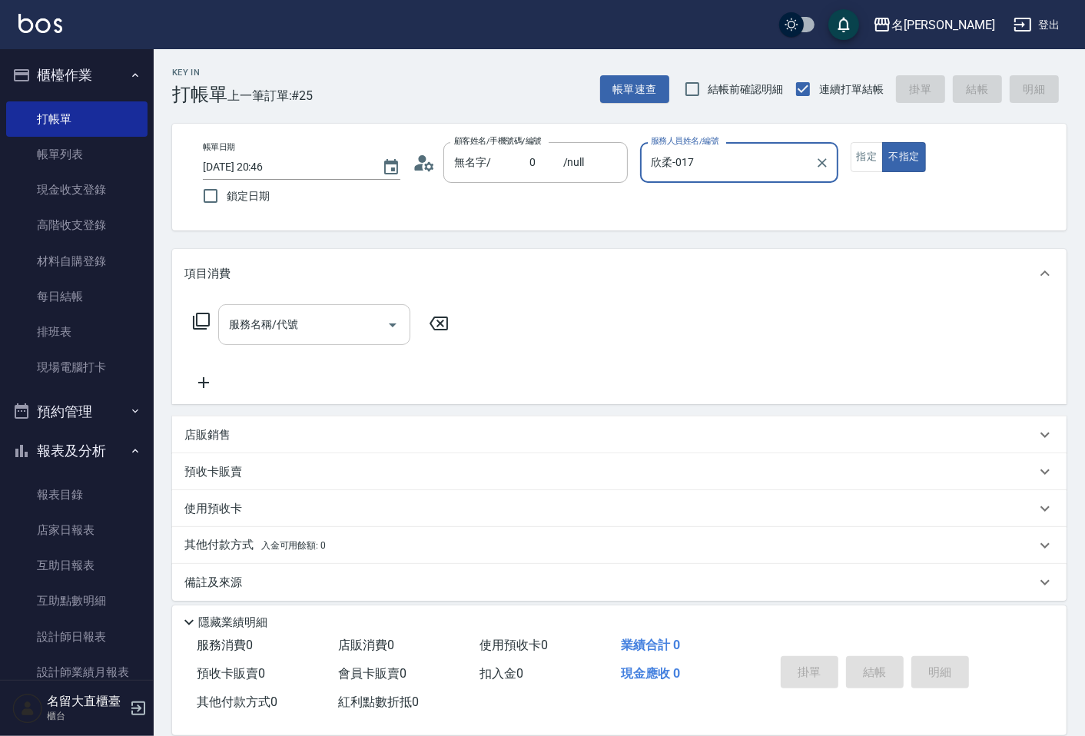
click at [333, 340] on div "服務名稱/代號" at bounding box center [314, 324] width 192 height 41
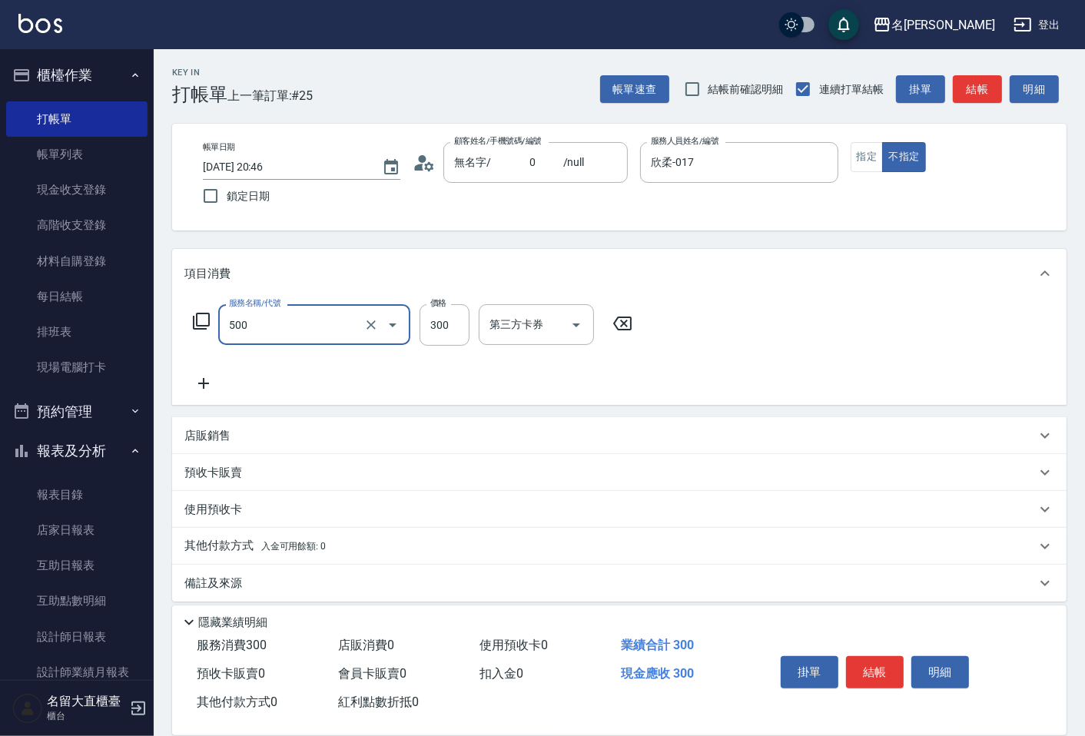
type input "洗髮(500)"
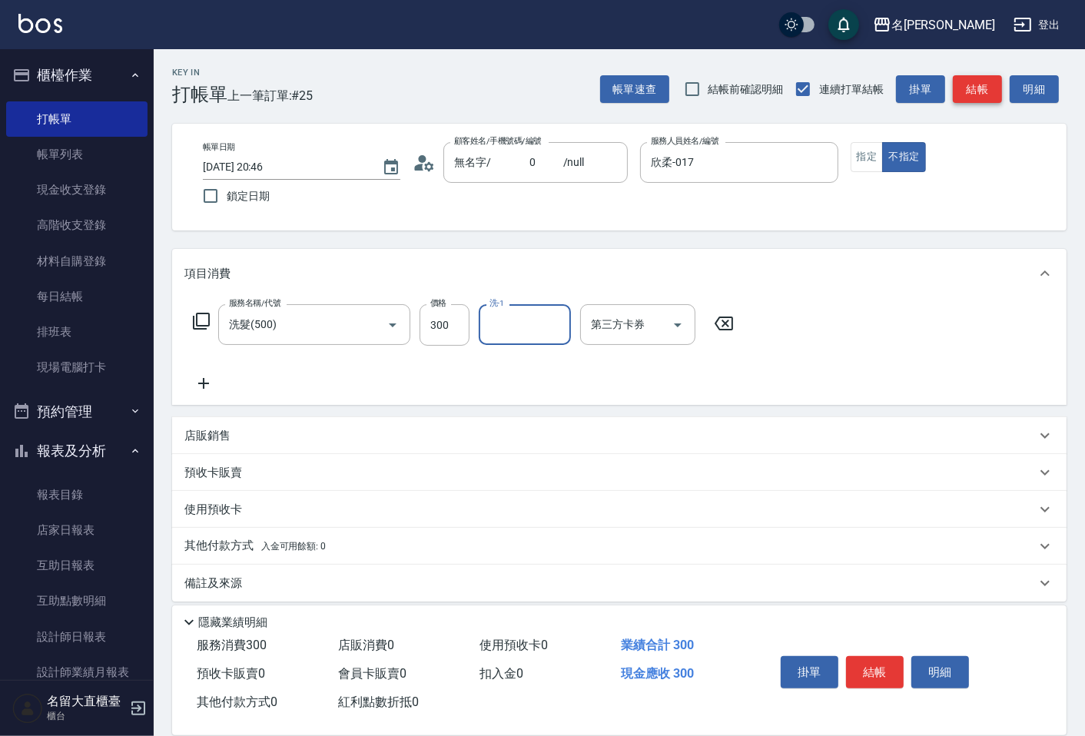
click at [966, 81] on button "結帳" at bounding box center [977, 89] width 49 height 28
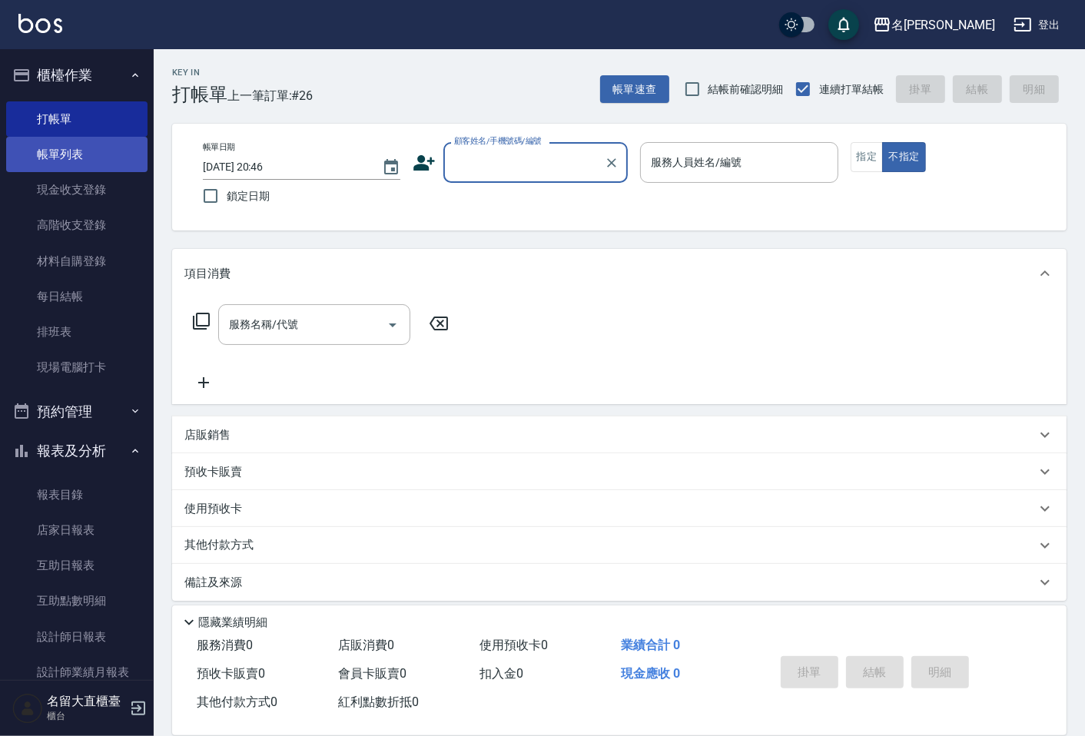
click at [58, 152] on link "帳單列表" at bounding box center [76, 154] width 141 height 35
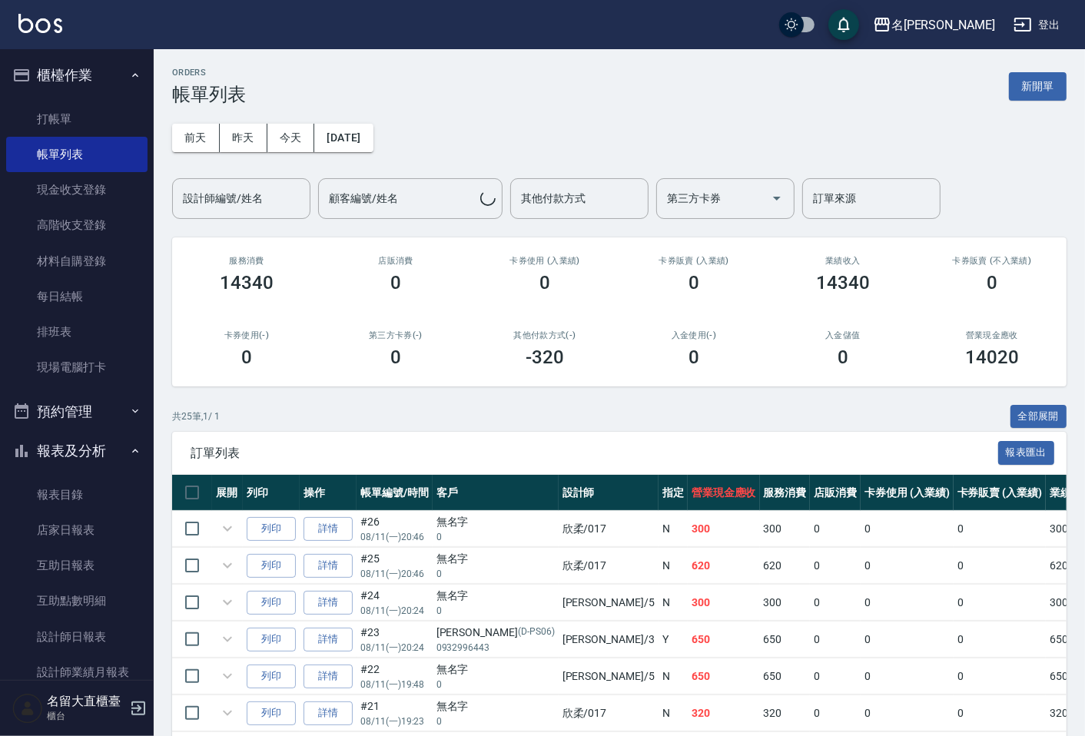
click at [216, 194] on div "設計師編號/姓名 設計師編號/姓名" at bounding box center [241, 198] width 138 height 41
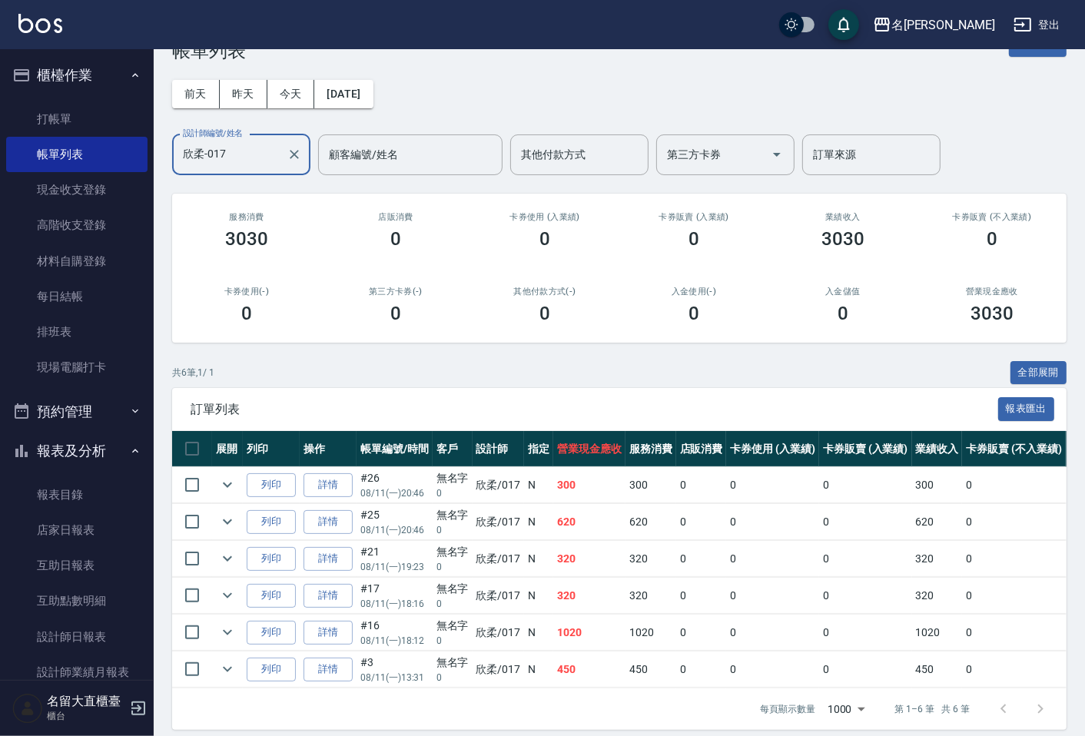
scroll to position [69, 0]
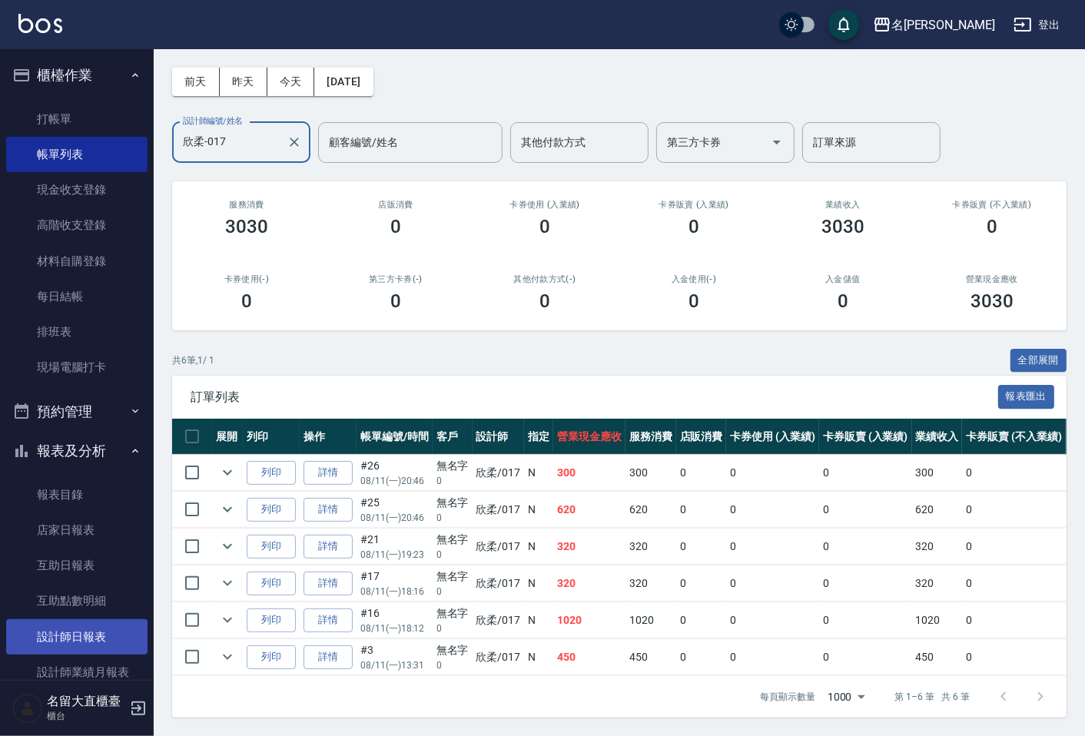
type input "欣柔-017"
click at [123, 641] on link "設計師日報表" at bounding box center [76, 637] width 141 height 35
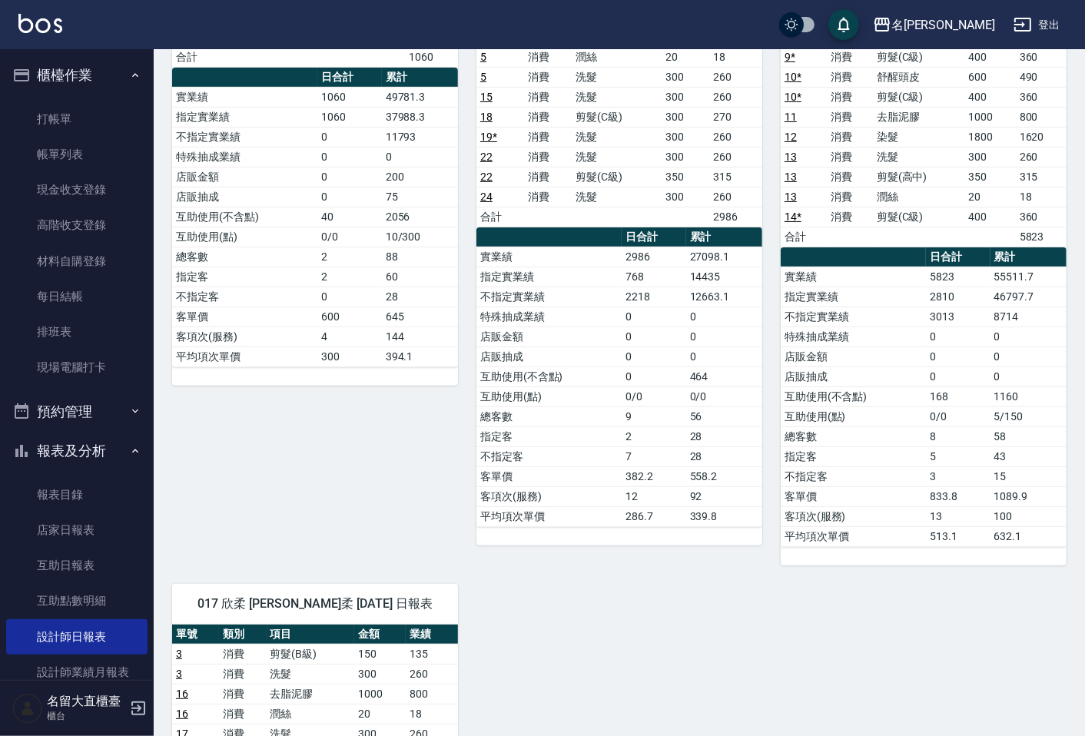
scroll to position [256, 0]
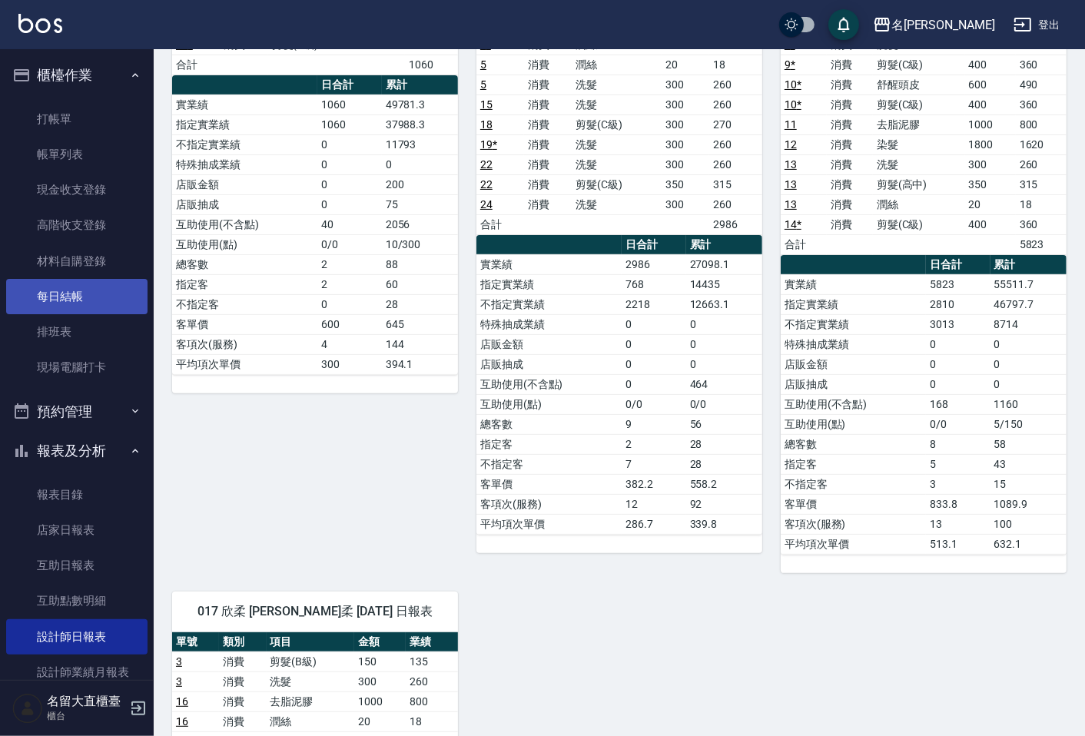
click at [113, 287] on link "每日結帳" at bounding box center [76, 296] width 141 height 35
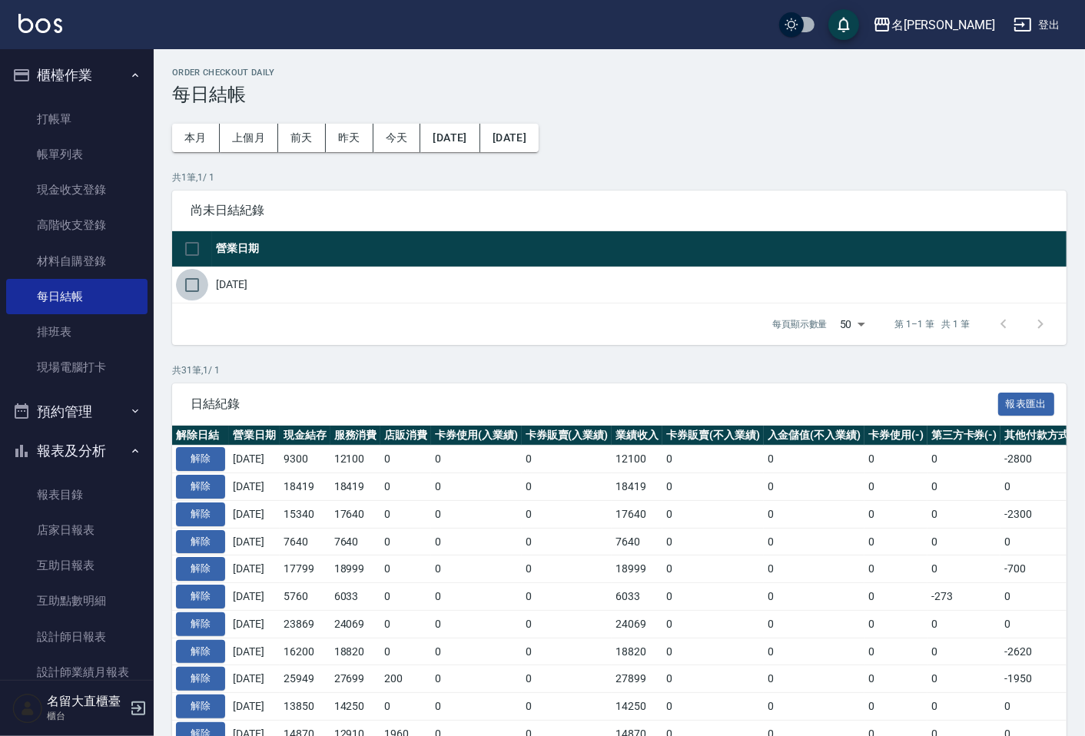
click at [190, 274] on input "checkbox" at bounding box center [192, 285] width 32 height 32
checkbox input "true"
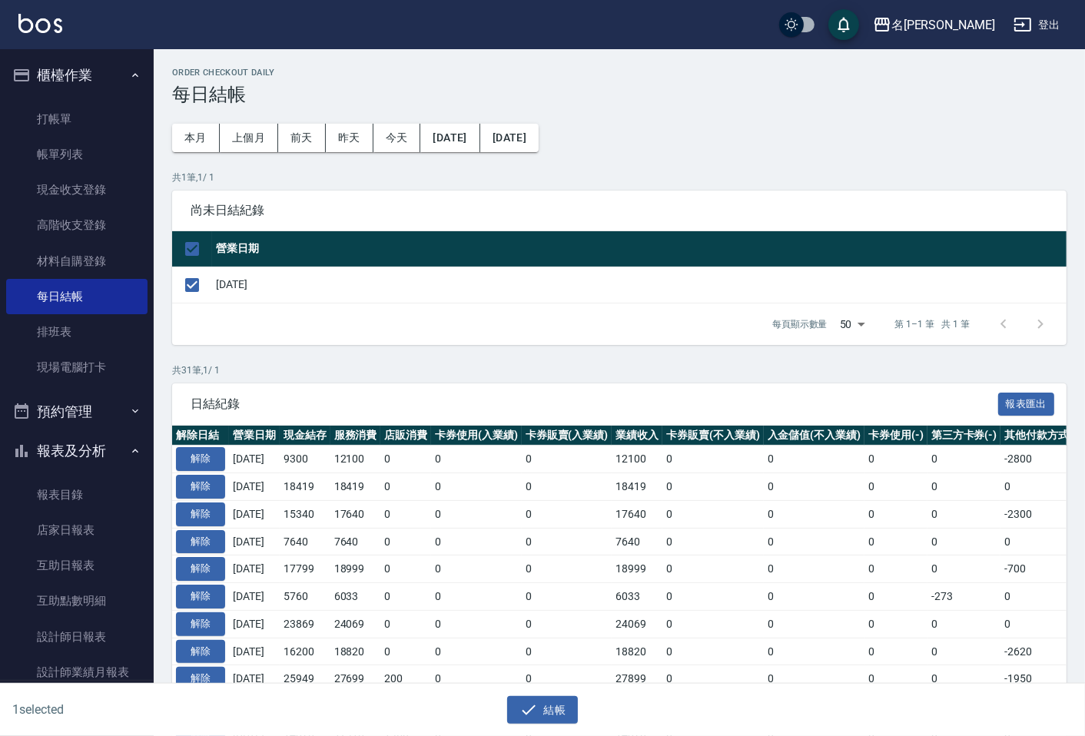
click at [370, 226] on div "尚未日結紀錄" at bounding box center [619, 211] width 895 height 40
click at [540, 724] on button "結帳" at bounding box center [542, 710] width 71 height 28
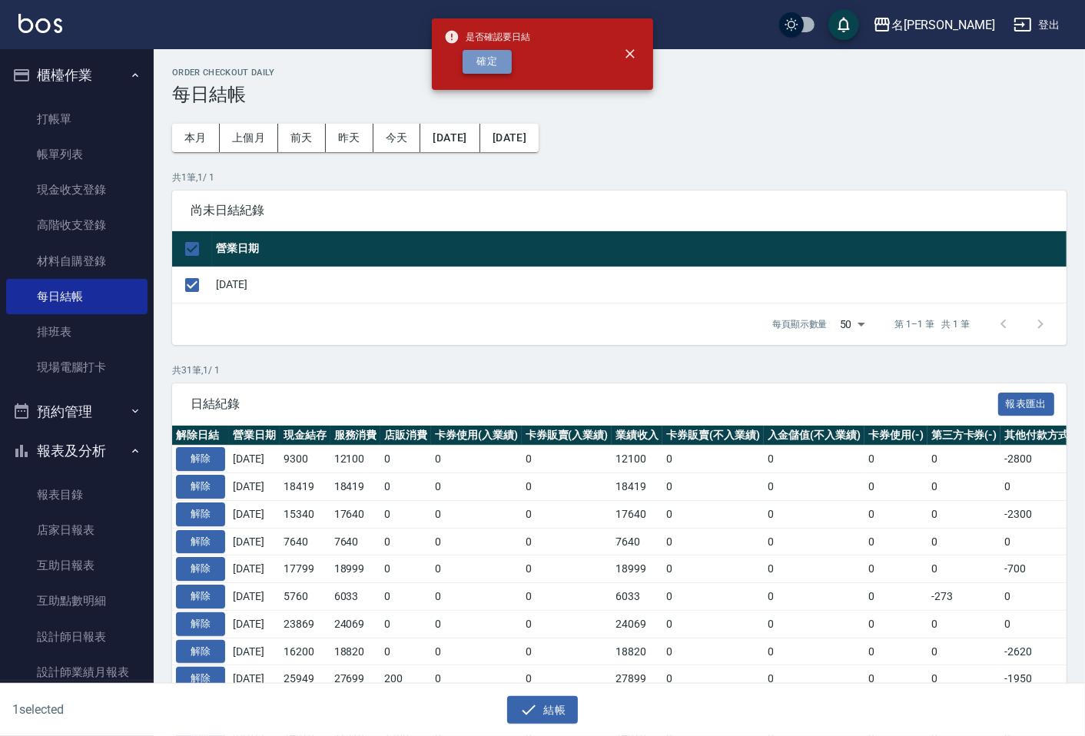
click at [508, 58] on button "確定" at bounding box center [487, 62] width 49 height 24
checkbox input "false"
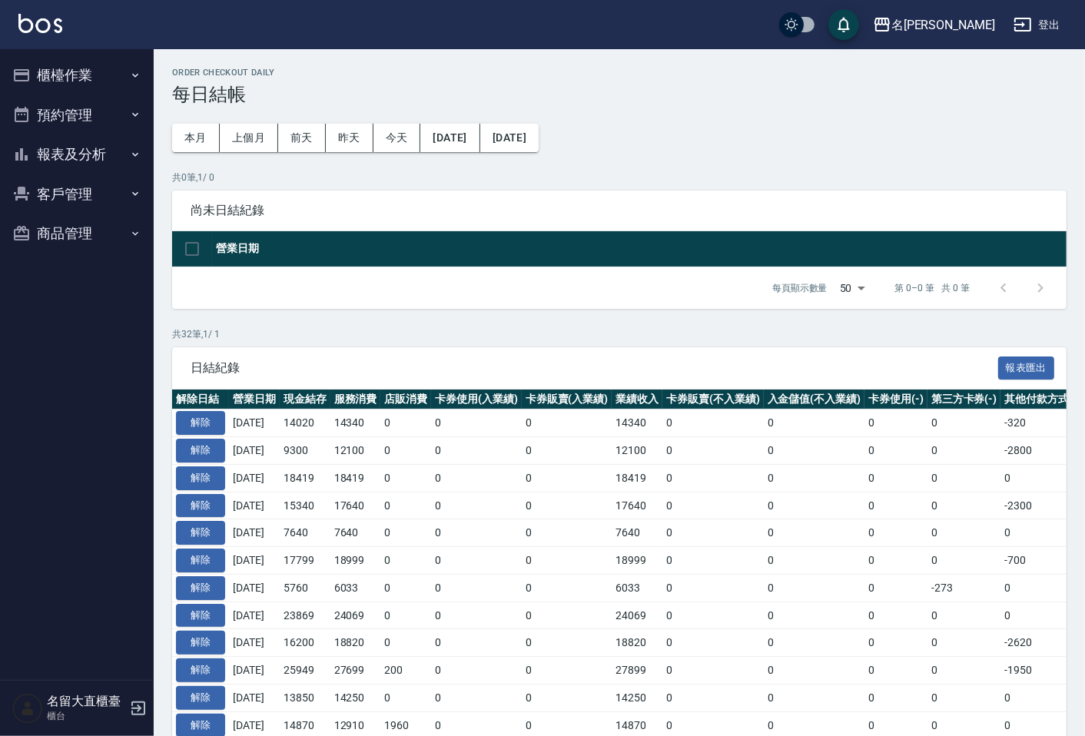
click at [117, 158] on button "報表及分析" at bounding box center [76, 155] width 141 height 40
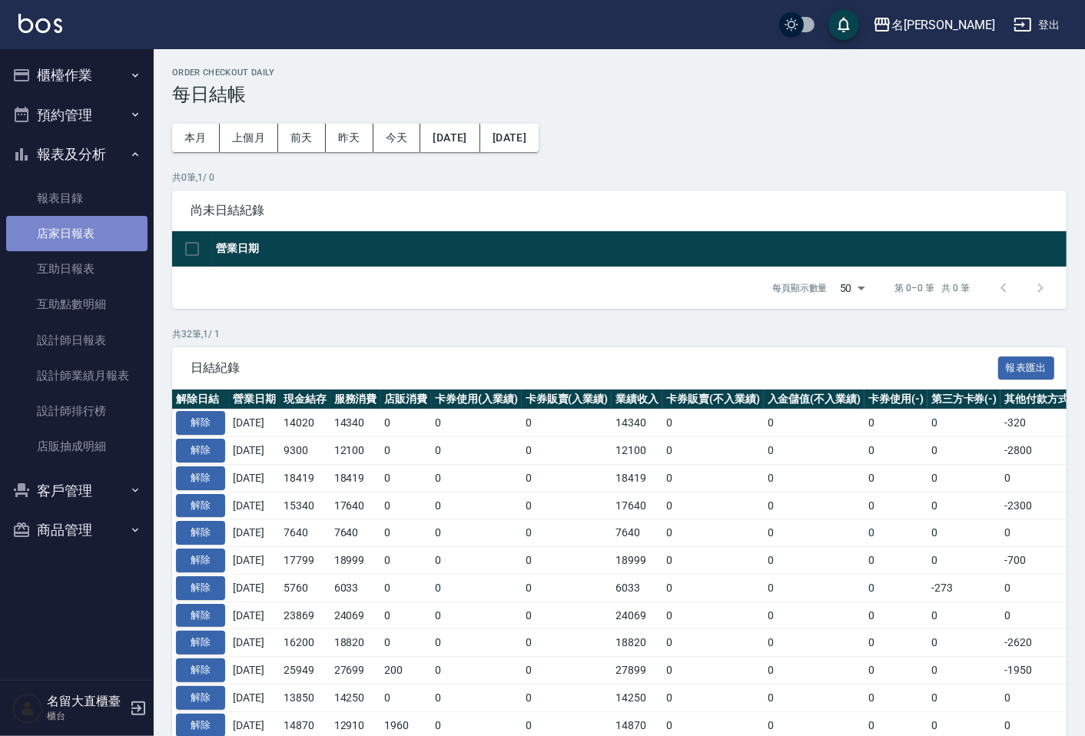
click at [128, 225] on link "店家日報表" at bounding box center [76, 233] width 141 height 35
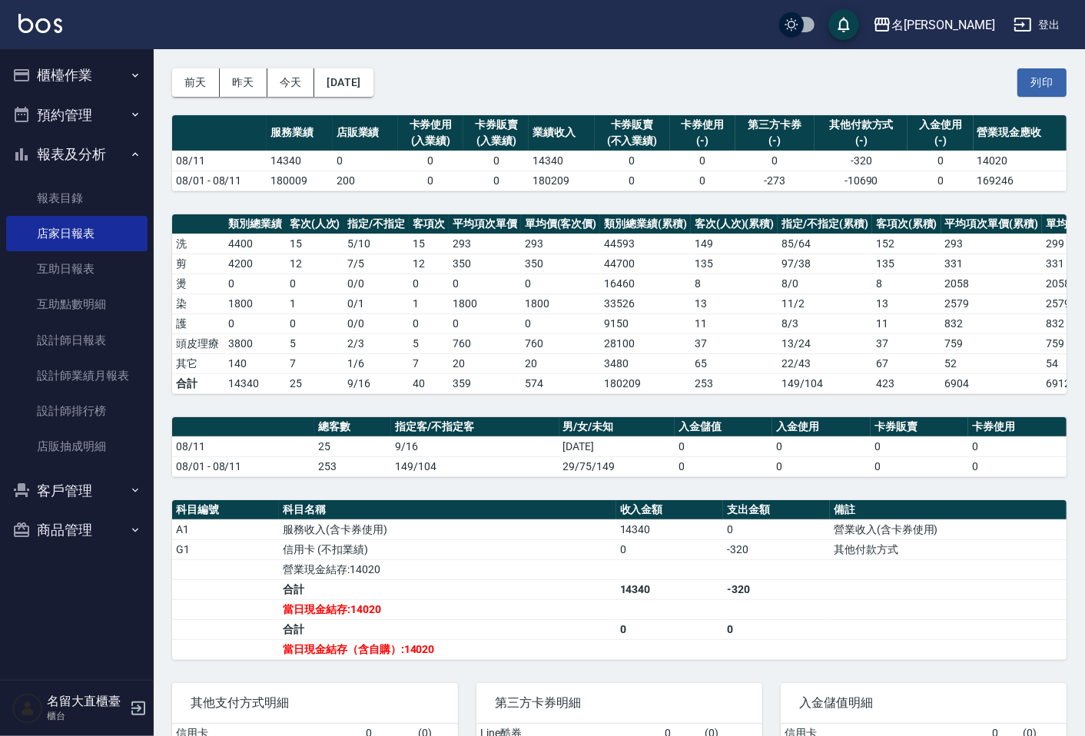
scroll to position [85, 0]
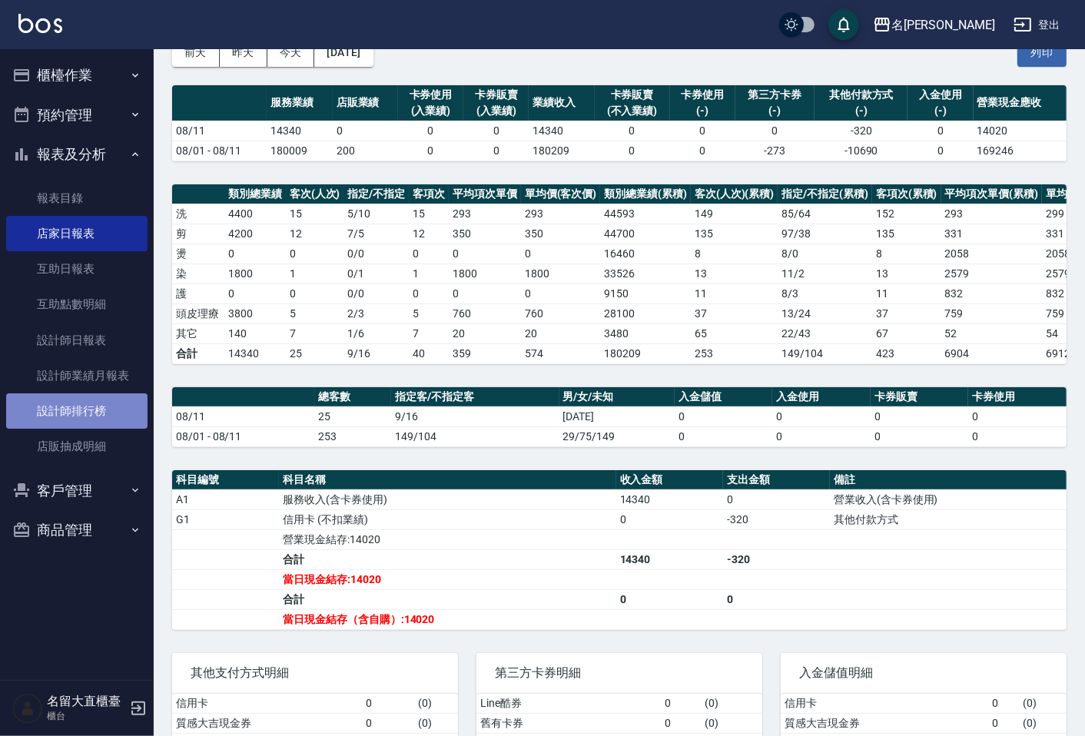
click at [98, 423] on link "設計師排行榜" at bounding box center [76, 411] width 141 height 35
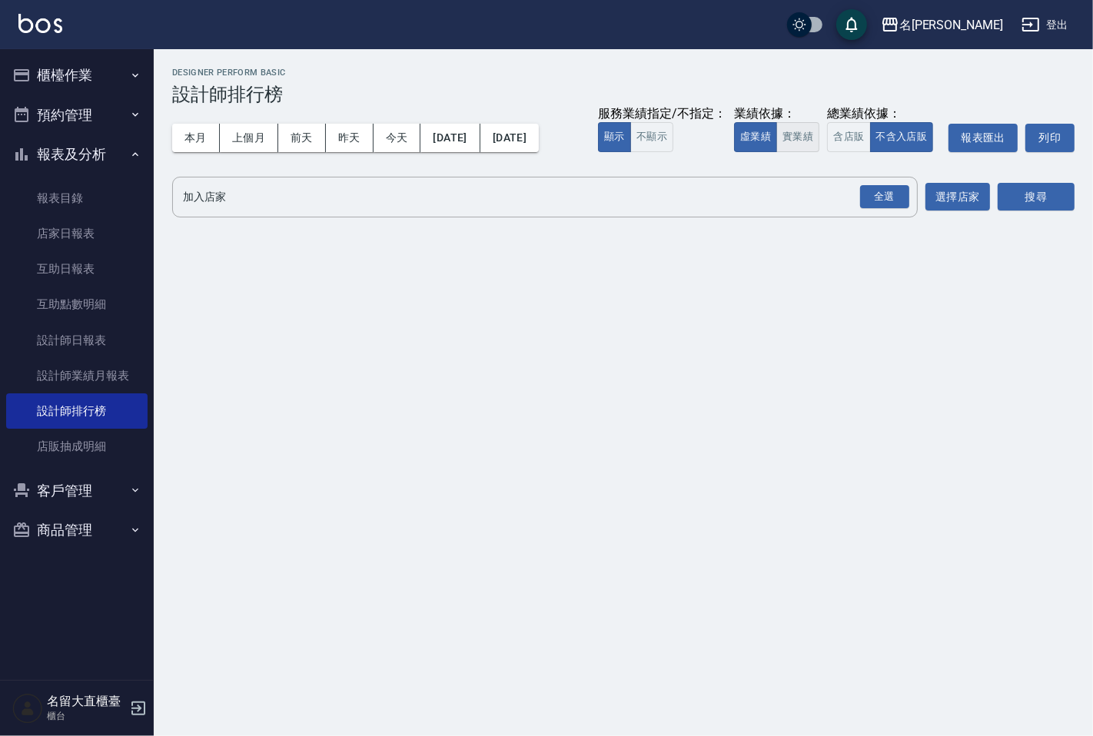
click at [782, 127] on button "實業績" at bounding box center [797, 137] width 43 height 30
click at [748, 188] on input "加入店家" at bounding box center [533, 197] width 709 height 27
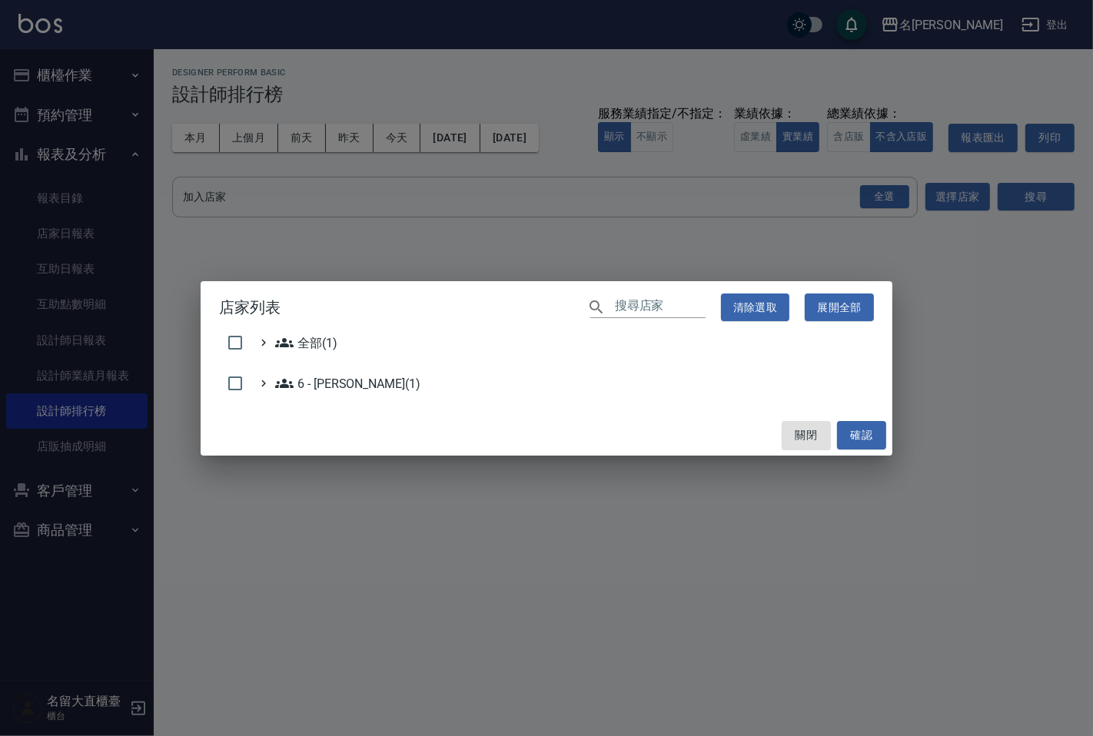
click at [221, 328] on h2 "店家列表 ​ 清除選取 展開全部" at bounding box center [547, 307] width 692 height 53
click at [231, 335] on input "checkbox" at bounding box center [235, 343] width 32 height 32
checkbox input "true"
drag, startPoint x: 898, startPoint y: 439, endPoint x: 865, endPoint y: 427, distance: 34.3
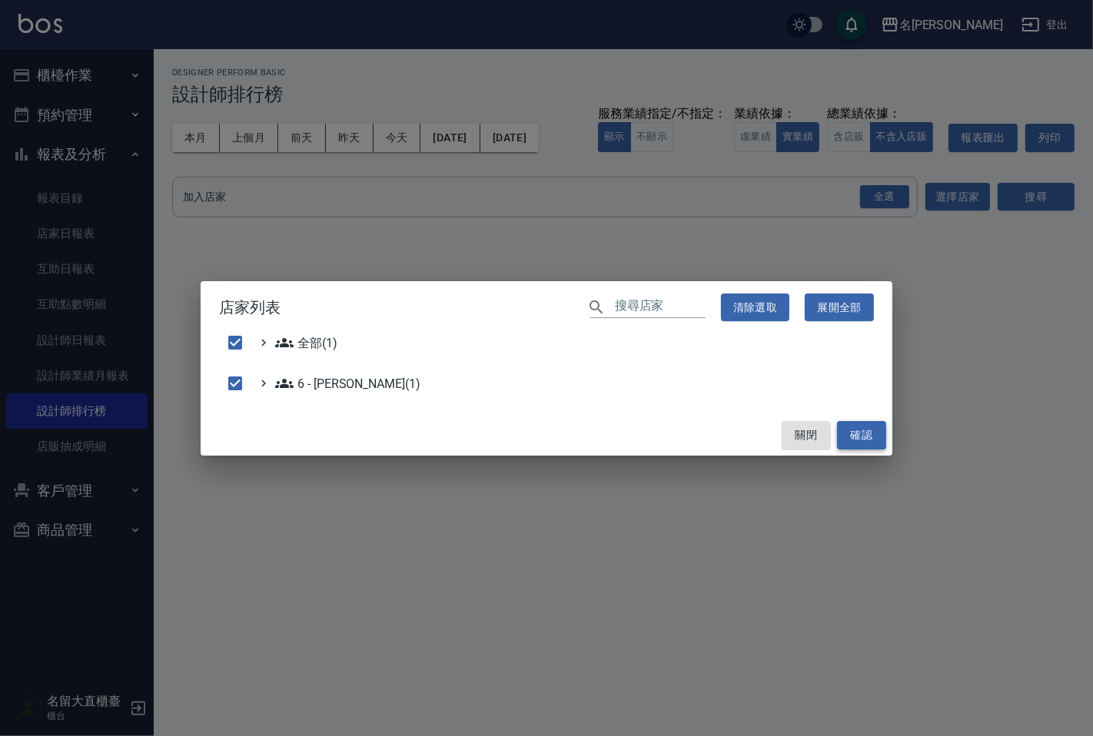
click at [897, 439] on div "店家列表 ​ 清除選取 展開全部 全部(1) 6 - 賴明男(1) 關閉 確認" at bounding box center [546, 368] width 1093 height 736
checkbox input "false"
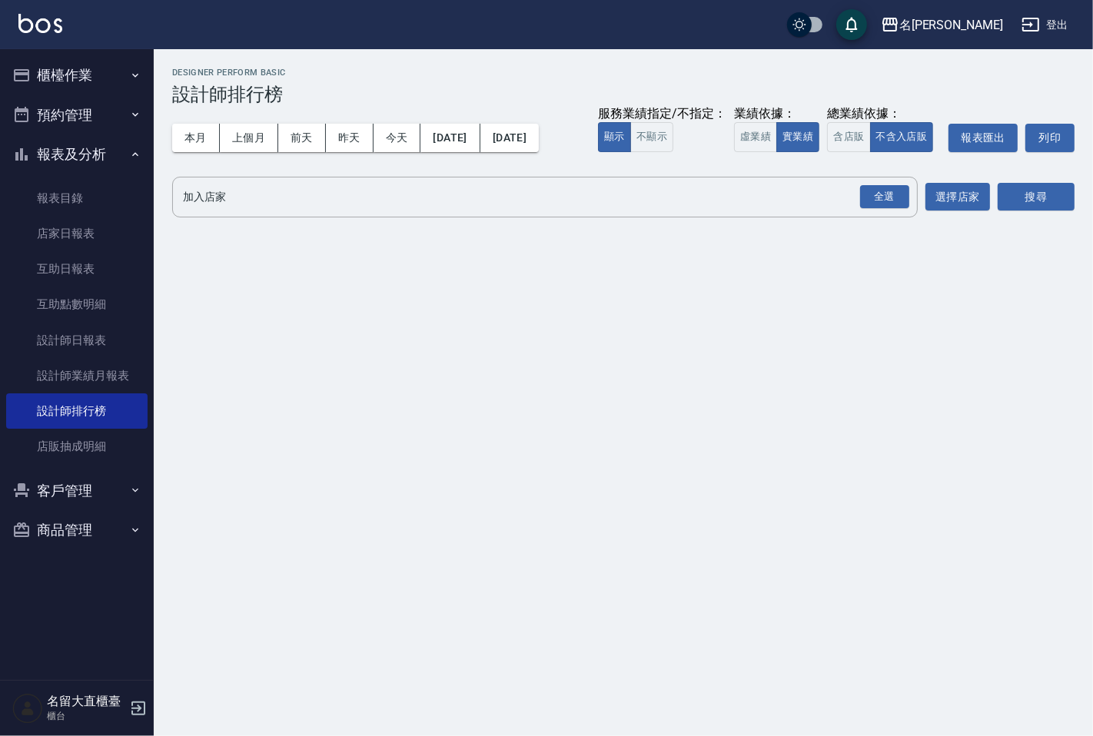
click at [659, 174] on div "名留大直 2025-08-01 - 2025-08-11 設計師排行榜 列印時間： 2025-08-11-20:53 Designer Perform Bas…" at bounding box center [623, 145] width 939 height 193
click at [220, 204] on input "加入店家" at bounding box center [533, 197] width 709 height 27
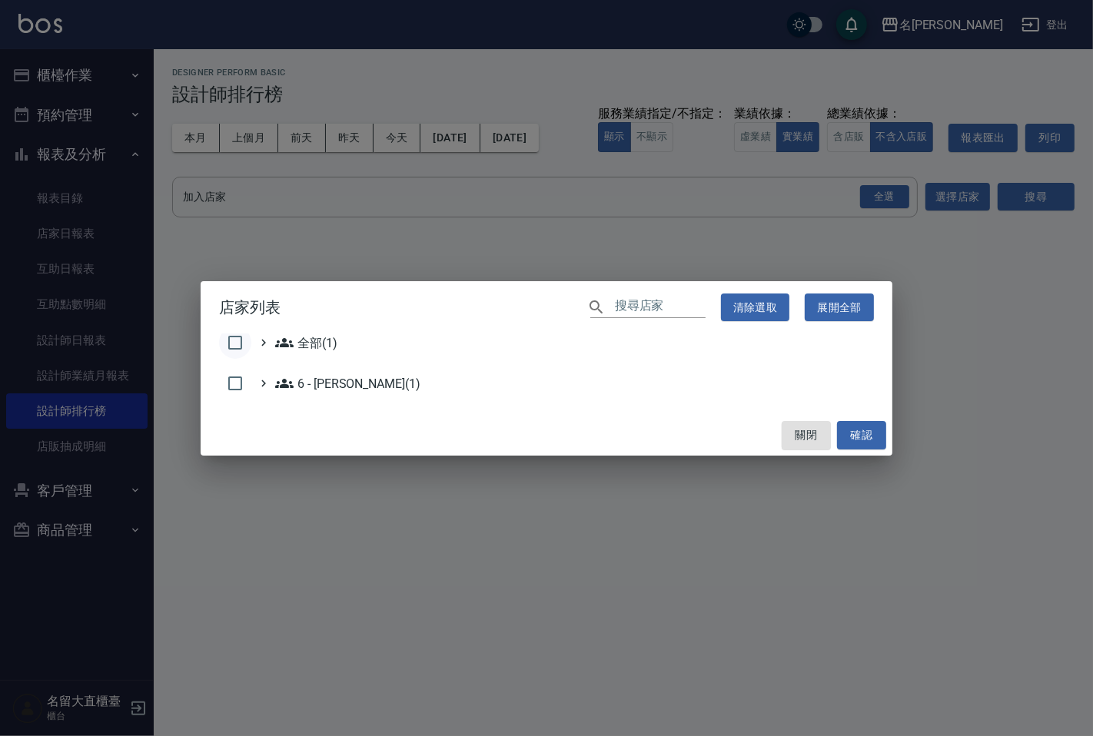
click at [244, 350] on input "checkbox" at bounding box center [235, 343] width 32 height 32
checkbox input "true"
click at [882, 433] on button "確認" at bounding box center [861, 435] width 49 height 28
checkbox input "false"
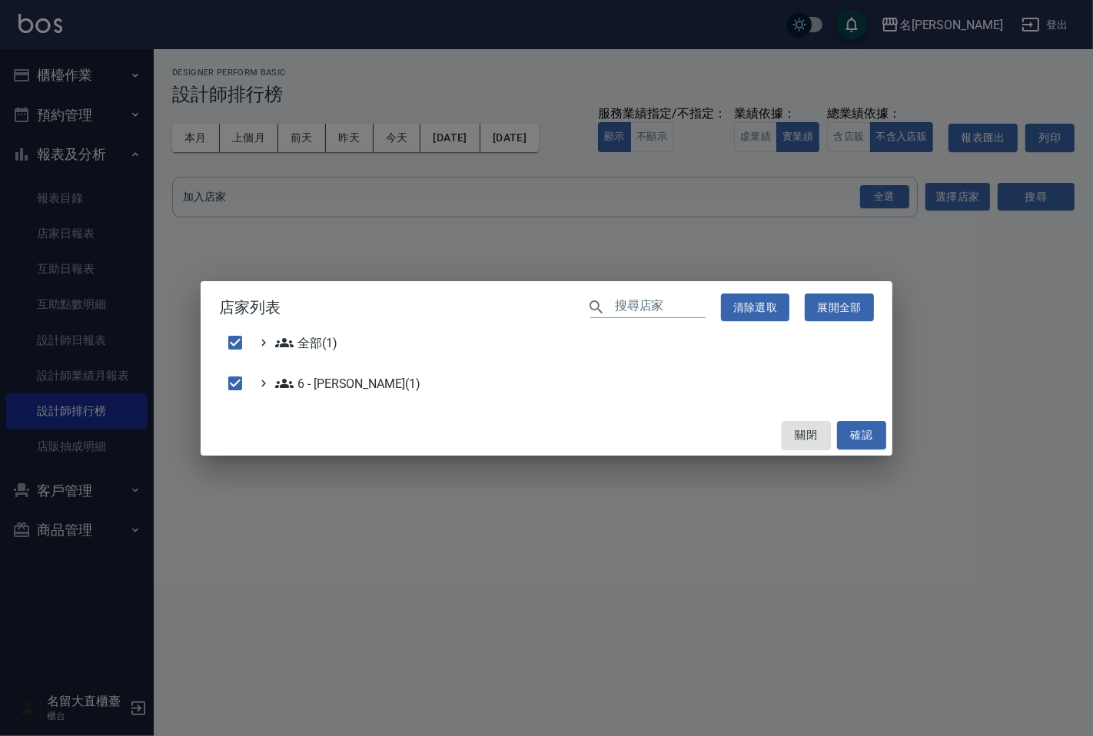
checkbox input "false"
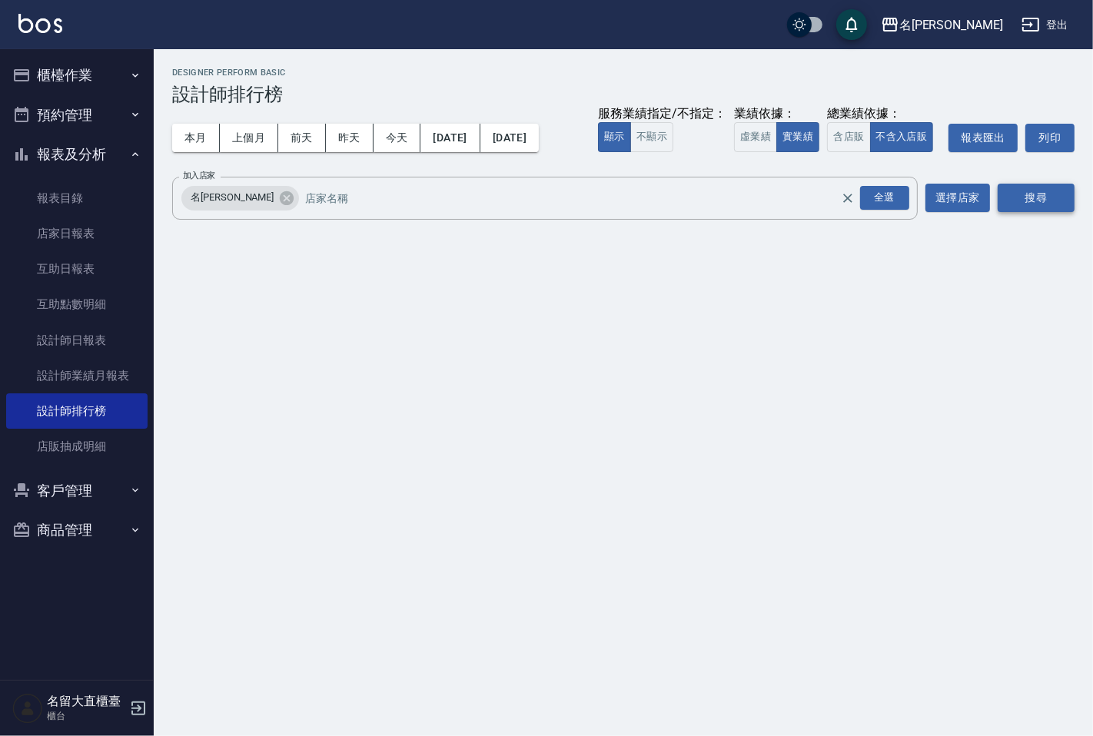
click at [1024, 200] on button "搜尋" at bounding box center [1036, 198] width 77 height 28
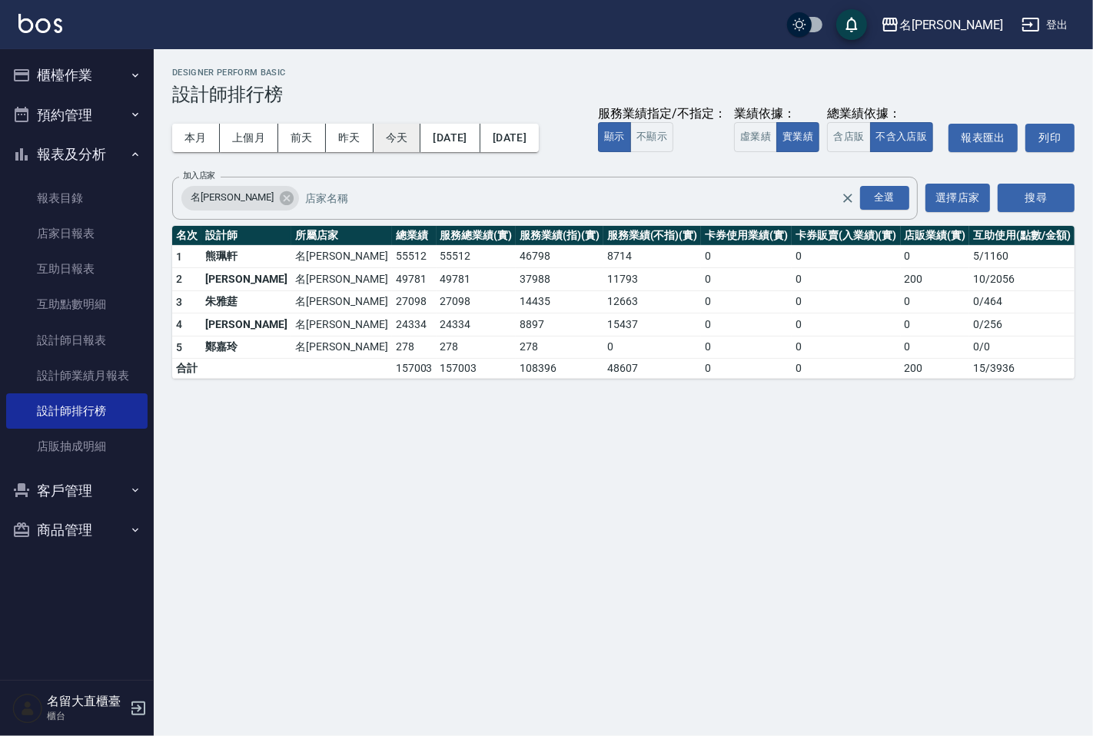
click at [420, 149] on button "今天" at bounding box center [398, 138] width 48 height 28
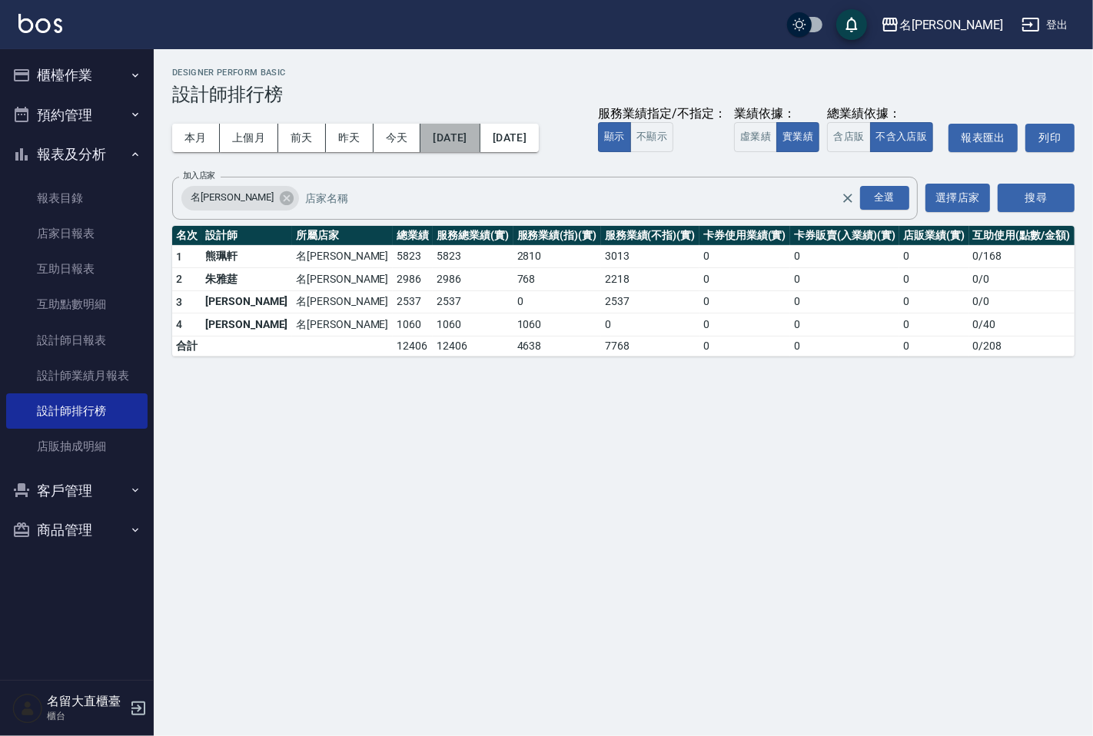
click at [480, 140] on button "[DATE]" at bounding box center [449, 138] width 59 height 28
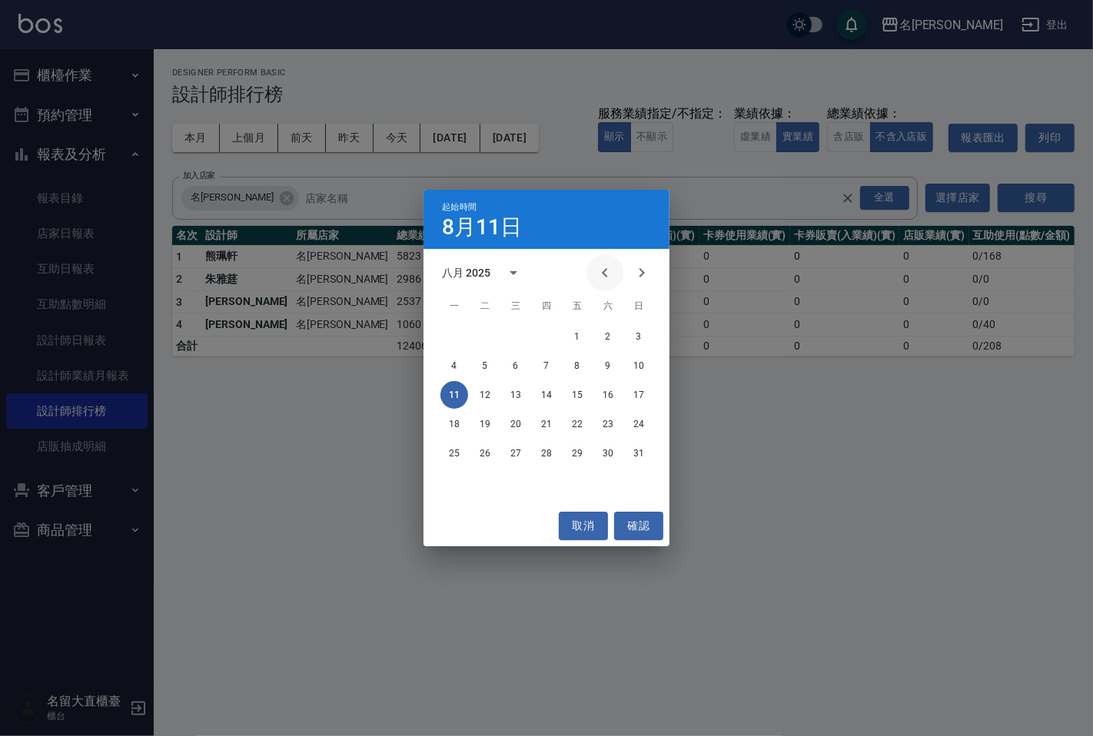
click at [590, 270] on button "Previous month" at bounding box center [604, 272] width 37 height 37
click at [498, 344] on div "1 2 3 4 5 6" at bounding box center [547, 337] width 246 height 28
click at [492, 333] on button "1" at bounding box center [485, 337] width 28 height 28
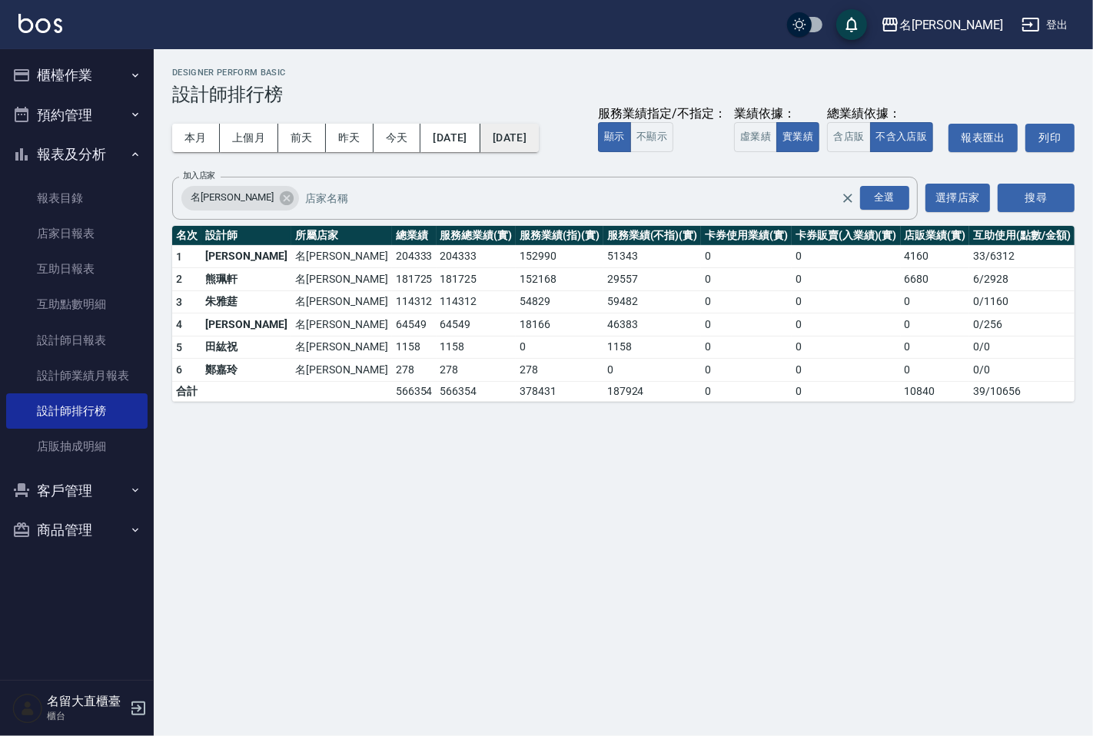
click at [539, 145] on button "[DATE]" at bounding box center [509, 138] width 58 height 28
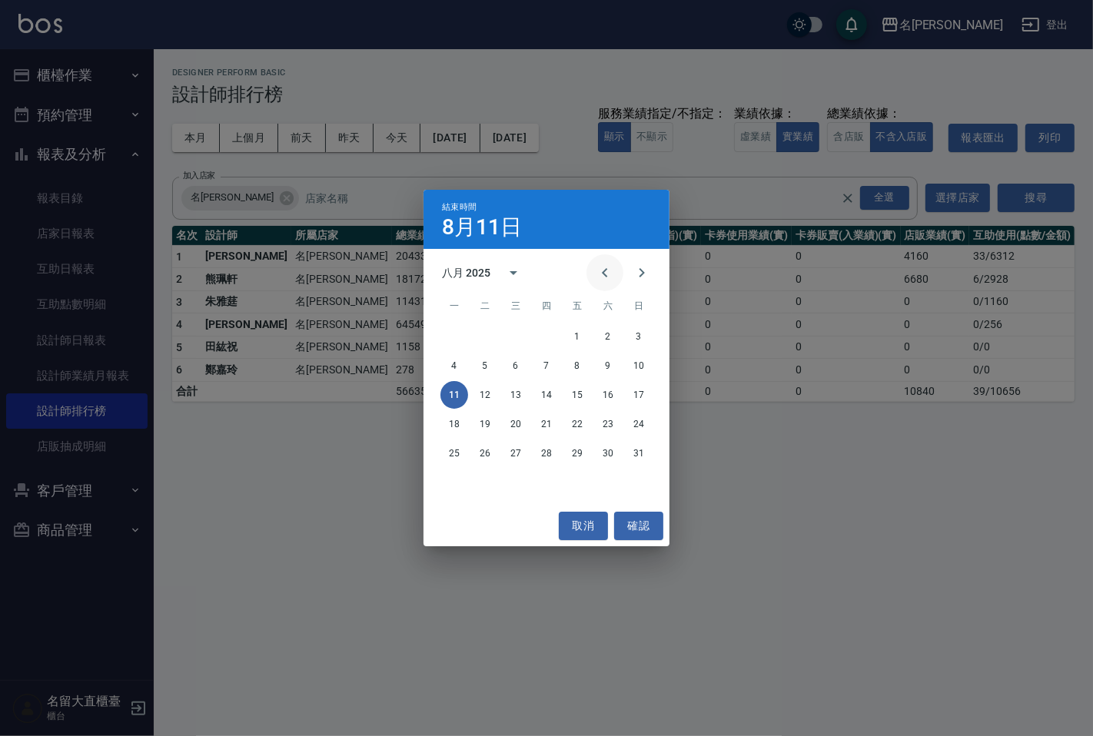
click at [605, 267] on icon "Previous month" at bounding box center [605, 273] width 18 height 18
click at [567, 360] on button "11" at bounding box center [577, 366] width 28 height 28
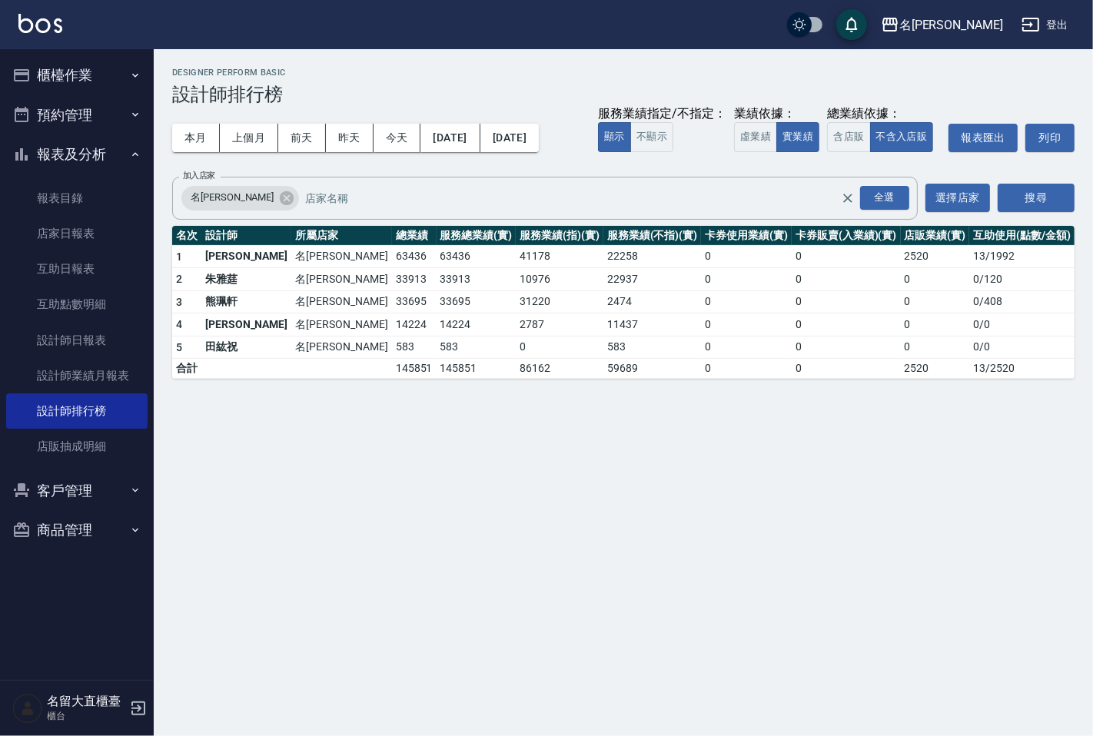
click at [70, 79] on button "櫃檯作業" at bounding box center [76, 75] width 141 height 40
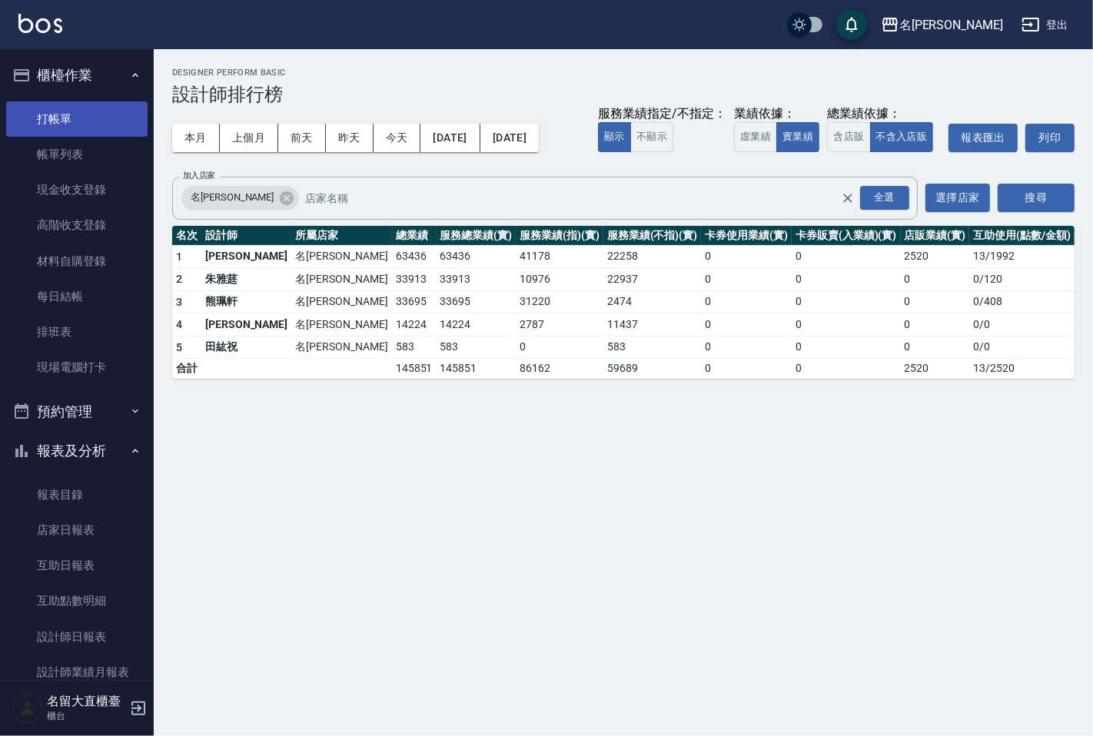
click at [70, 118] on link "打帳單" at bounding box center [76, 118] width 141 height 35
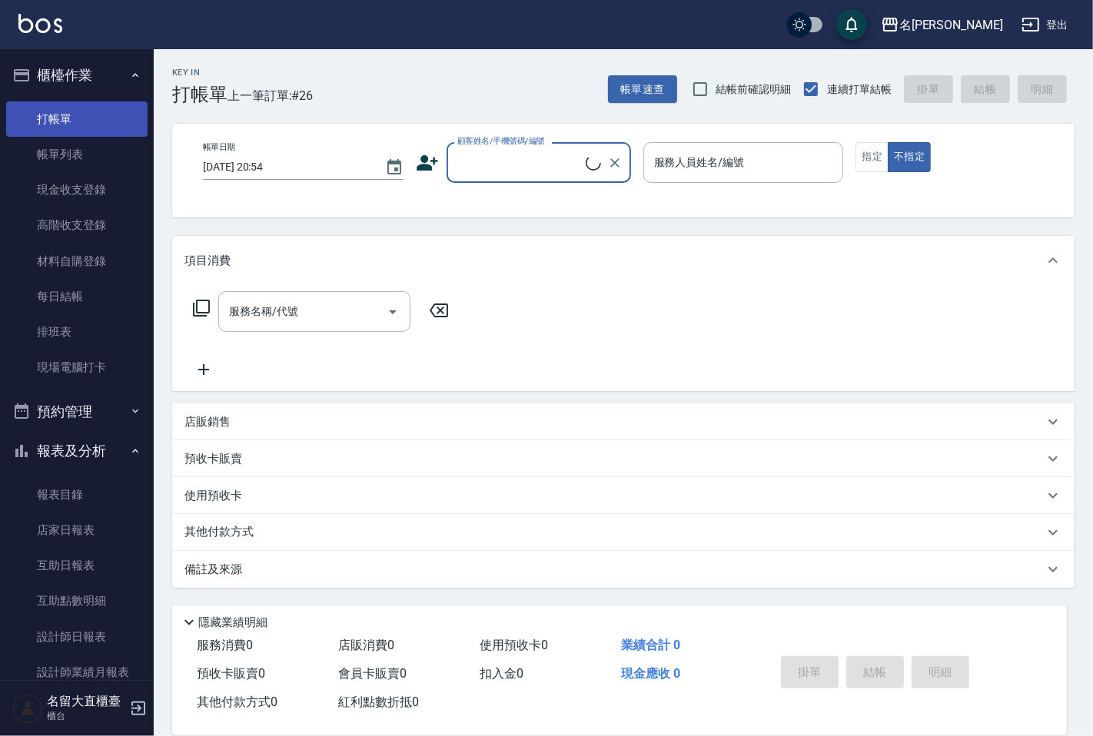
click at [74, 112] on link "打帳單" at bounding box center [76, 118] width 141 height 35
